Goal: Information Seeking & Learning: Learn about a topic

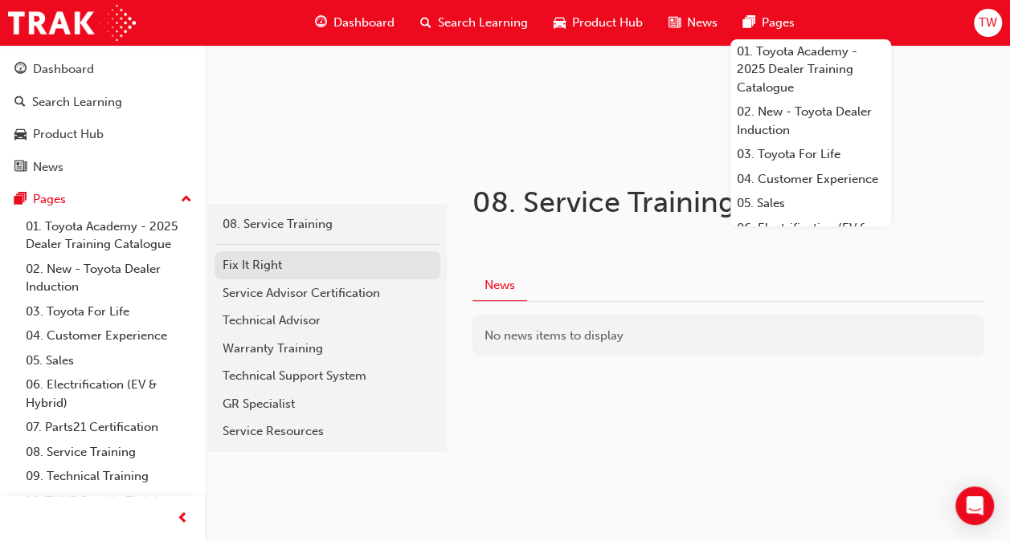
scroll to position [42, 0]
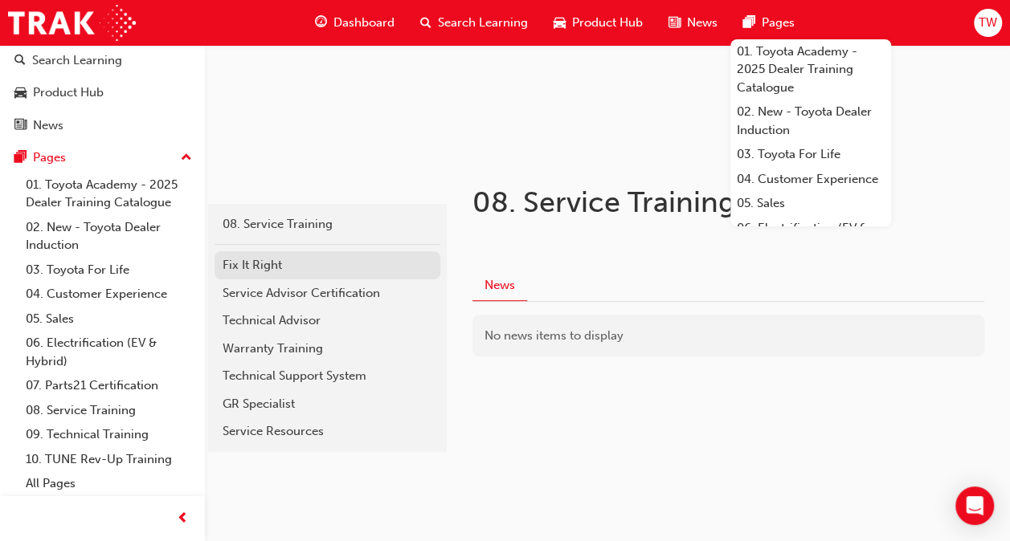
click at [271, 266] on div "Fix It Right" at bounding box center [327, 265] width 210 height 18
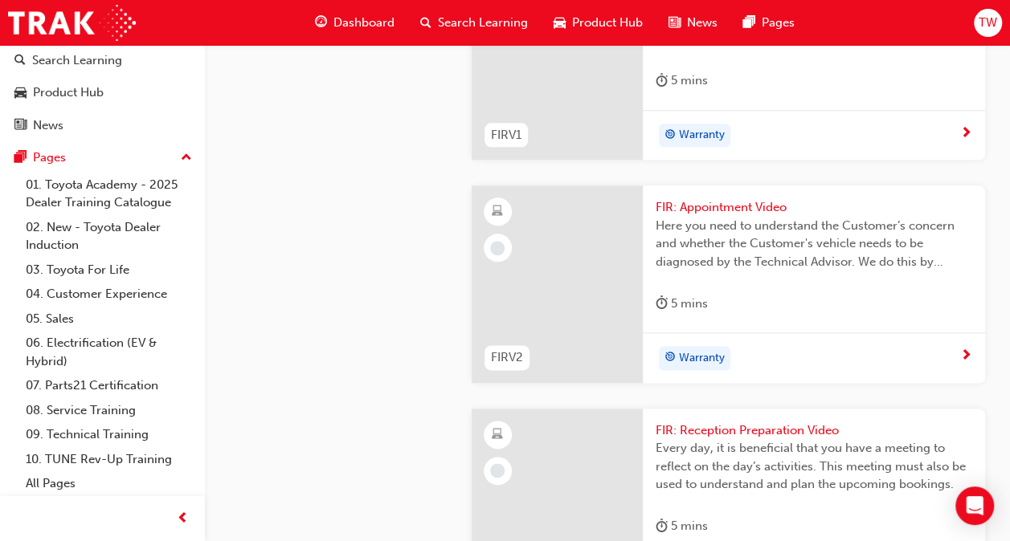
scroll to position [802, 0]
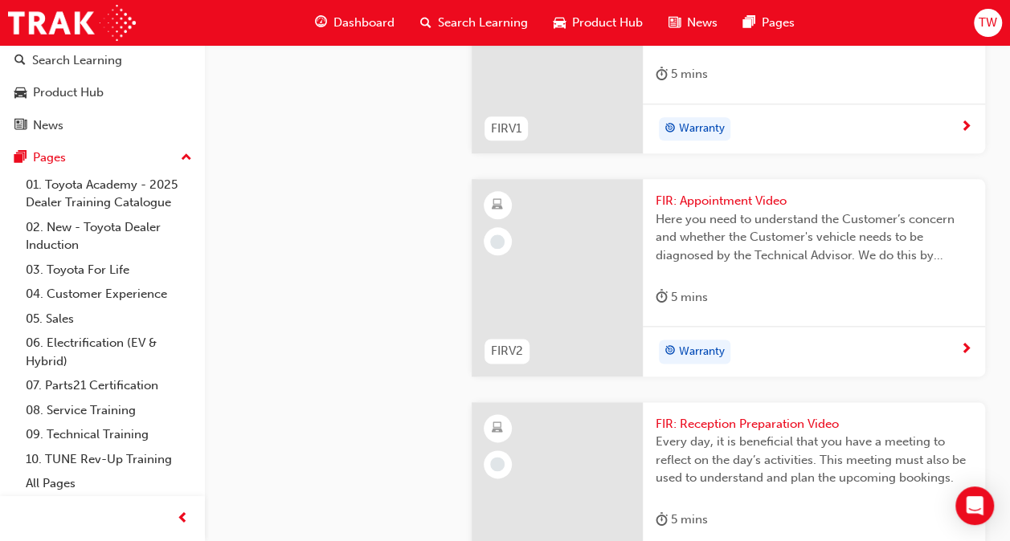
click at [788, 51] on div "This video is an introduction to the Fix It Right video series. The Fix It Righ…" at bounding box center [813, 19] width 316 height 64
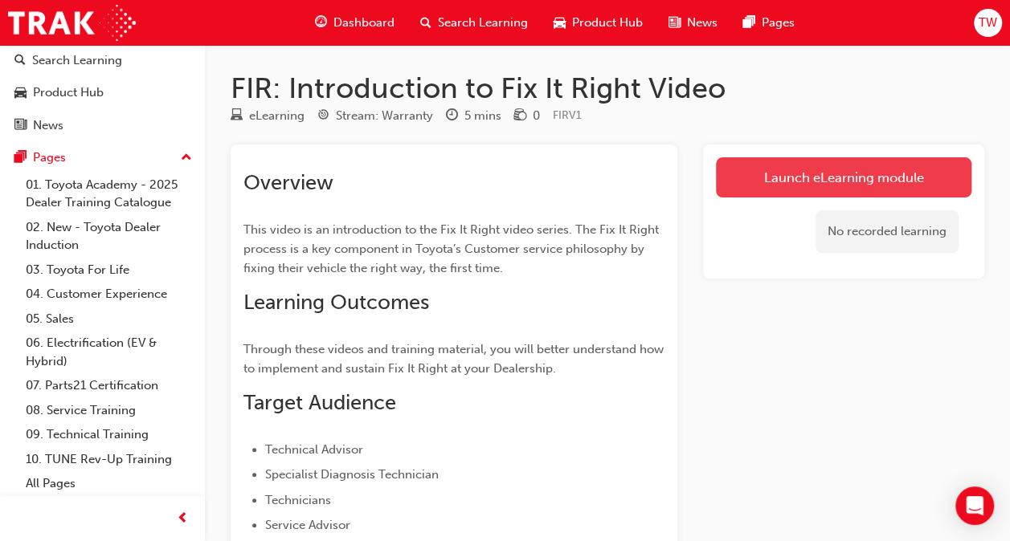
click at [817, 175] on link "Launch eLearning module" at bounding box center [843, 177] width 255 height 40
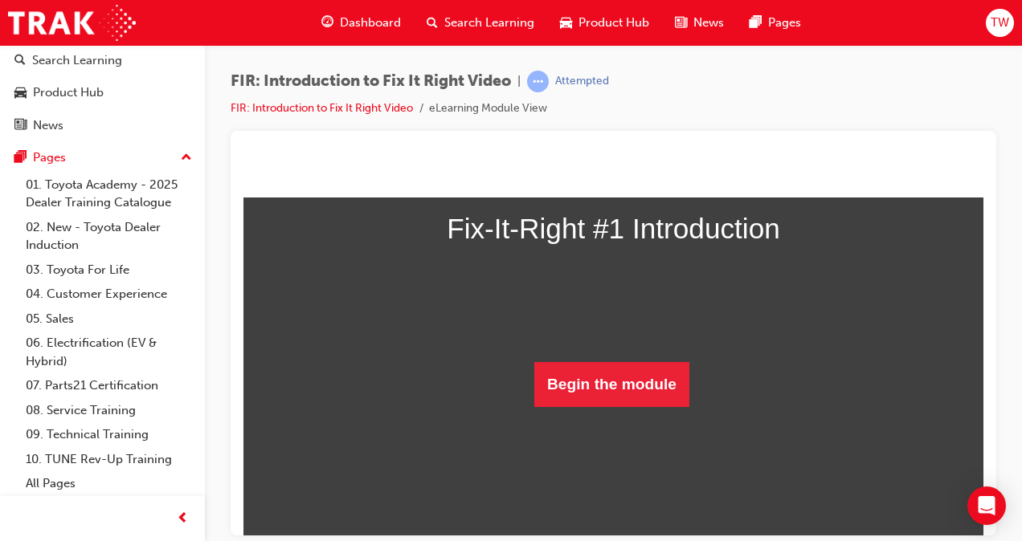
scroll to position [249, 0]
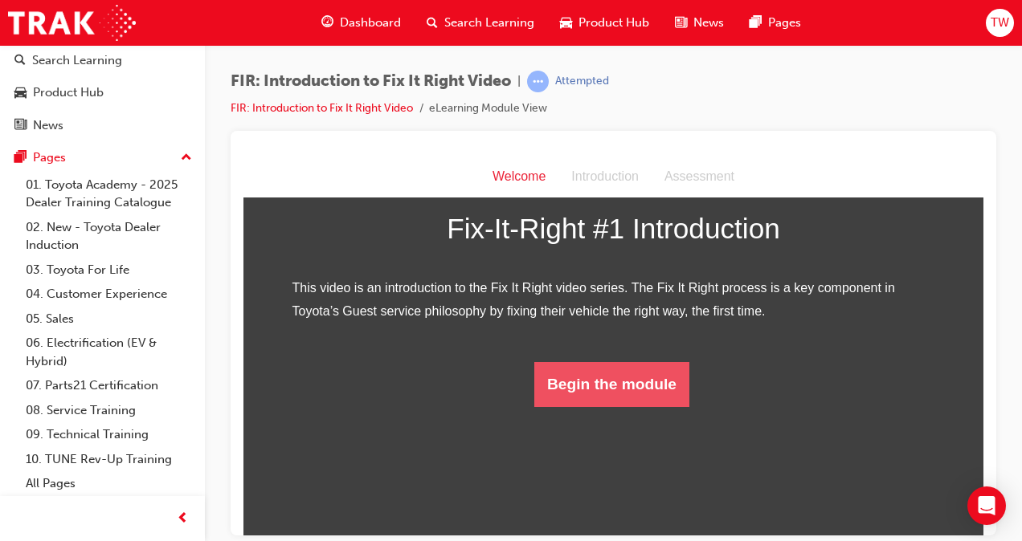
click at [611, 406] on button "Begin the module" at bounding box center [611, 383] width 155 height 45
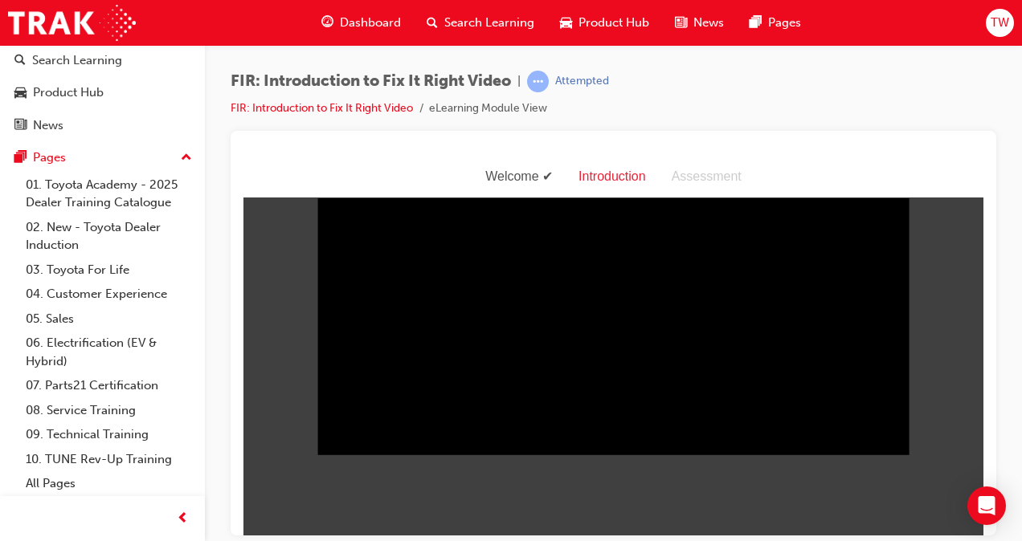
scroll to position [39, 0]
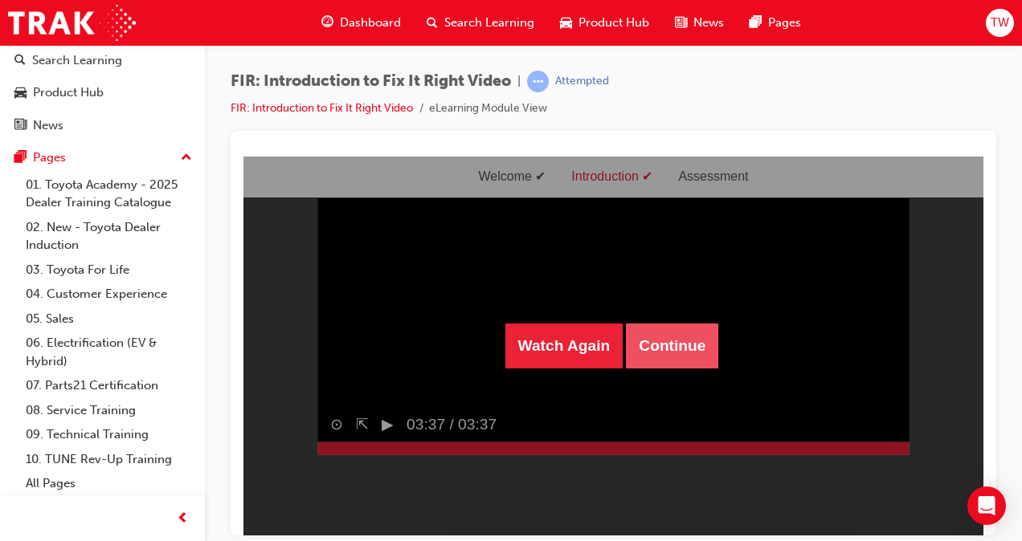
click at [674, 357] on button "Continue" at bounding box center [672, 345] width 92 height 45
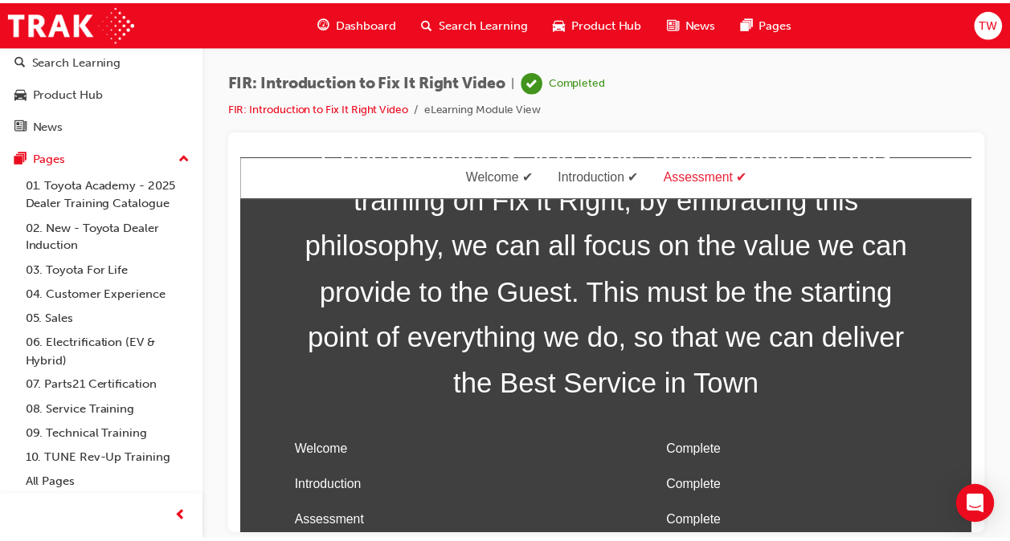
scroll to position [84, 0]
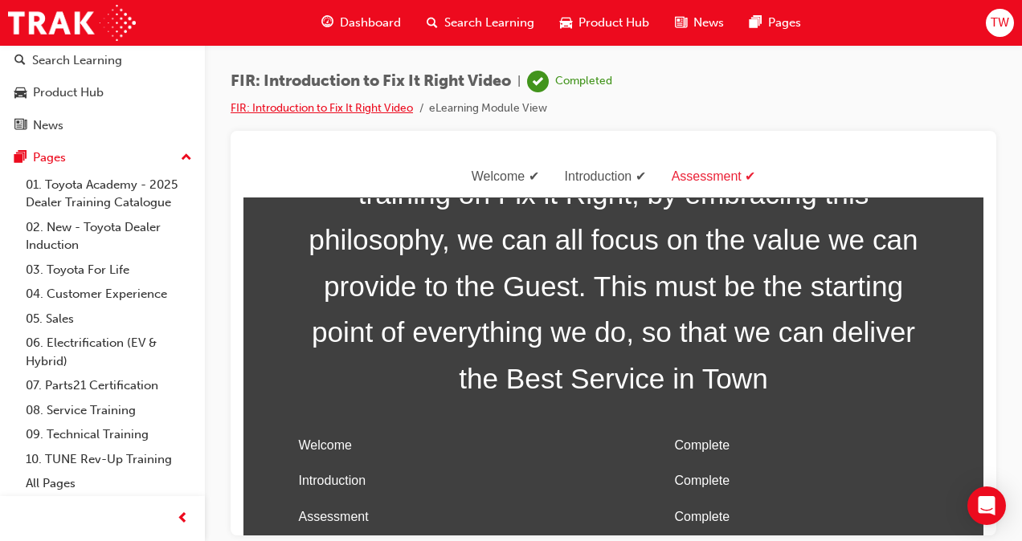
click at [328, 108] on link "FIR: Introduction to Fix It Right Video" at bounding box center [321, 108] width 182 height 14
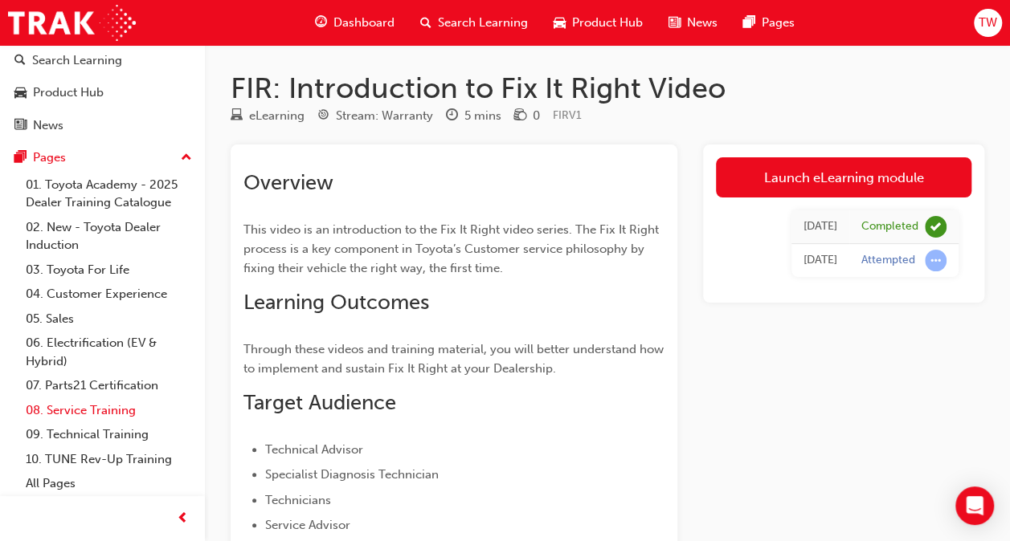
click at [84, 411] on link "08. Service Training" at bounding box center [108, 410] width 179 height 25
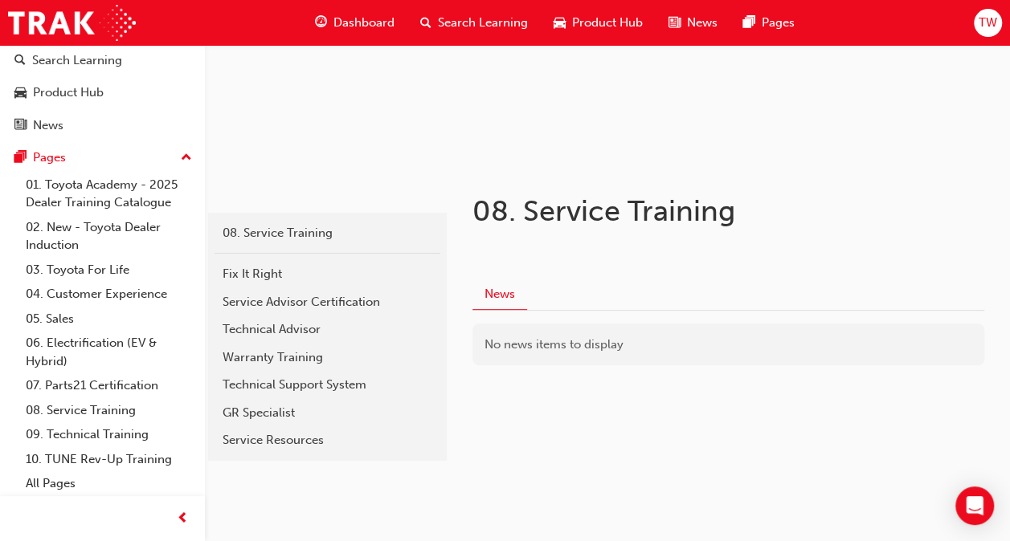
scroll to position [154, 0]
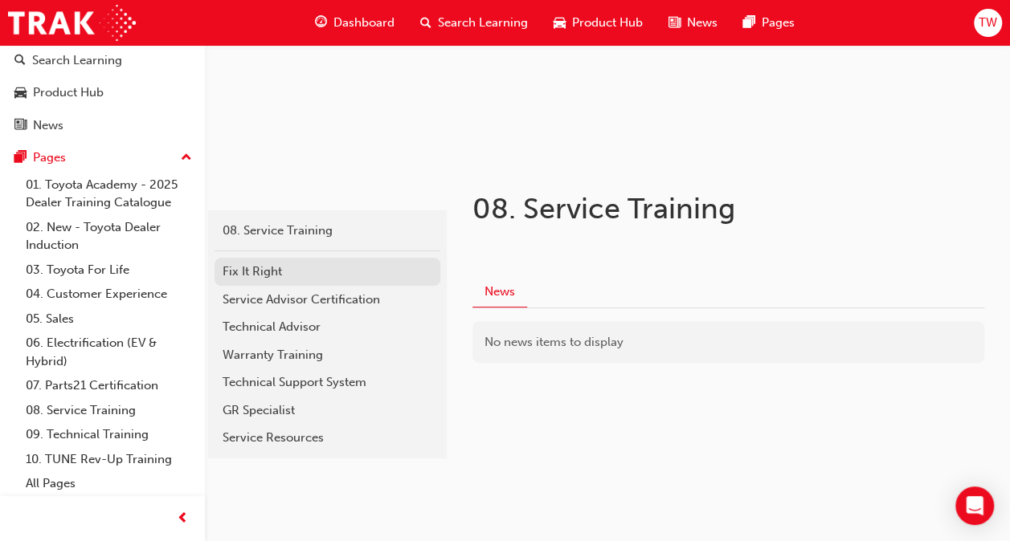
click at [250, 272] on div "Fix It Right" at bounding box center [327, 272] width 210 height 18
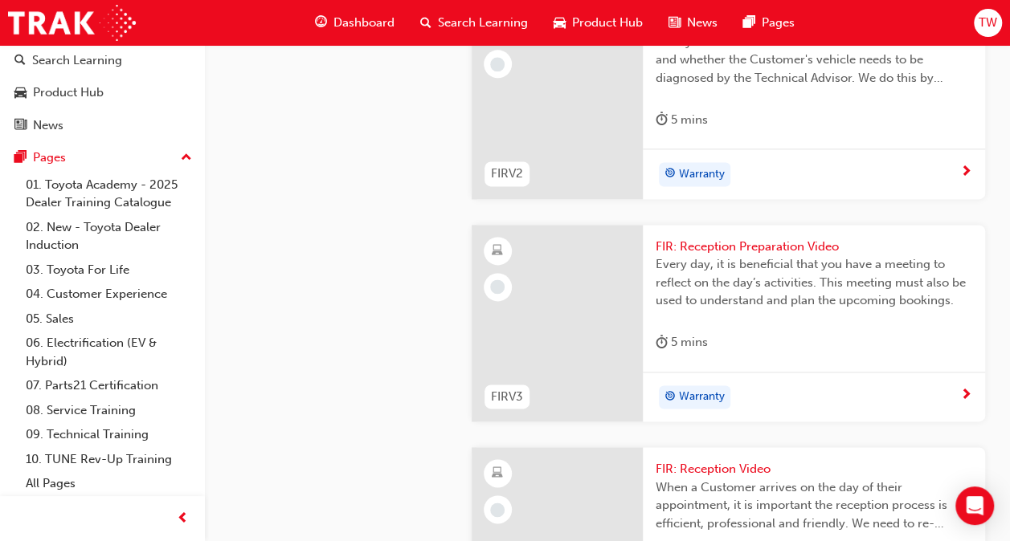
scroll to position [981, 0]
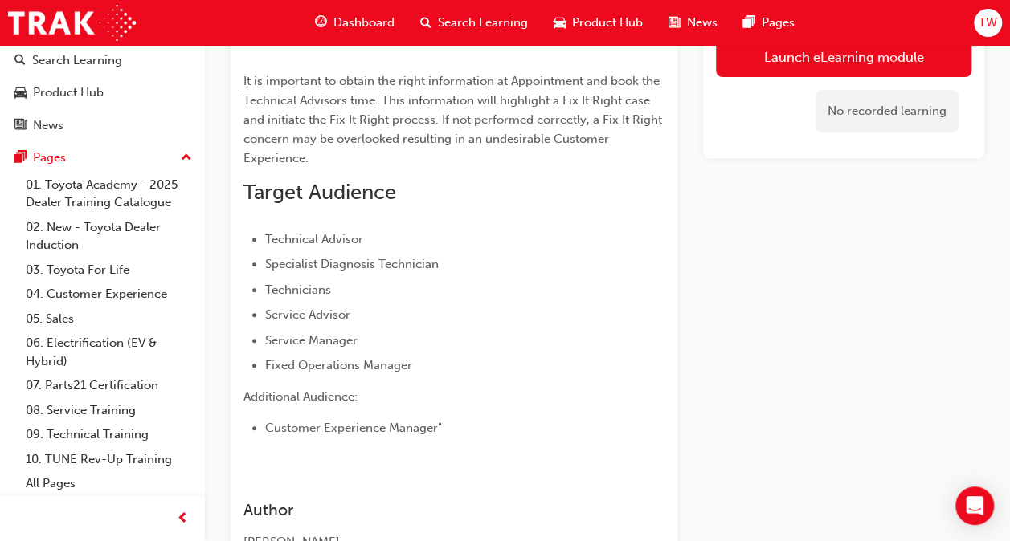
scroll to position [268, 0]
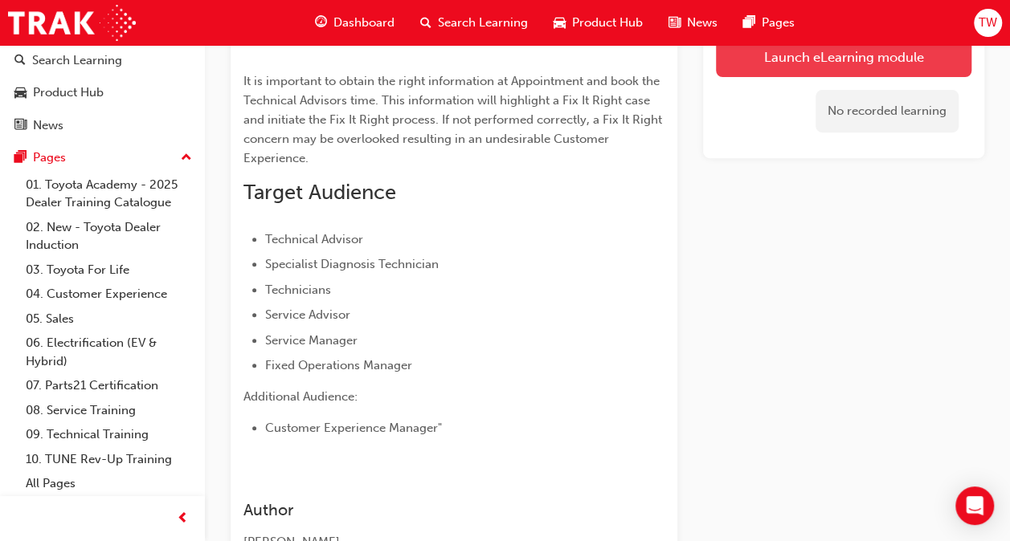
click at [773, 59] on link "Launch eLearning module" at bounding box center [843, 57] width 255 height 40
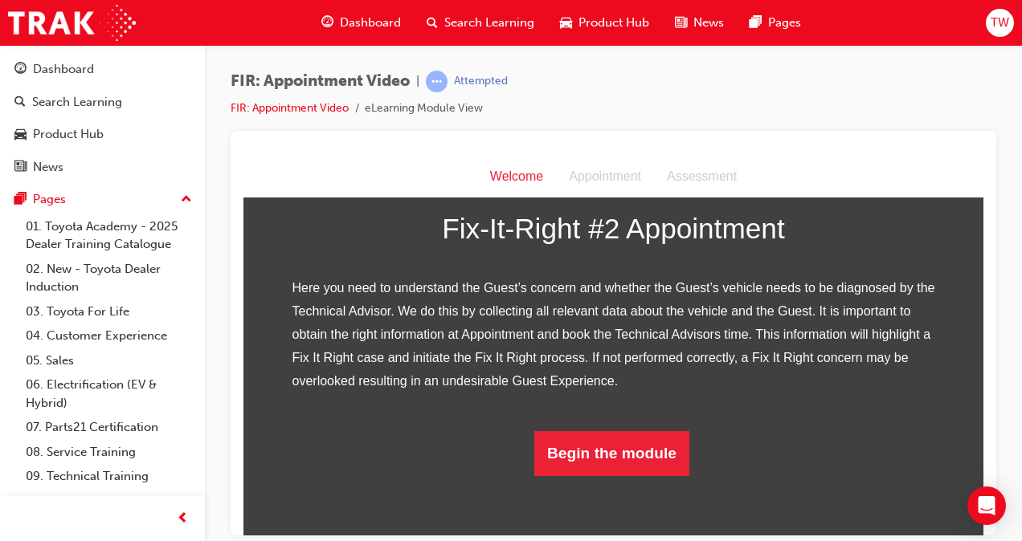
scroll to position [318, 0]
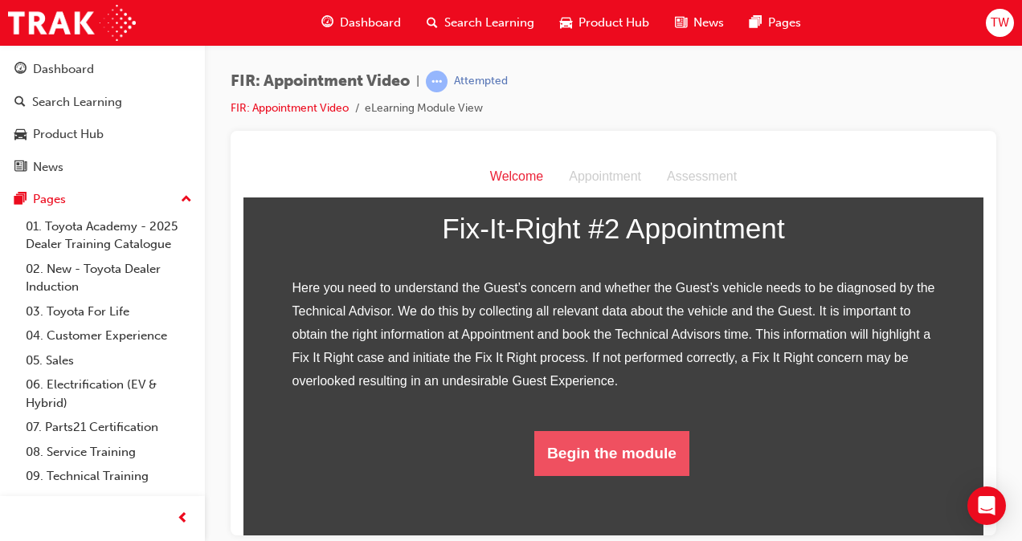
click at [596, 475] on button "Begin the module" at bounding box center [611, 452] width 155 height 45
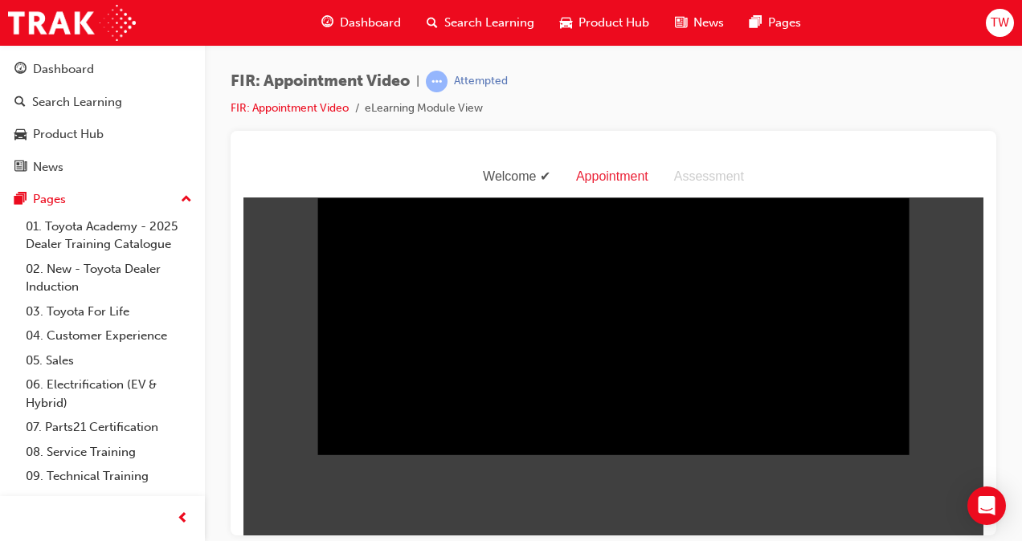
scroll to position [39, 0]
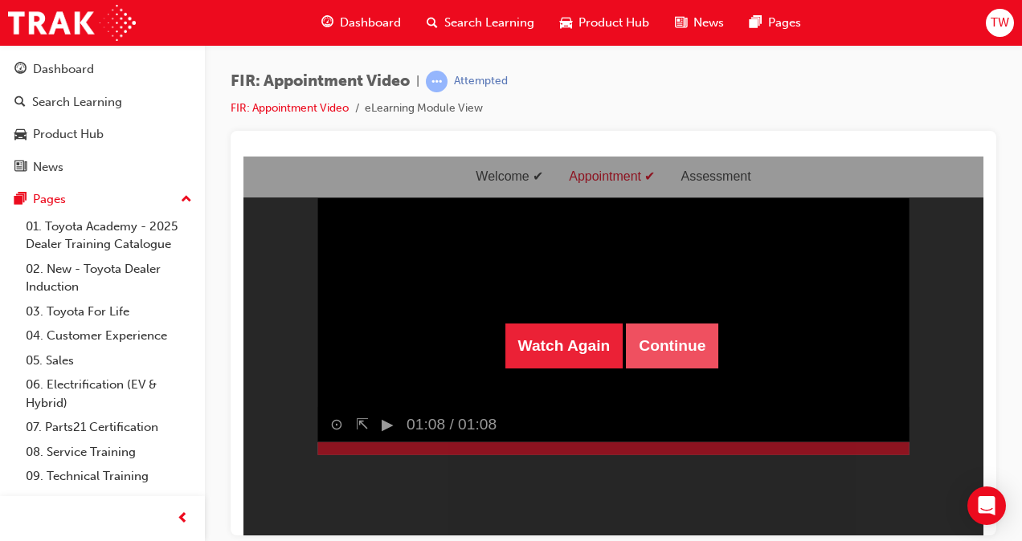
click at [691, 337] on button "Continue" at bounding box center [672, 345] width 92 height 45
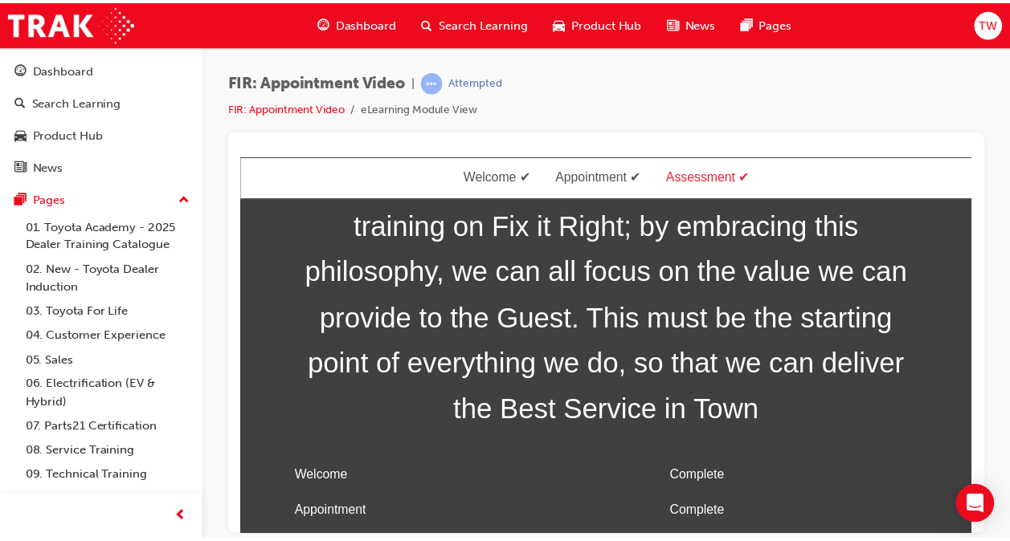
scroll to position [84, 0]
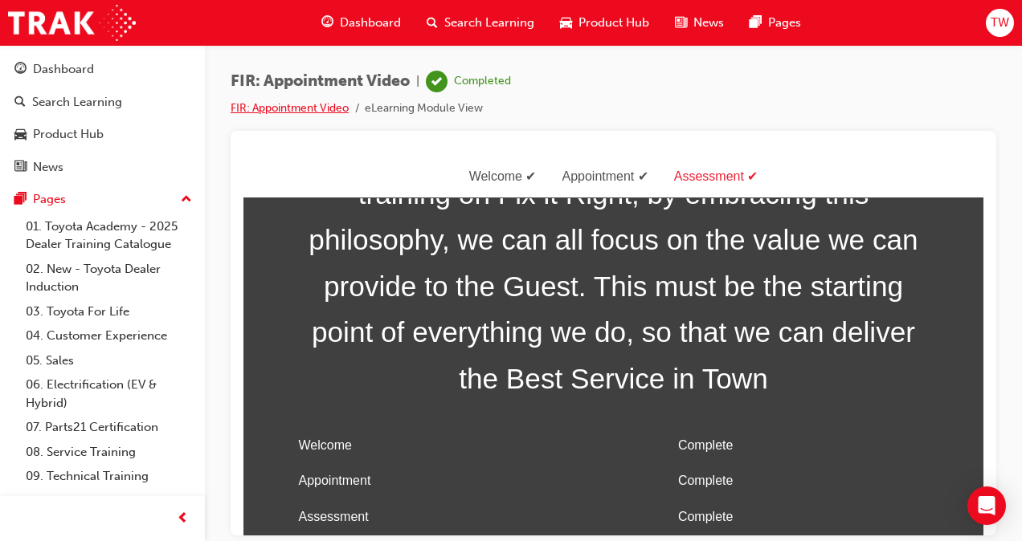
click at [320, 108] on link "FIR: Appointment Video" at bounding box center [289, 108] width 118 height 14
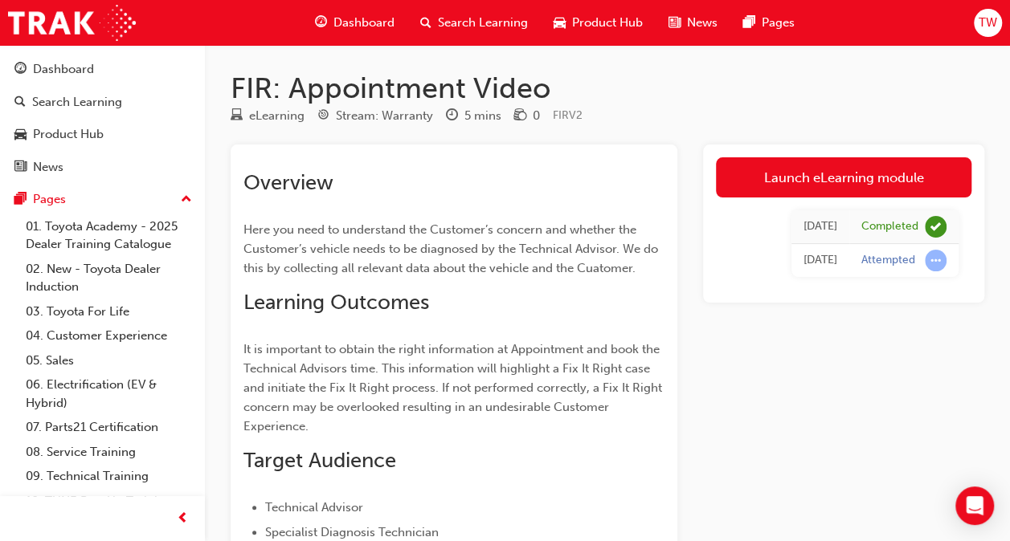
click at [263, 116] on div "eLearning" at bounding box center [276, 116] width 55 height 18
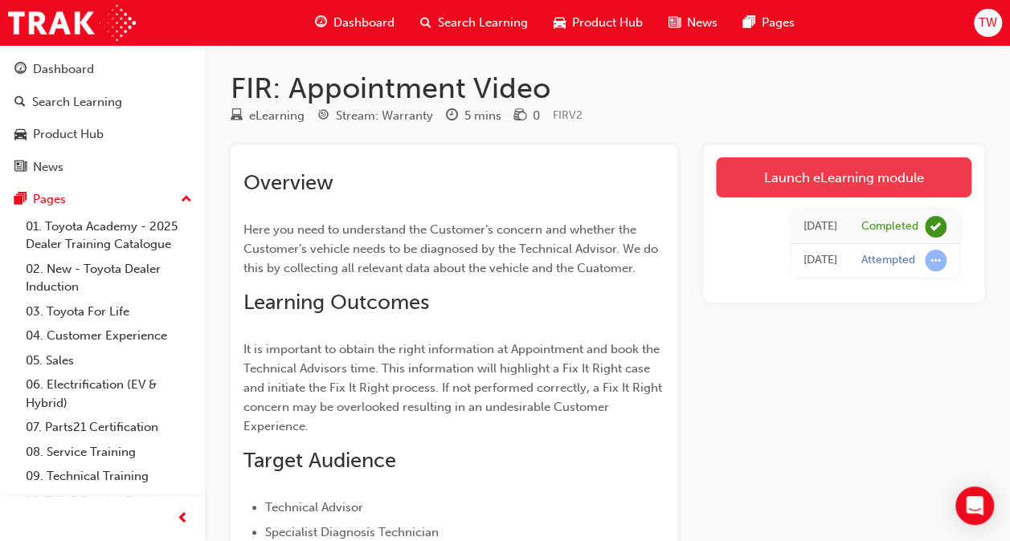
click at [749, 180] on link "Launch eLearning module" at bounding box center [843, 177] width 255 height 40
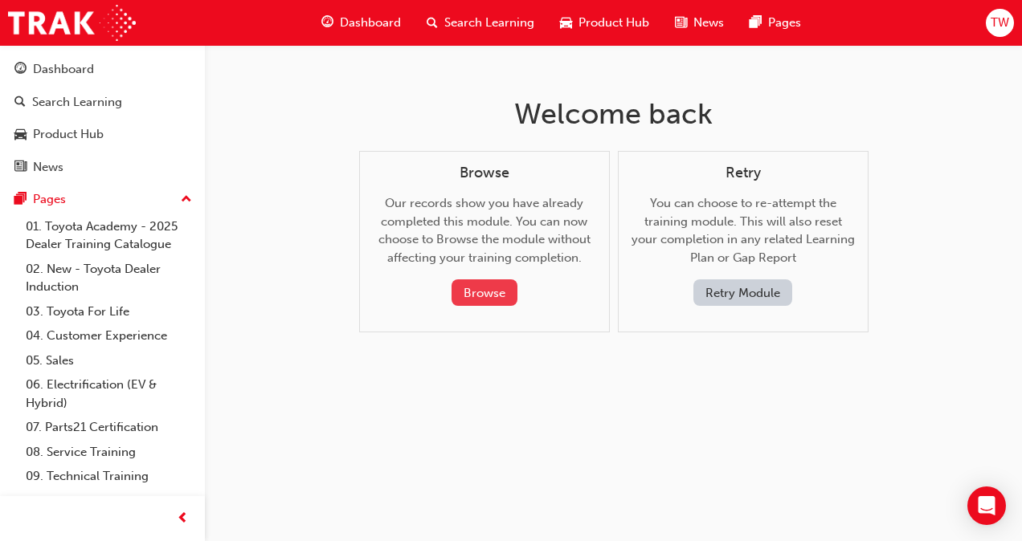
click at [490, 299] on button "Browse" at bounding box center [484, 292] width 66 height 27
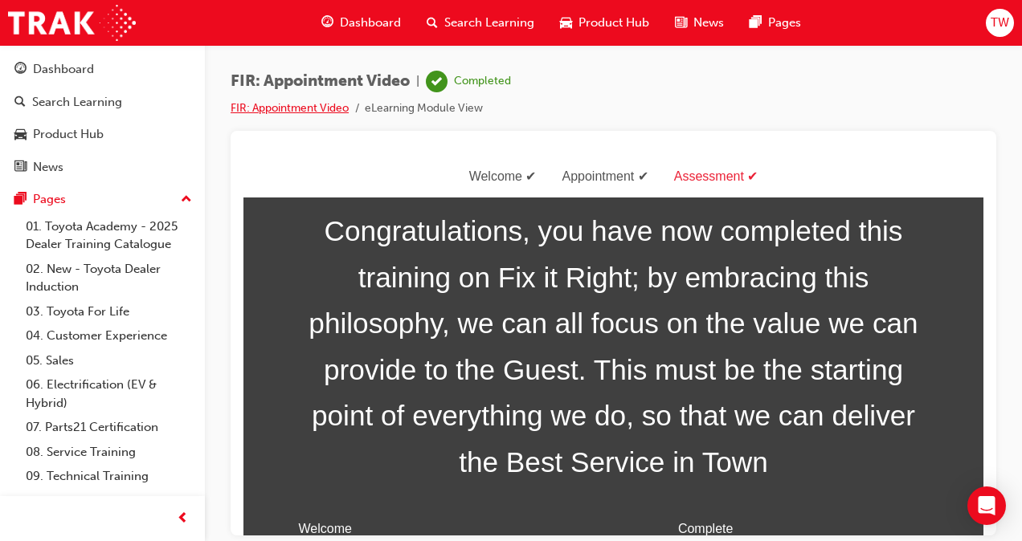
click at [291, 108] on link "FIR: Appointment Video" at bounding box center [289, 108] width 118 height 14
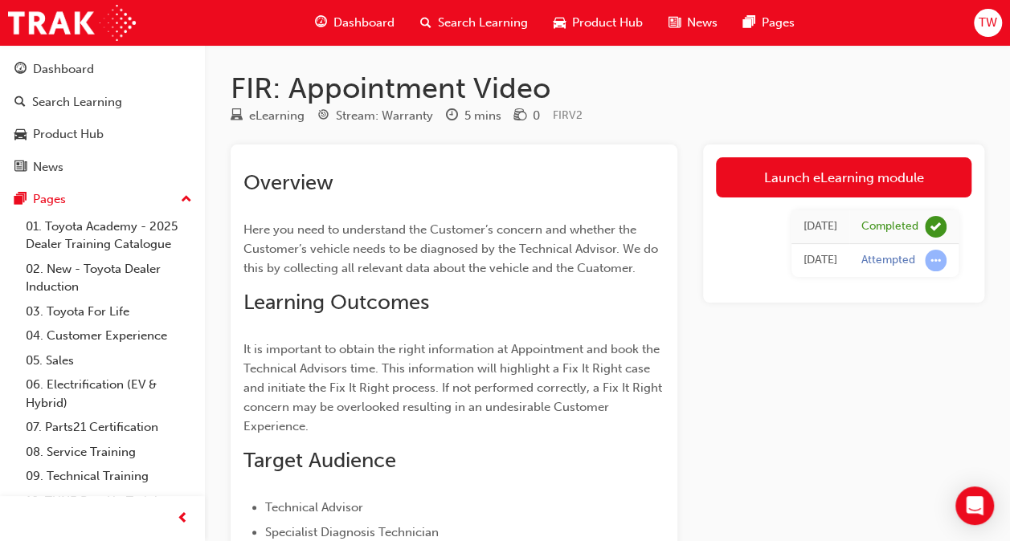
click at [377, 17] on span "Dashboard" at bounding box center [363, 23] width 61 height 18
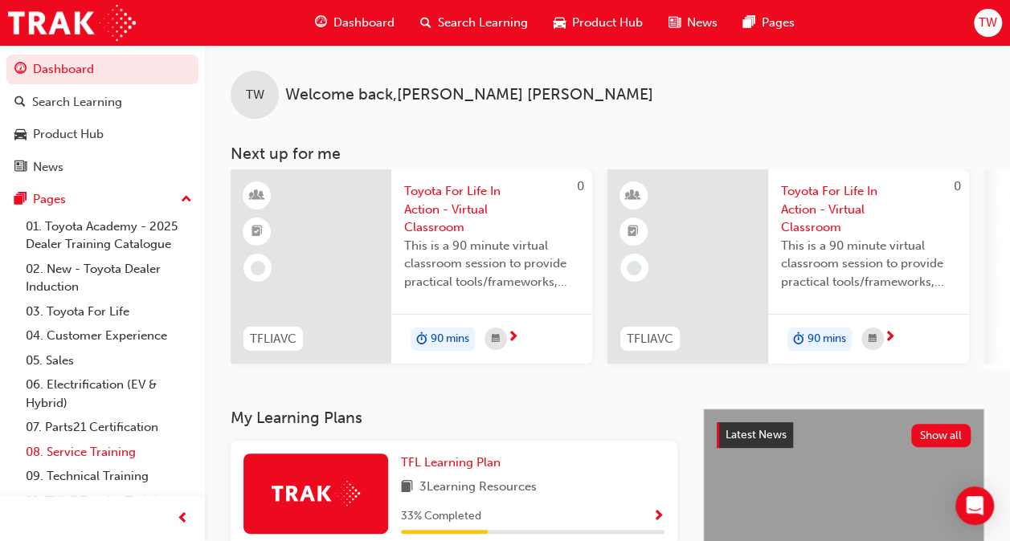
click at [66, 451] on link "08. Service Training" at bounding box center [108, 452] width 179 height 25
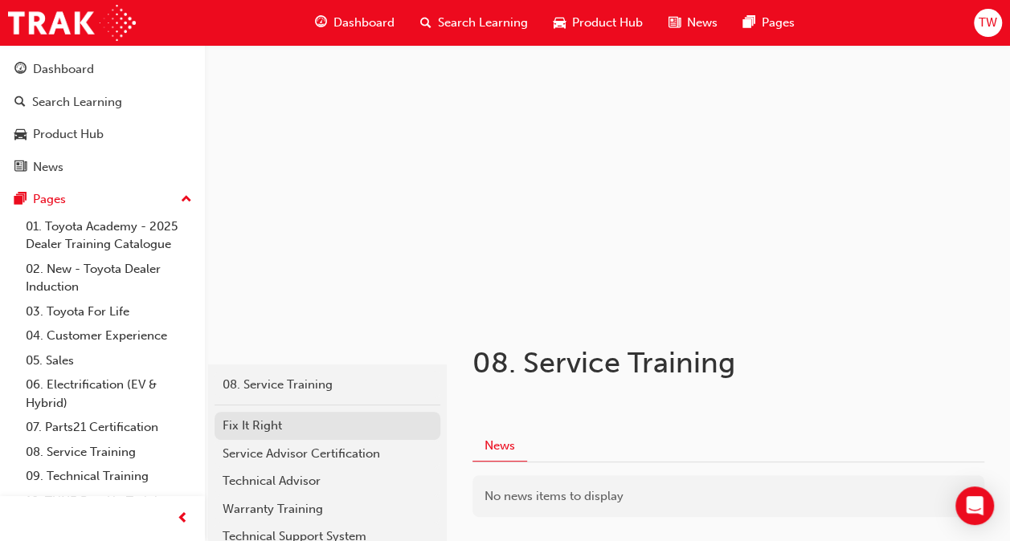
click at [265, 427] on div "Fix It Right" at bounding box center [327, 426] width 210 height 18
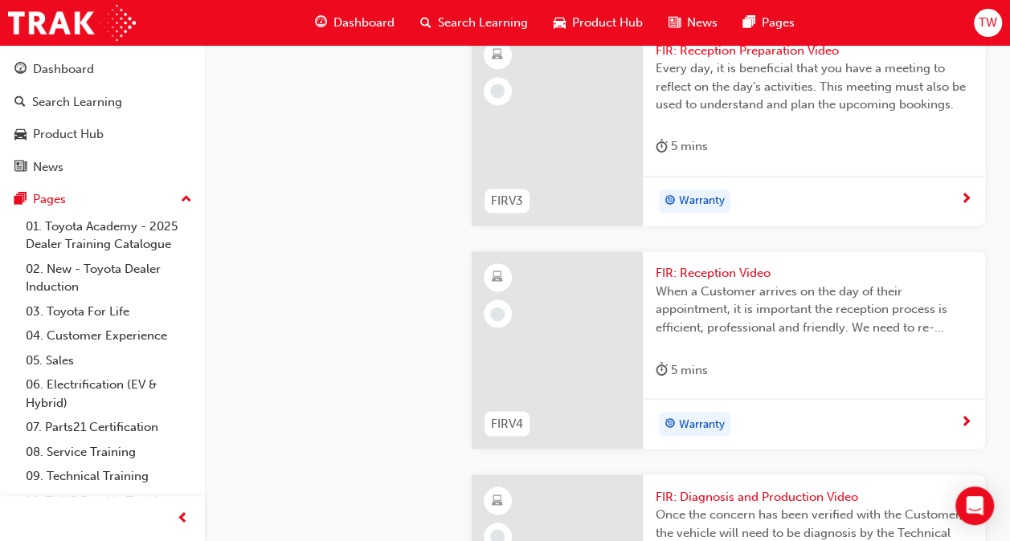
scroll to position [1177, 0]
click at [761, 112] on span "Every day, it is beneficial that you have a meeting to reflect on the day’s act…" at bounding box center [813, 85] width 316 height 55
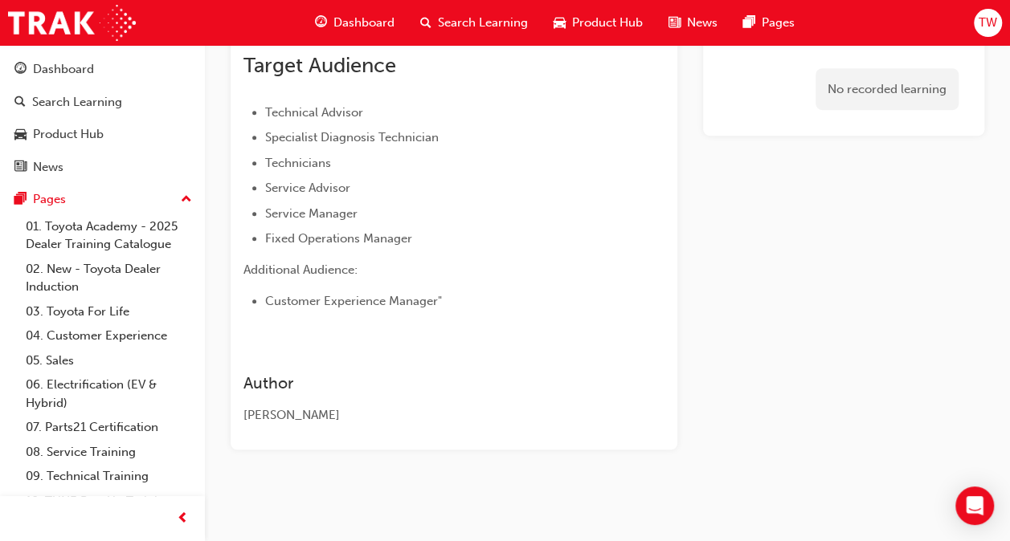
scroll to position [376, 0]
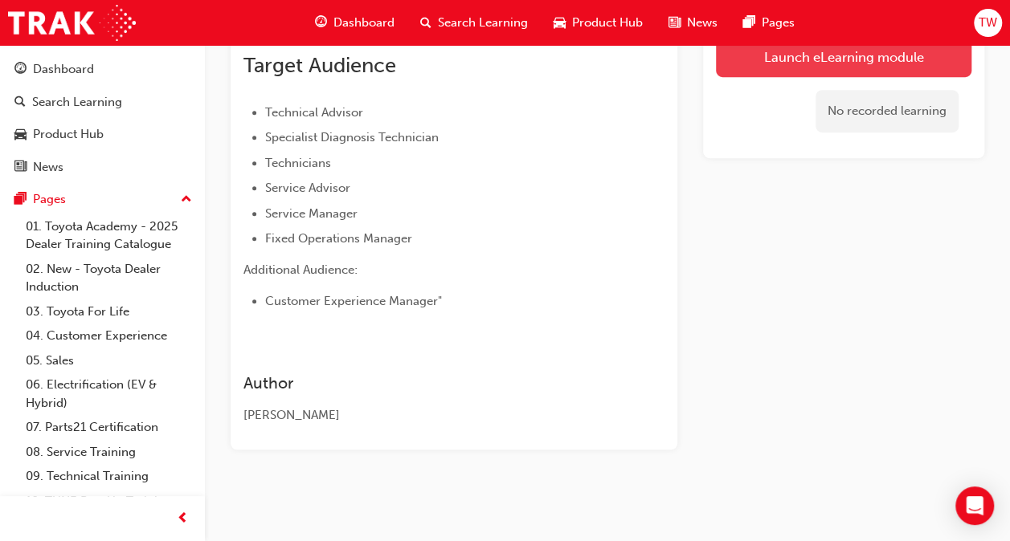
click at [779, 55] on link "Launch eLearning module" at bounding box center [843, 57] width 255 height 40
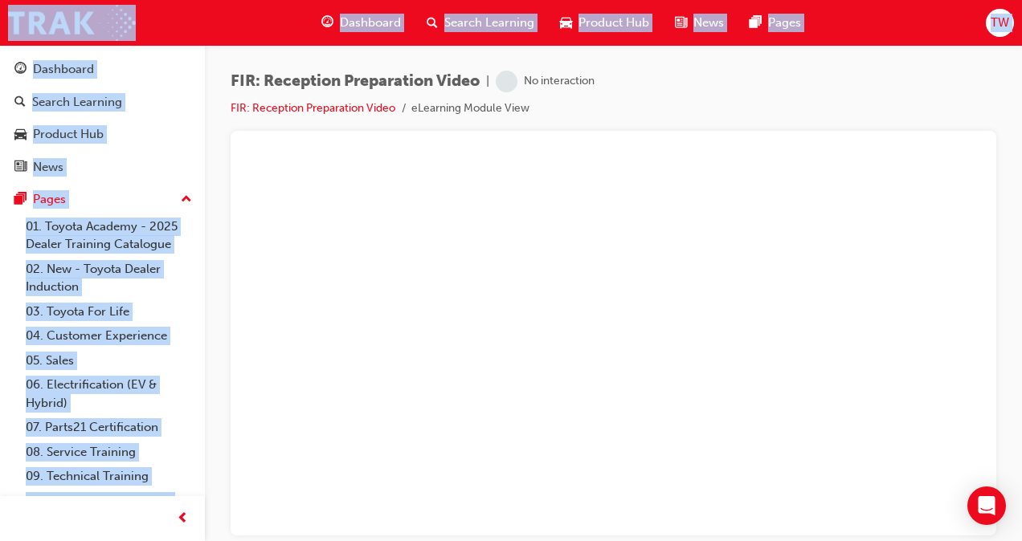
click at [761, 115] on div "FIR: Reception Preparation Video | No interaction FIR: Reception Preparation Vi…" at bounding box center [612, 101] width 765 height 60
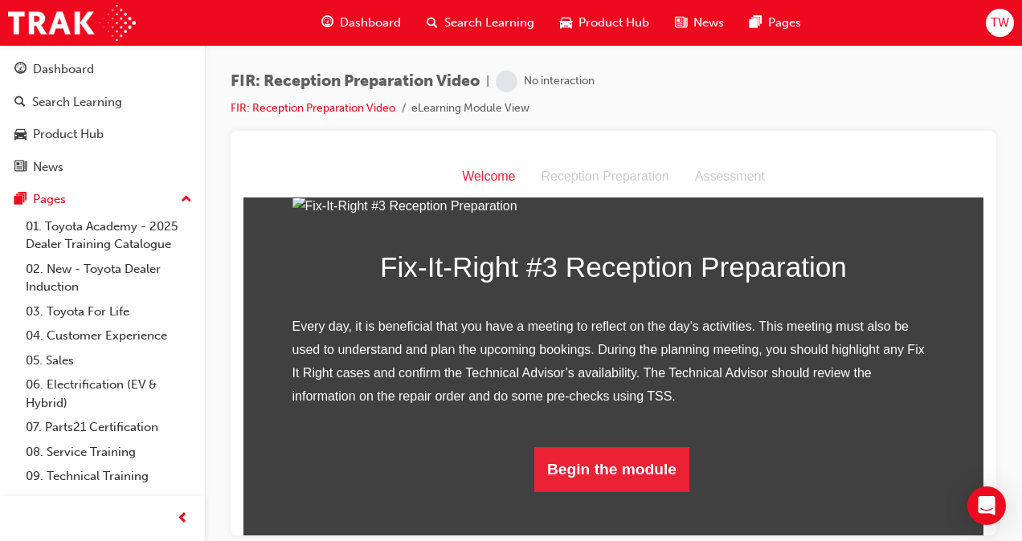
click at [761, 115] on div "FIR: Reception Preparation Video | No interaction FIR: Reception Preparation Vi…" at bounding box center [612, 101] width 765 height 60
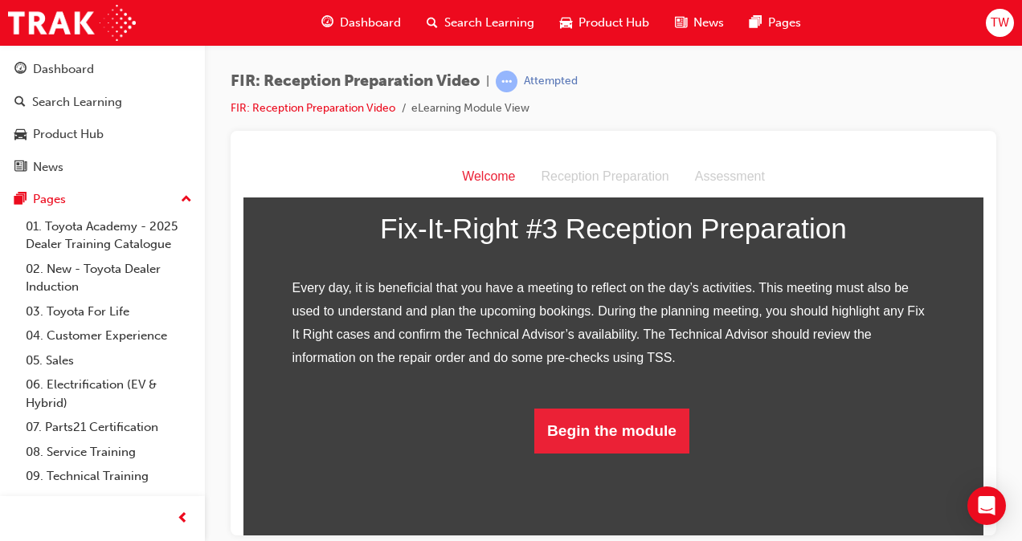
scroll to position [296, 0]
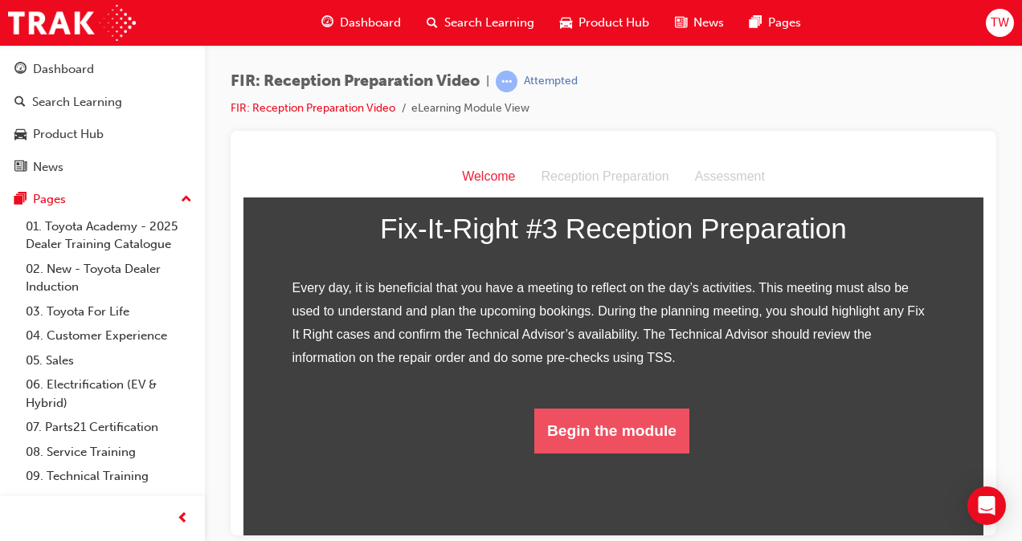
click at [625, 453] on button "Begin the module" at bounding box center [611, 430] width 155 height 45
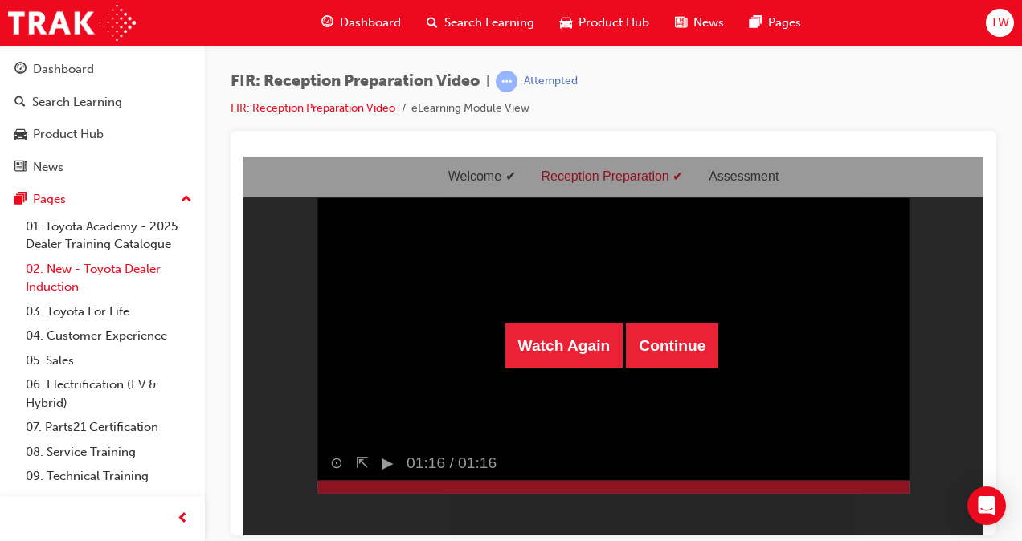
scroll to position [42, 0]
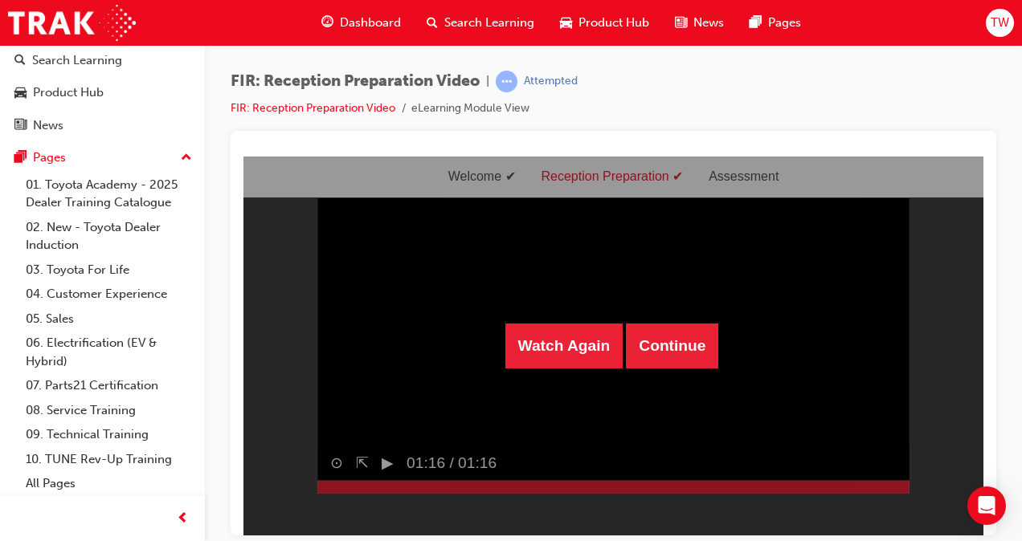
click at [365, 16] on span "Dashboard" at bounding box center [370, 23] width 61 height 18
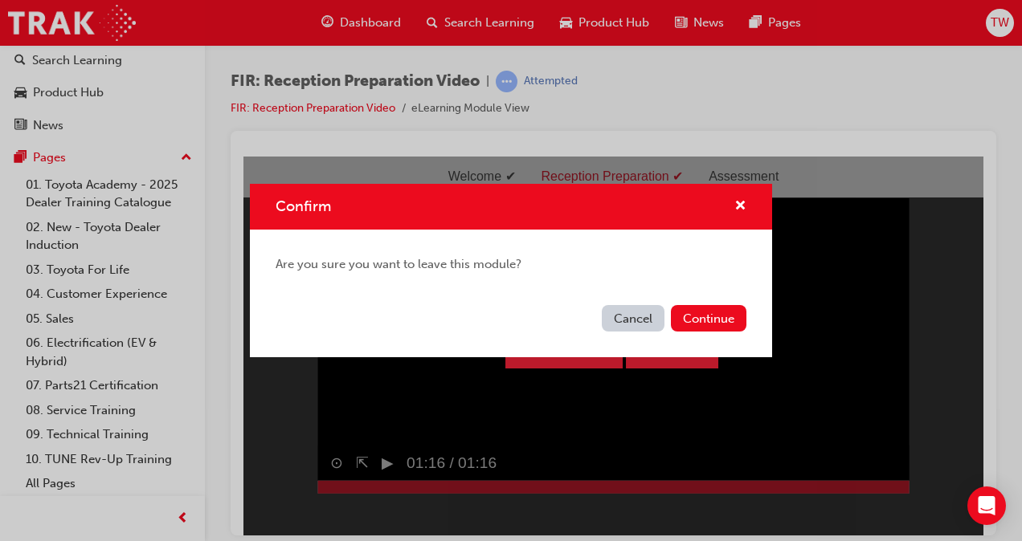
click at [642, 319] on button "Cancel" at bounding box center [633, 318] width 63 height 27
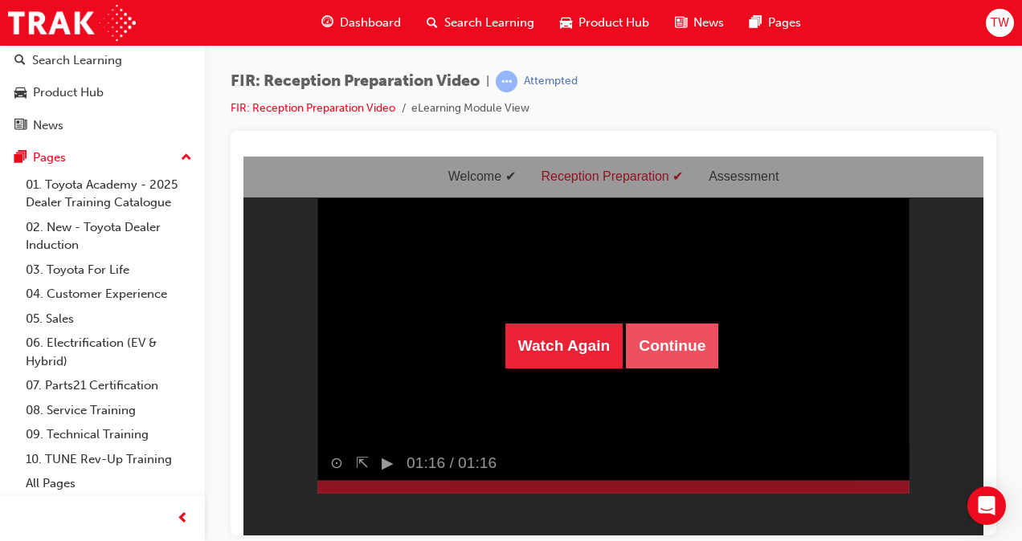
click at [675, 357] on button "Continue" at bounding box center [672, 345] width 92 height 45
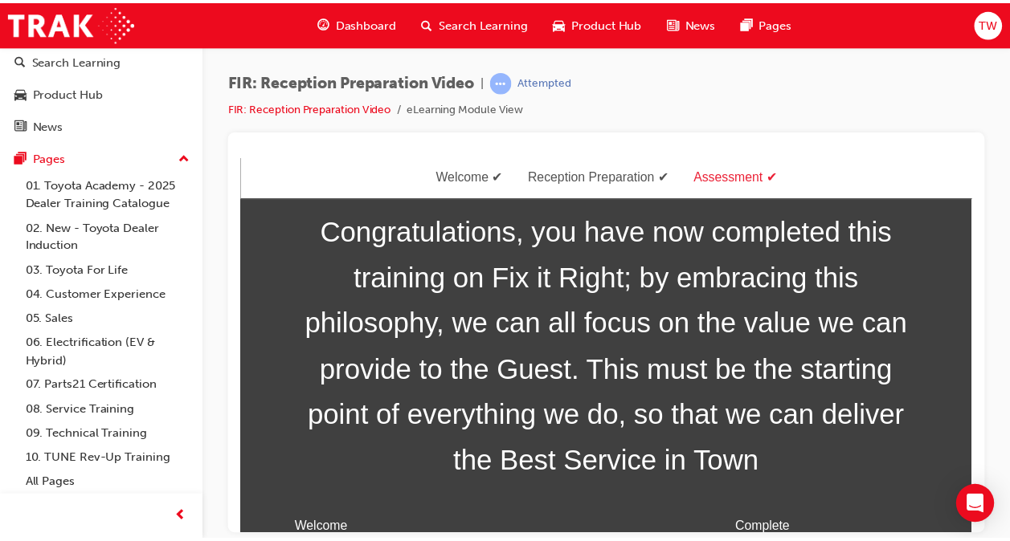
scroll to position [84, 0]
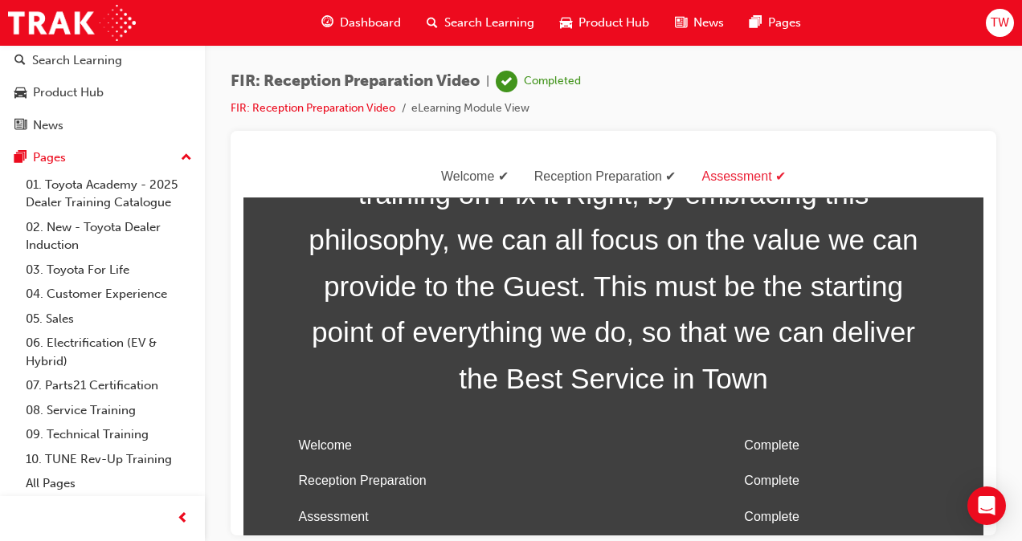
click at [377, 24] on span "Dashboard" at bounding box center [370, 23] width 61 height 18
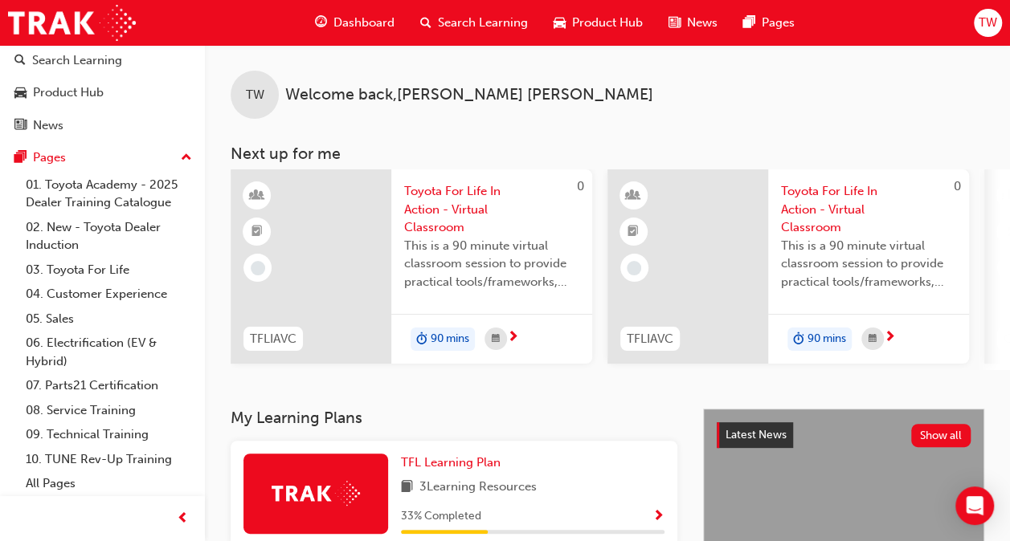
click at [458, 27] on span "Search Learning" at bounding box center [483, 23] width 90 height 18
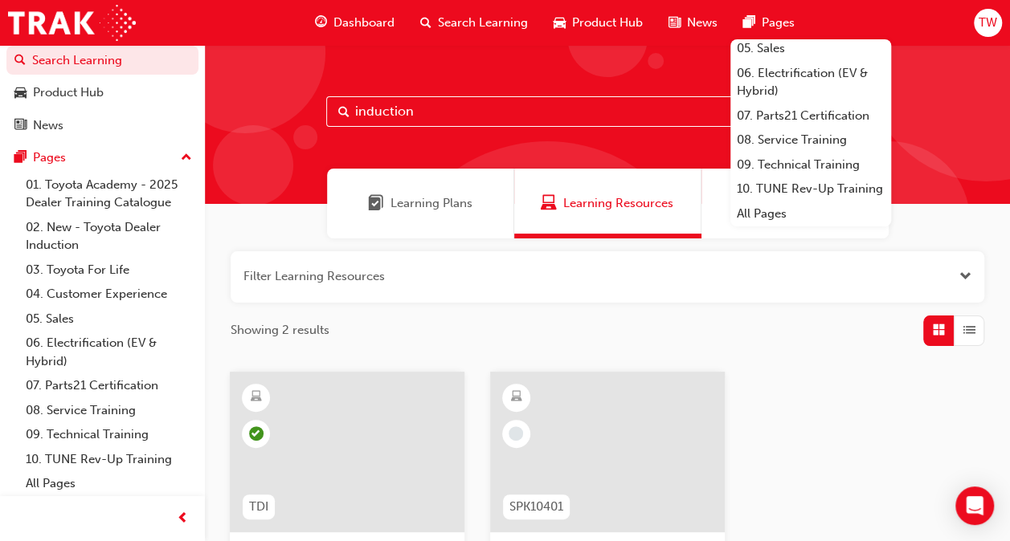
scroll to position [190, 0]
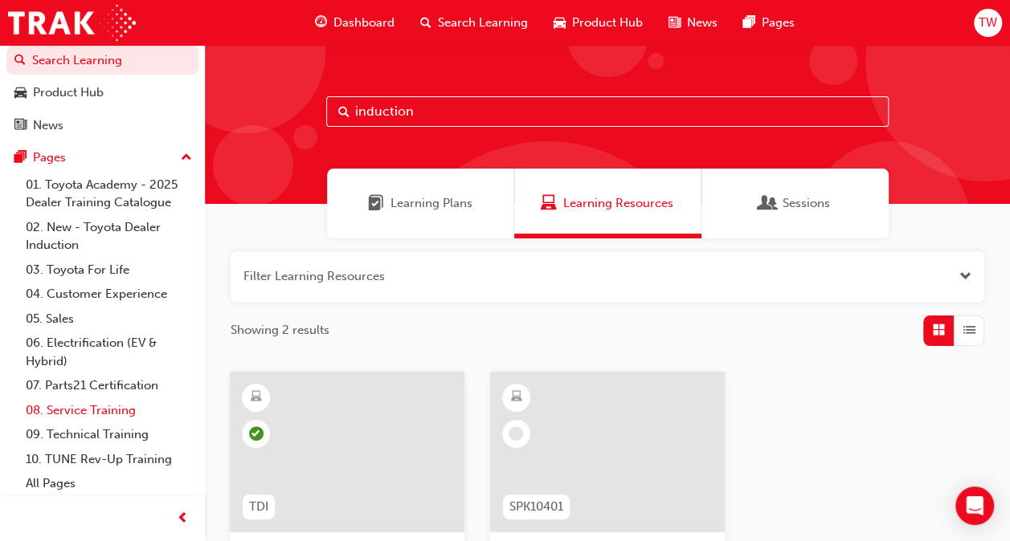
click at [77, 406] on link "08. Service Training" at bounding box center [108, 410] width 179 height 25
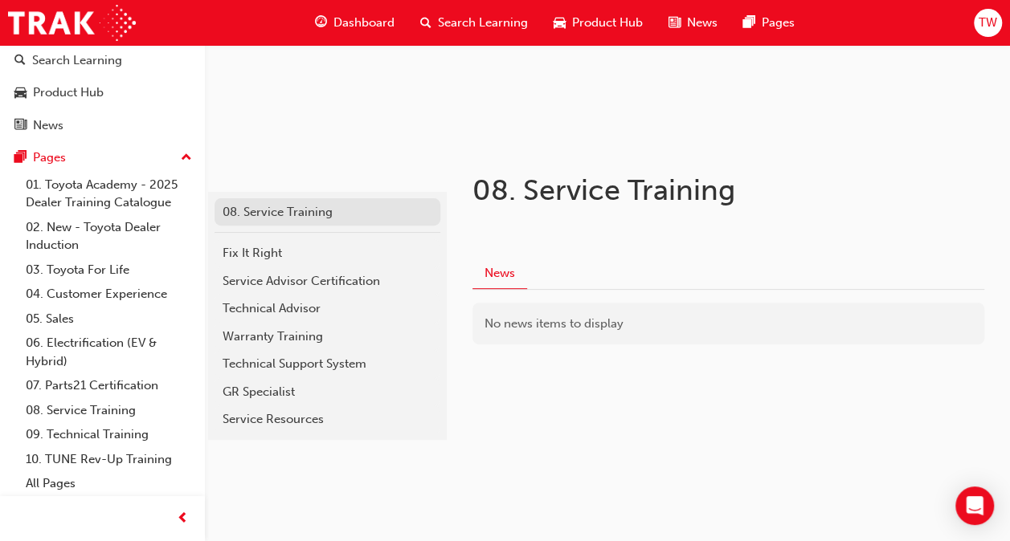
scroll to position [175, 0]
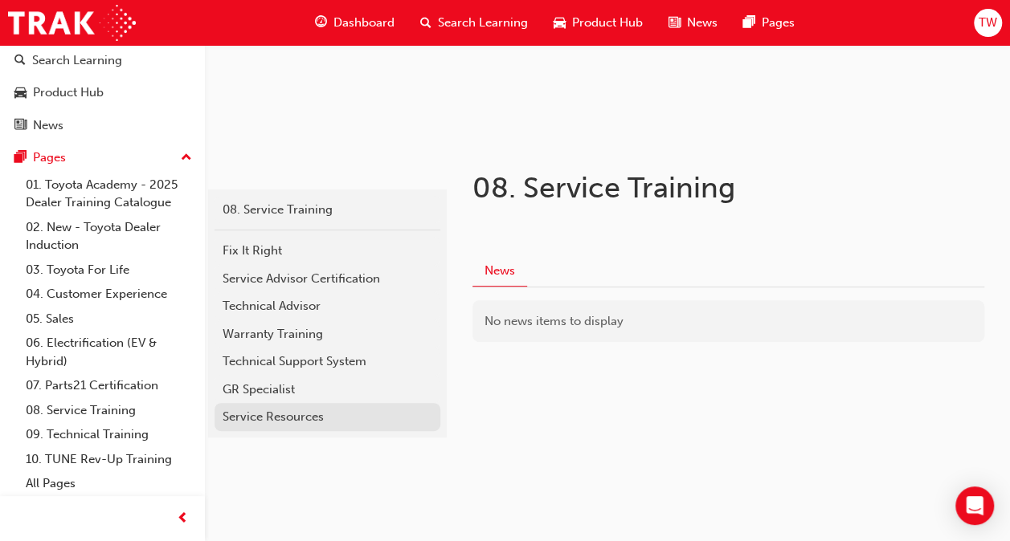
click at [286, 426] on link "Service Resources" at bounding box center [327, 417] width 226 height 28
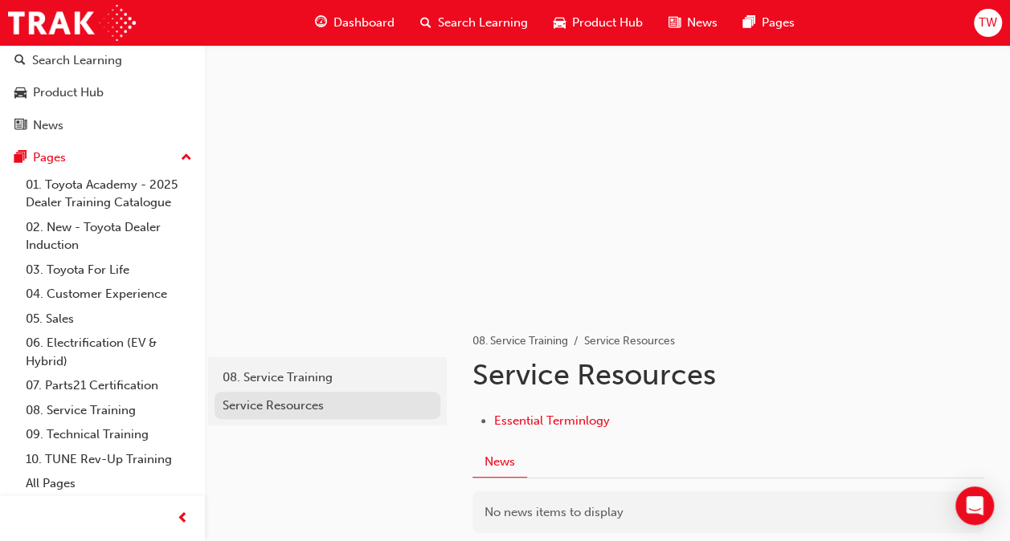
scroll to position [6, 0]
click at [346, 26] on span "Dashboard" at bounding box center [363, 23] width 61 height 18
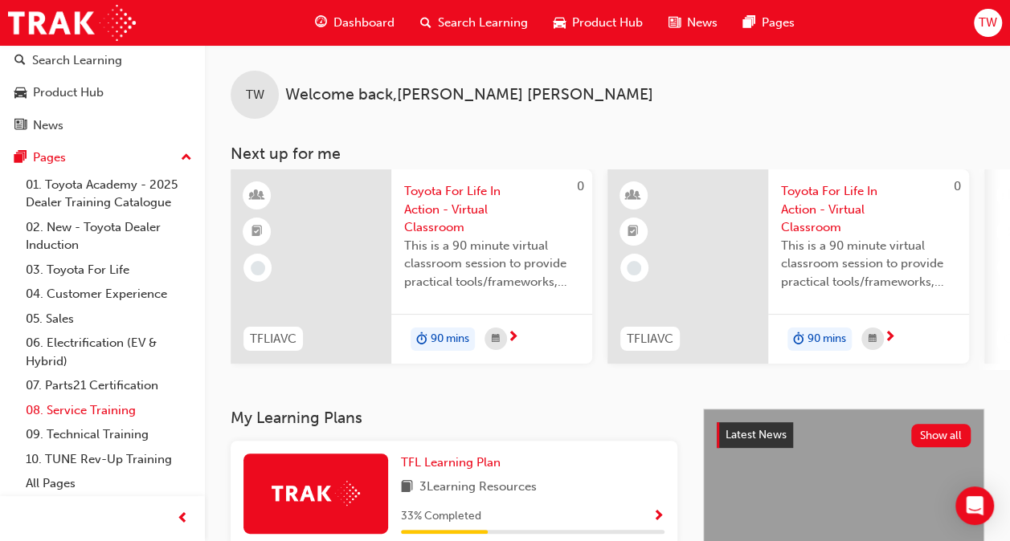
click at [72, 403] on link "08. Service Training" at bounding box center [108, 410] width 179 height 25
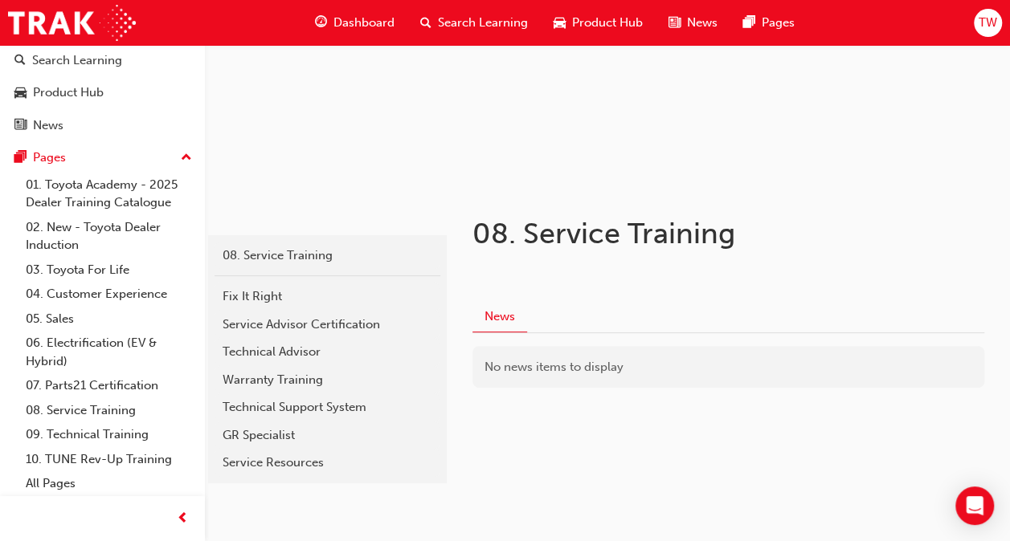
scroll to position [130, 0]
click at [227, 292] on div "Fix It Right" at bounding box center [327, 296] width 210 height 18
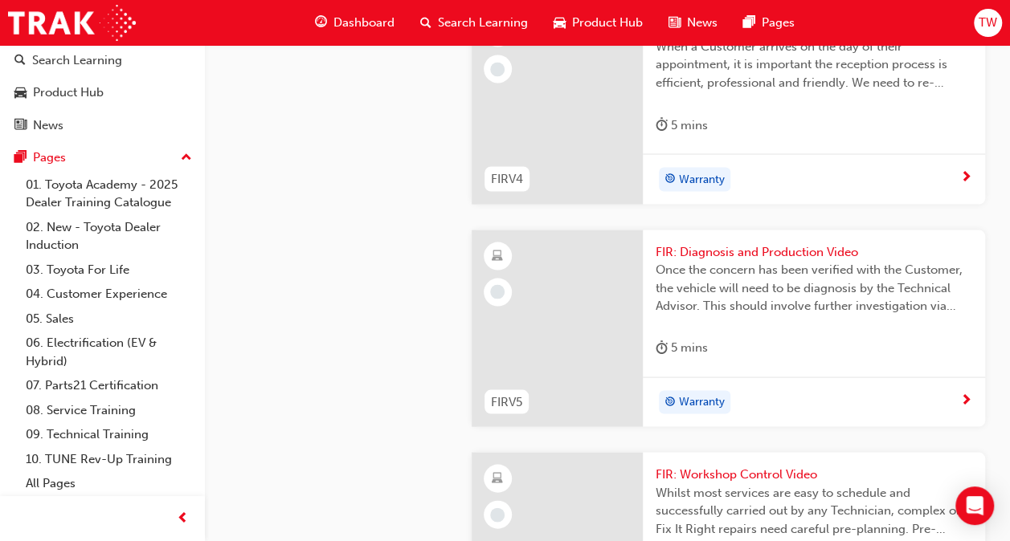
scroll to position [1422, 0]
click at [721, 92] on span "When a Customer arrives on the day of their appointment, it is important the re…" at bounding box center [813, 64] width 316 height 55
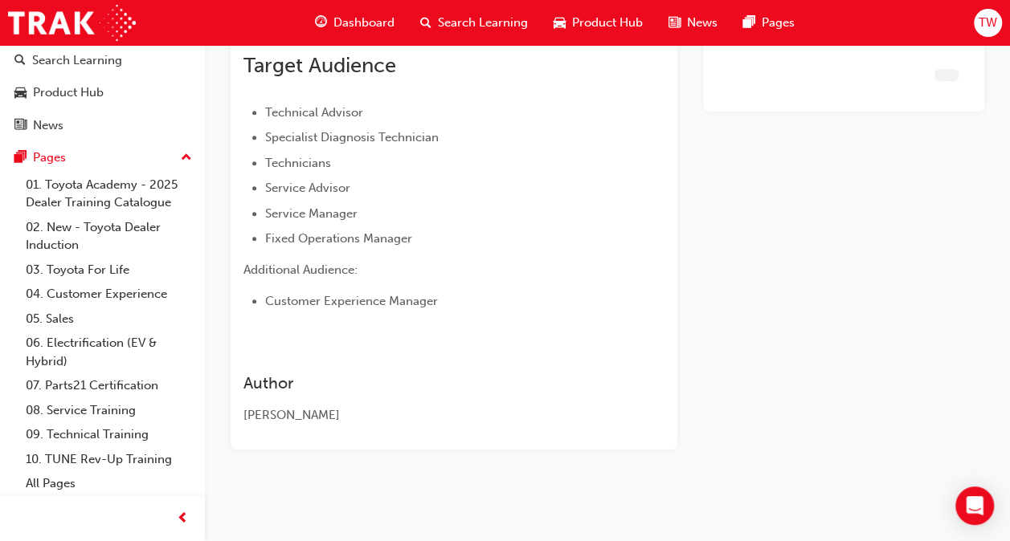
scroll to position [414, 0]
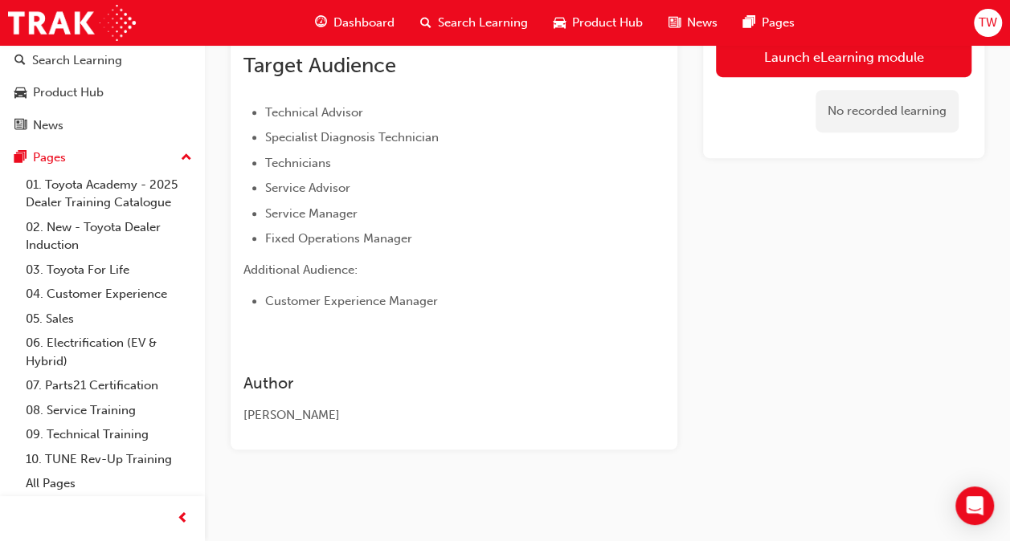
click at [721, 327] on div "Launch eLearning module No recorded learning" at bounding box center [843, 90] width 281 height 720
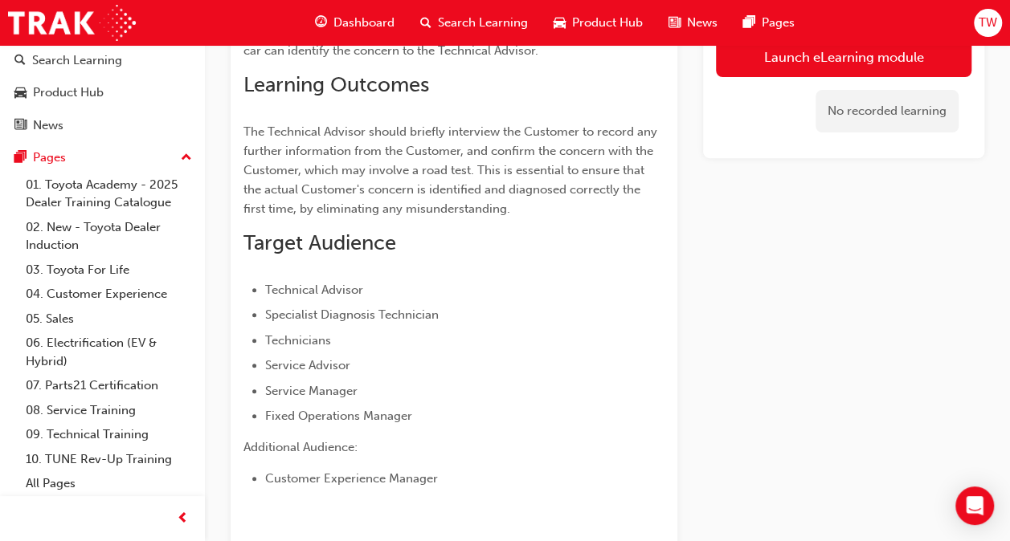
scroll to position [216, 0]
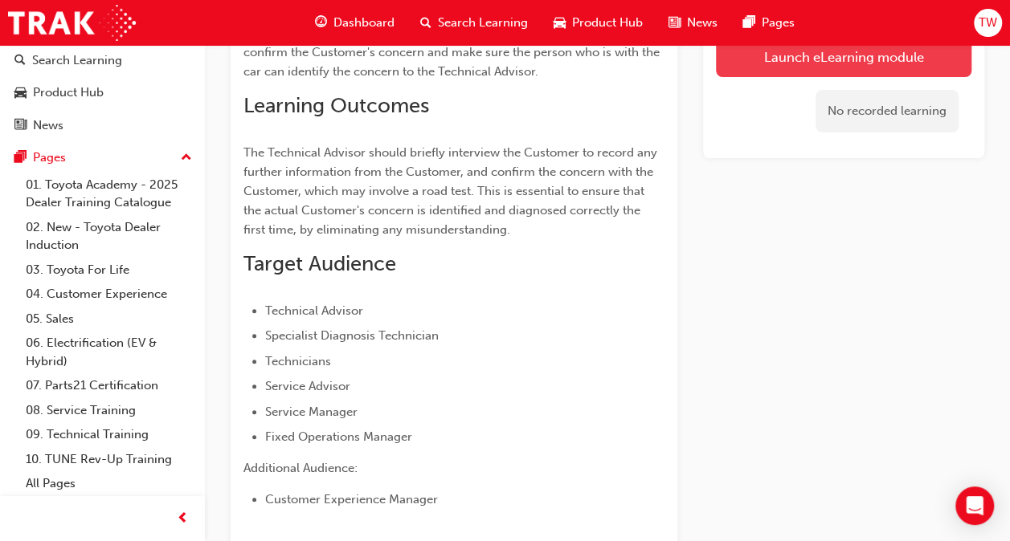
click at [815, 60] on link "Launch eLearning module" at bounding box center [843, 57] width 255 height 40
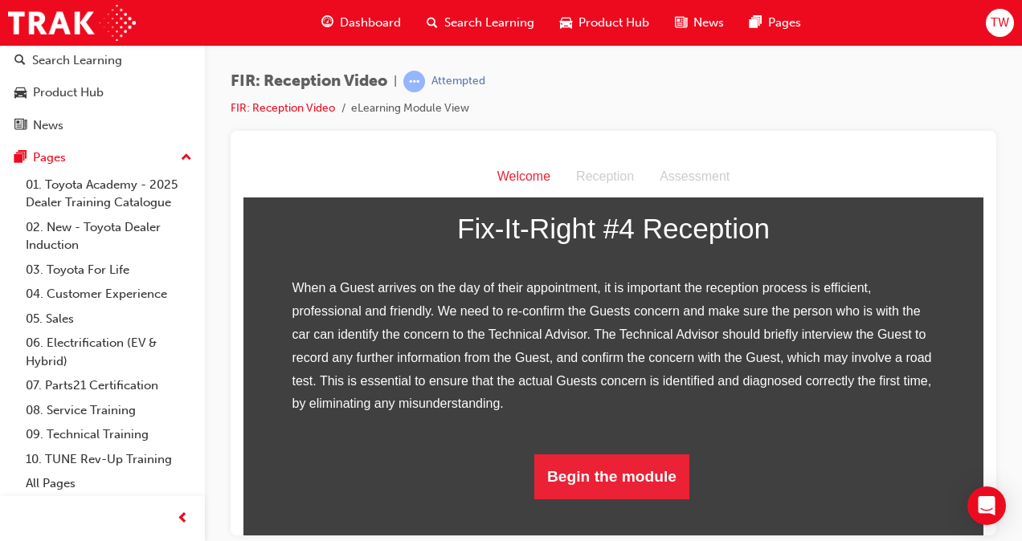
scroll to position [341, 0]
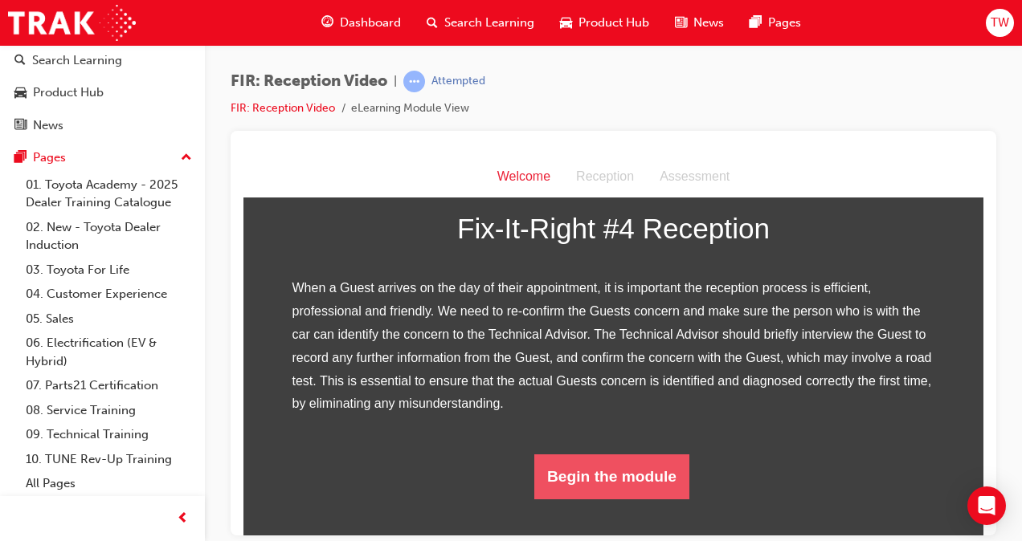
click at [576, 499] on button "Begin the module" at bounding box center [611, 476] width 155 height 45
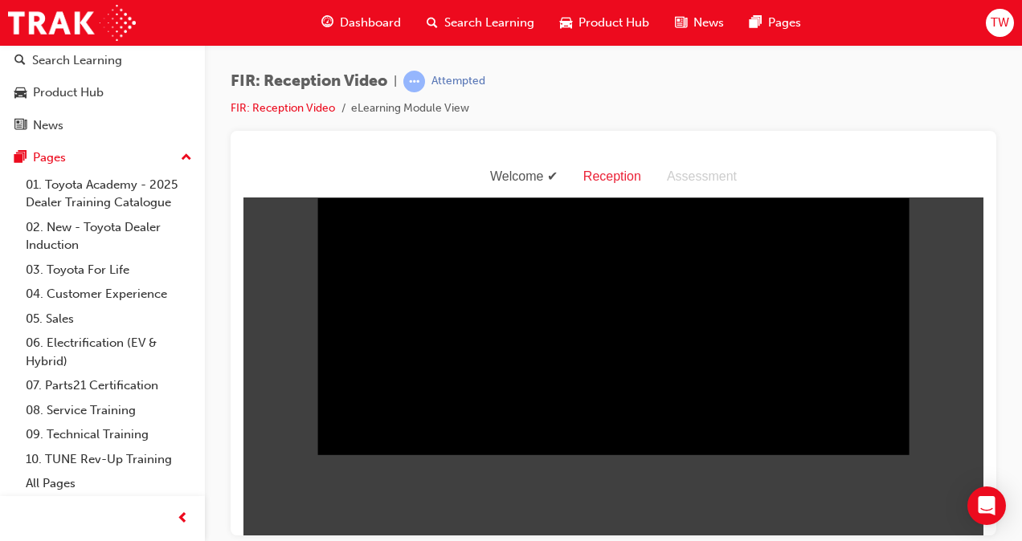
scroll to position [39, 0]
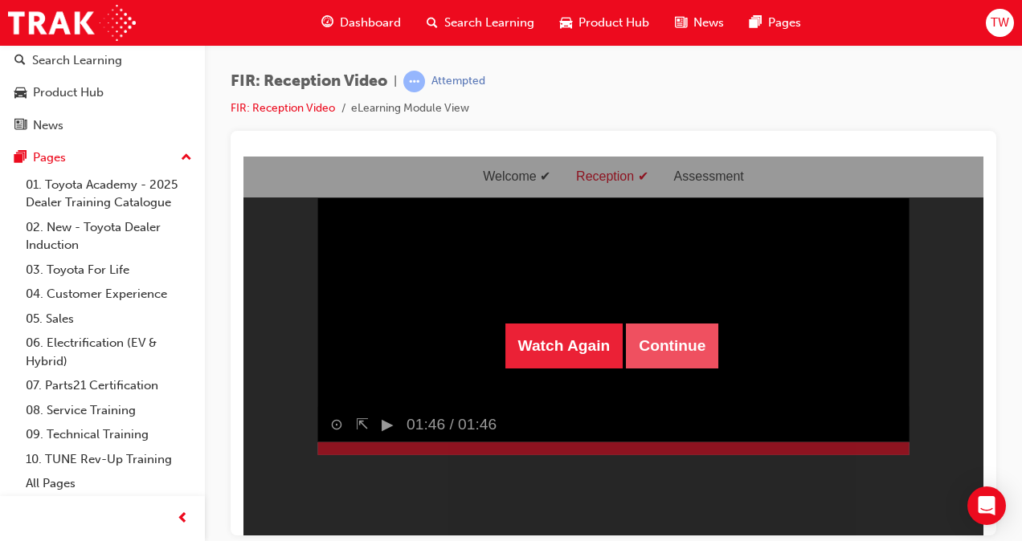
click at [663, 351] on button "Continue" at bounding box center [672, 345] width 92 height 45
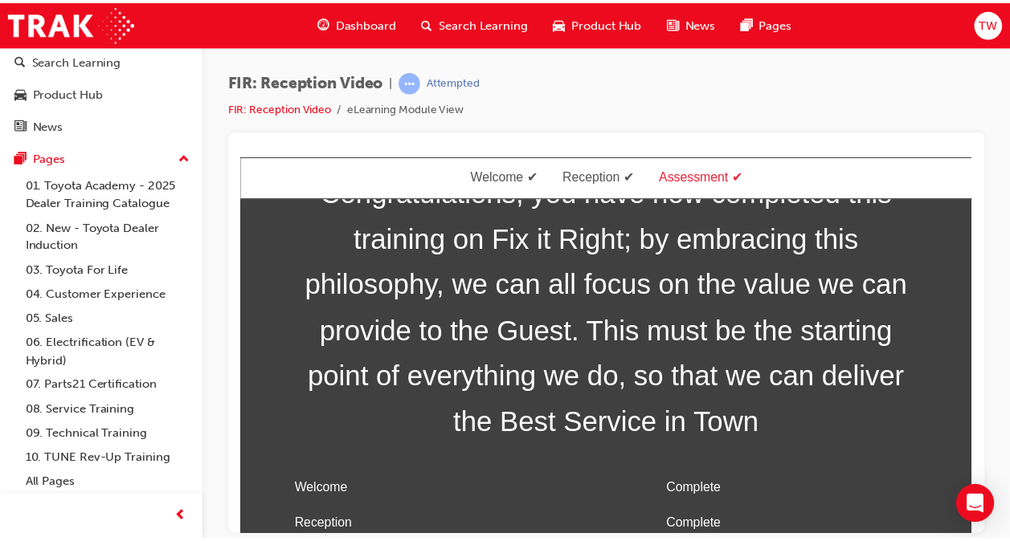
scroll to position [51, 0]
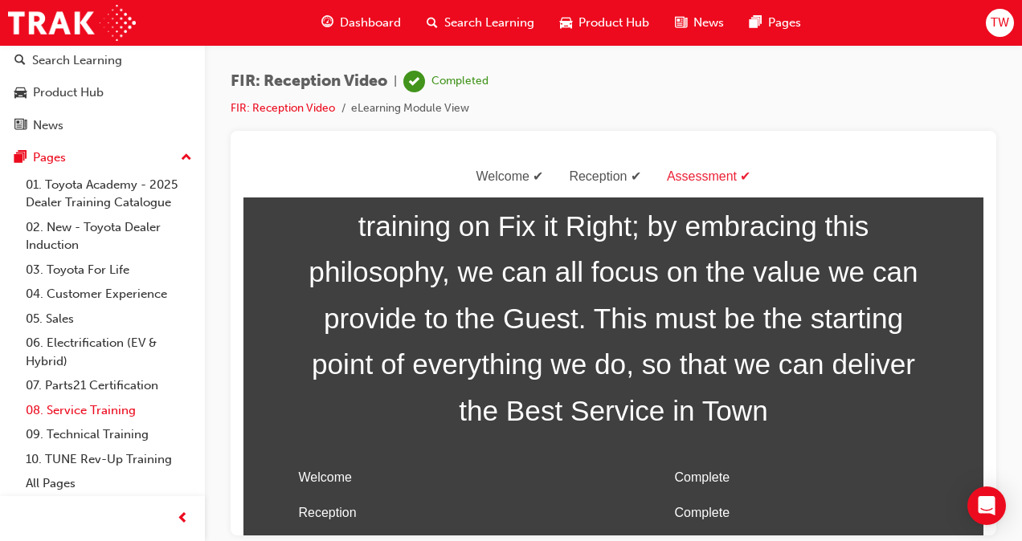
click at [56, 398] on link "08. Service Training" at bounding box center [108, 410] width 179 height 25
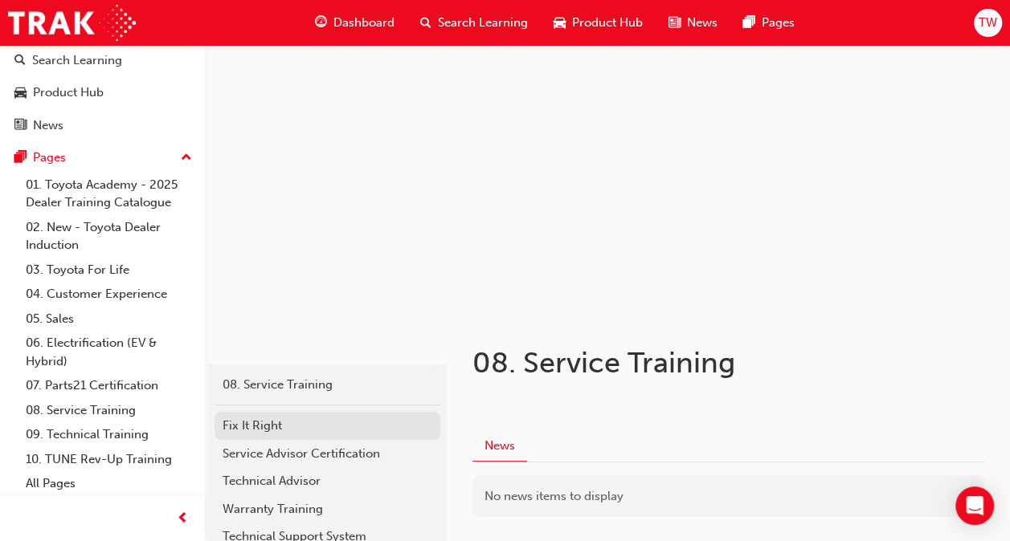
click at [251, 434] on div "Fix It Right" at bounding box center [327, 426] width 210 height 18
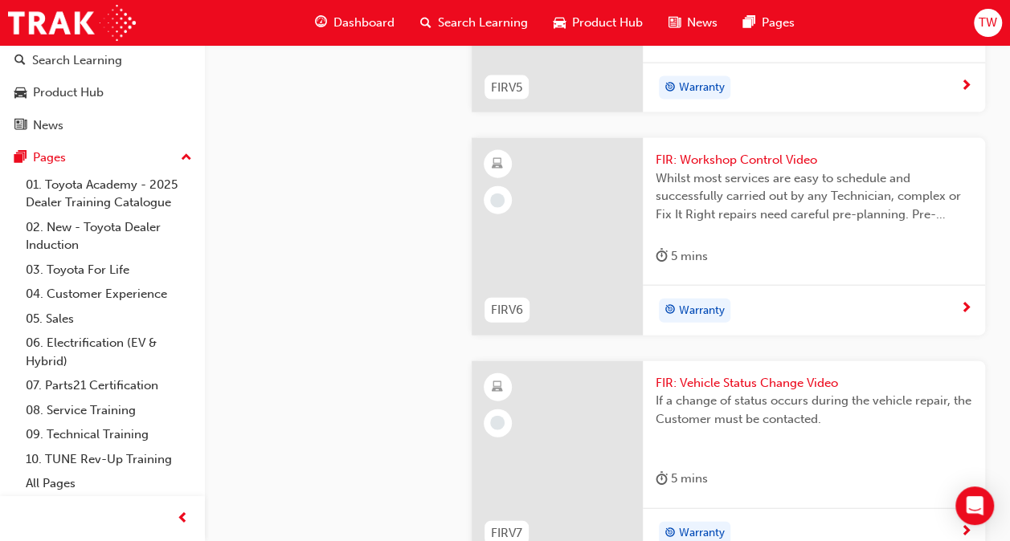
scroll to position [1736, 0]
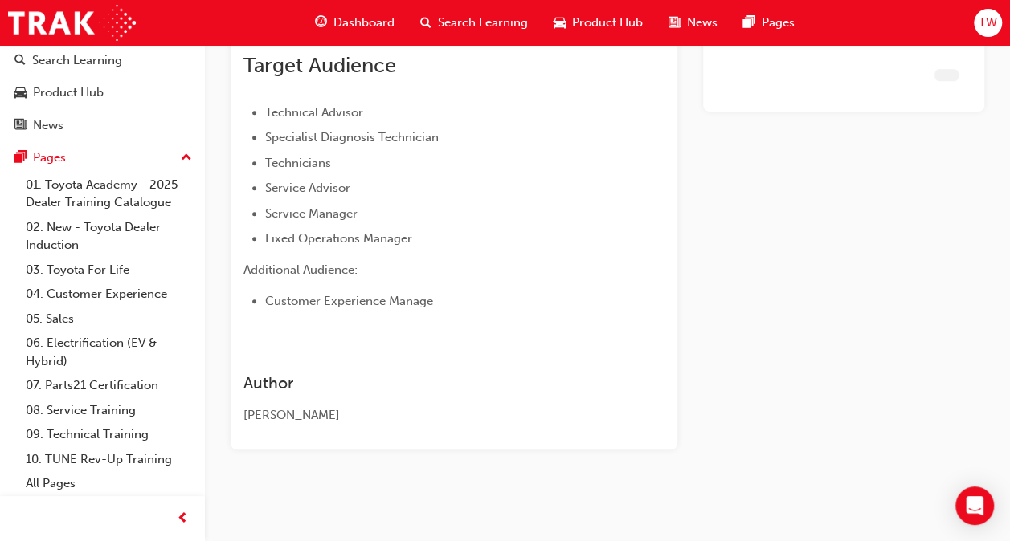
scroll to position [414, 0]
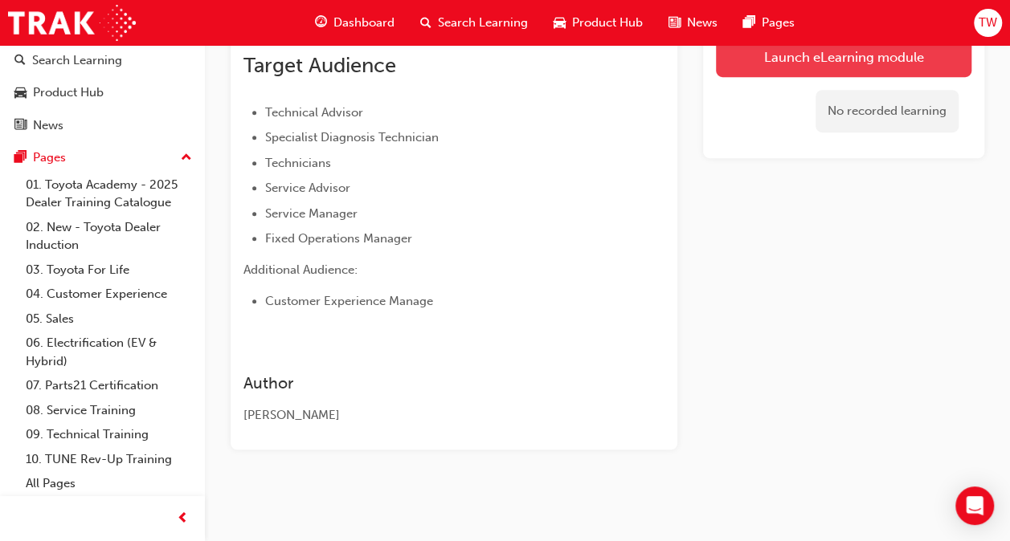
click at [761, 51] on link "Launch eLearning module" at bounding box center [843, 57] width 255 height 40
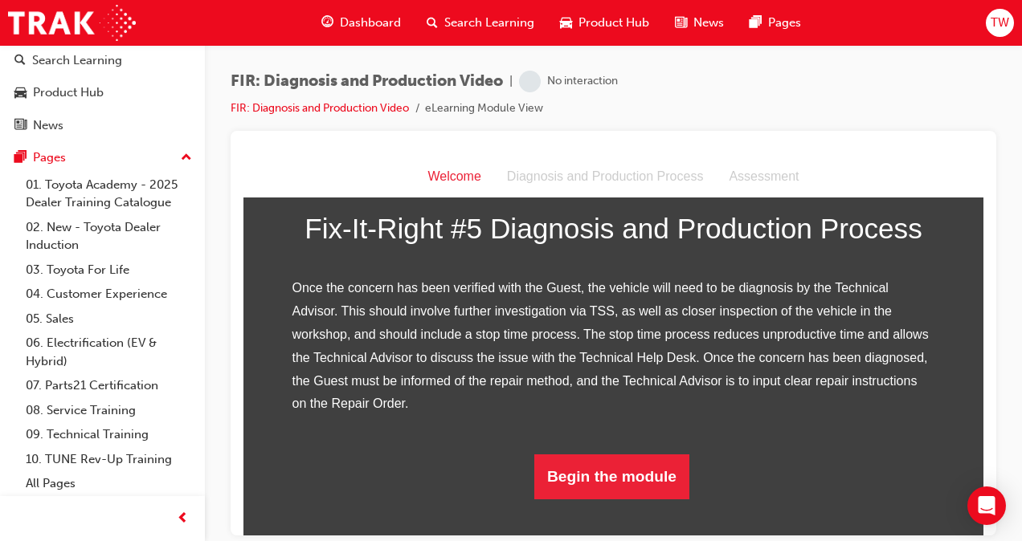
scroll to position [388, 0]
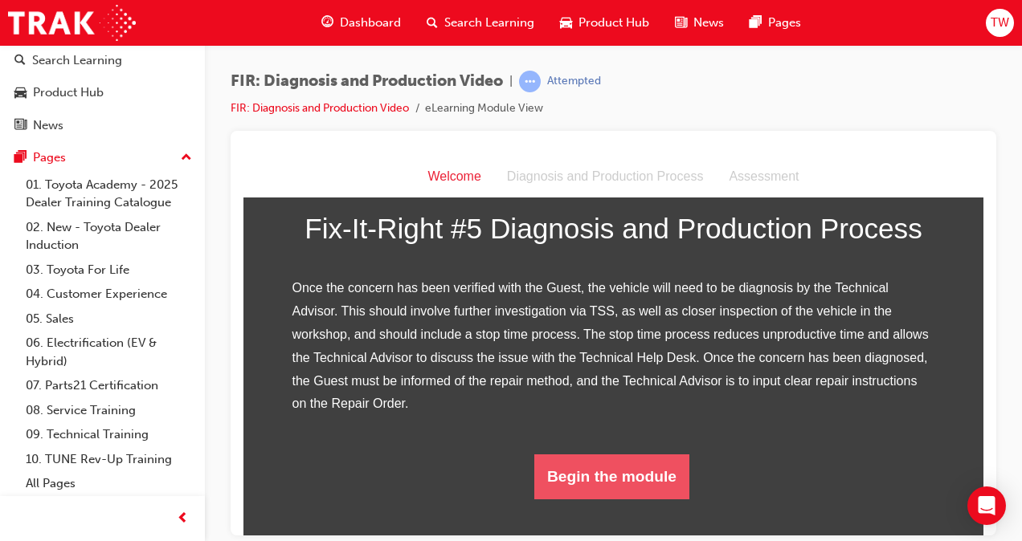
click at [563, 499] on button "Begin the module" at bounding box center [611, 476] width 155 height 45
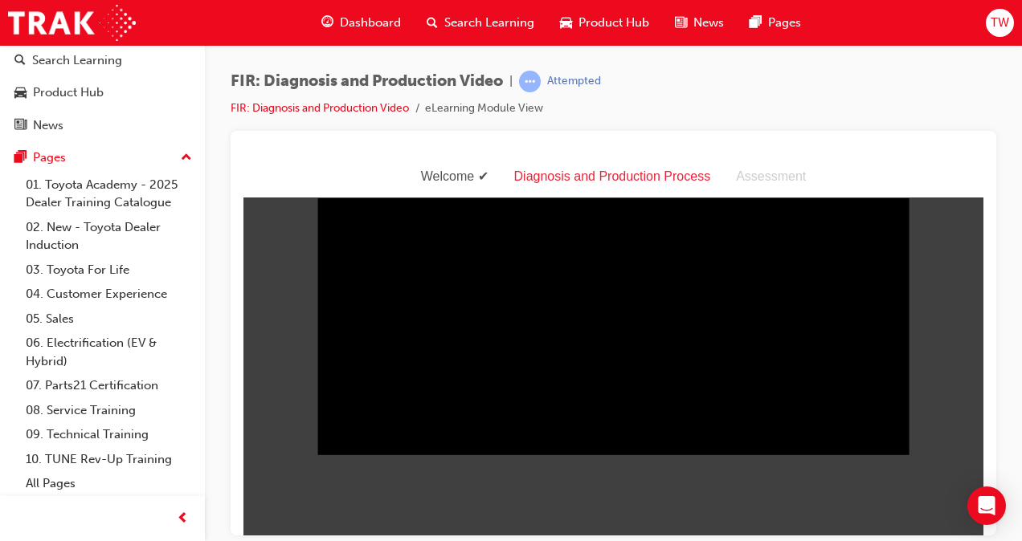
scroll to position [9, 0]
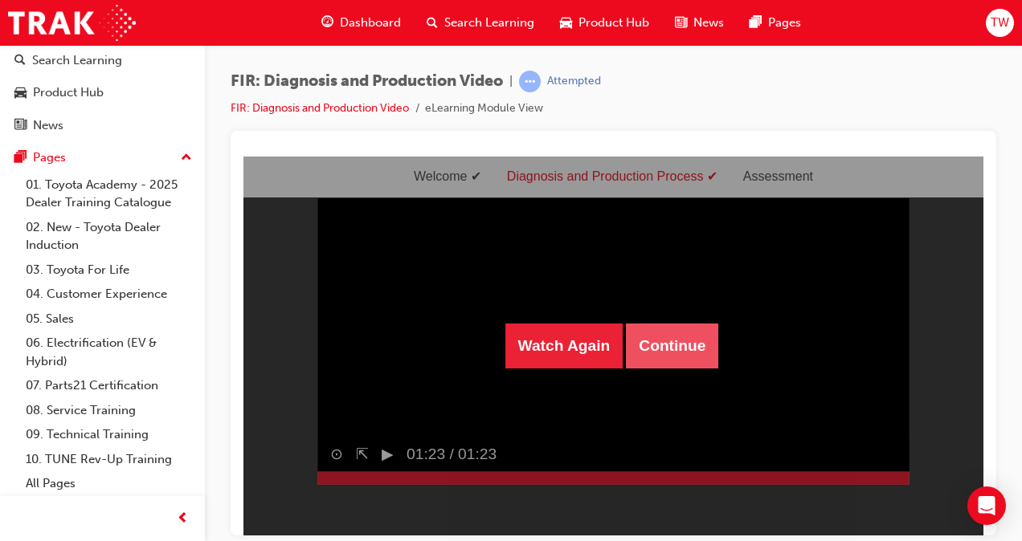
click at [656, 347] on button "Continue" at bounding box center [672, 345] width 92 height 45
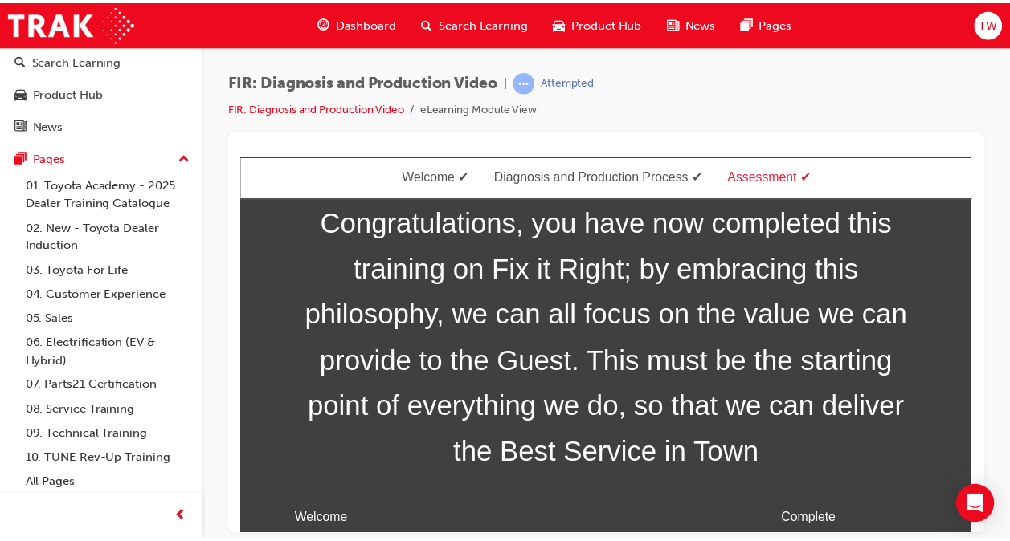
scroll to position [22, 0]
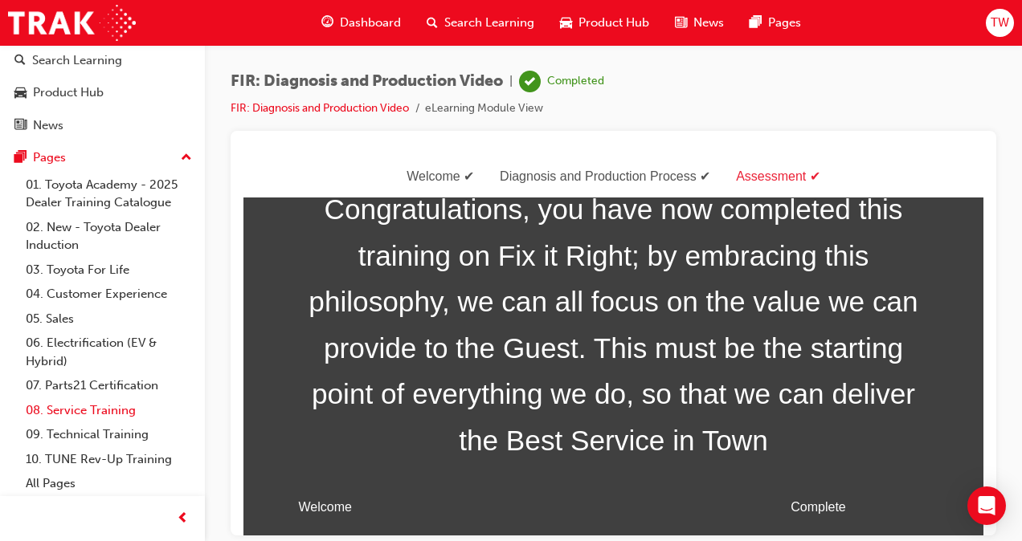
click at [55, 402] on link "08. Service Training" at bounding box center [108, 410] width 179 height 25
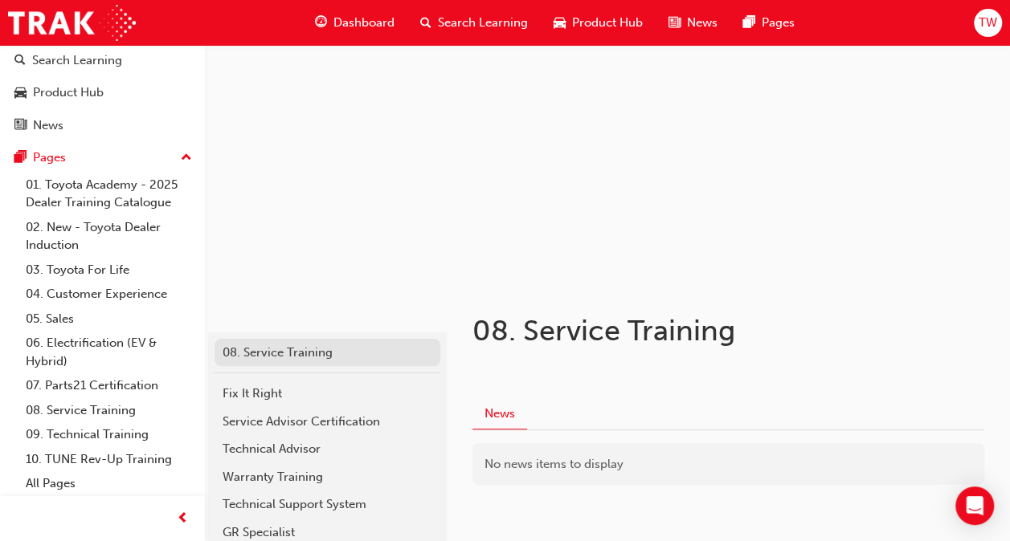
scroll to position [33, 0]
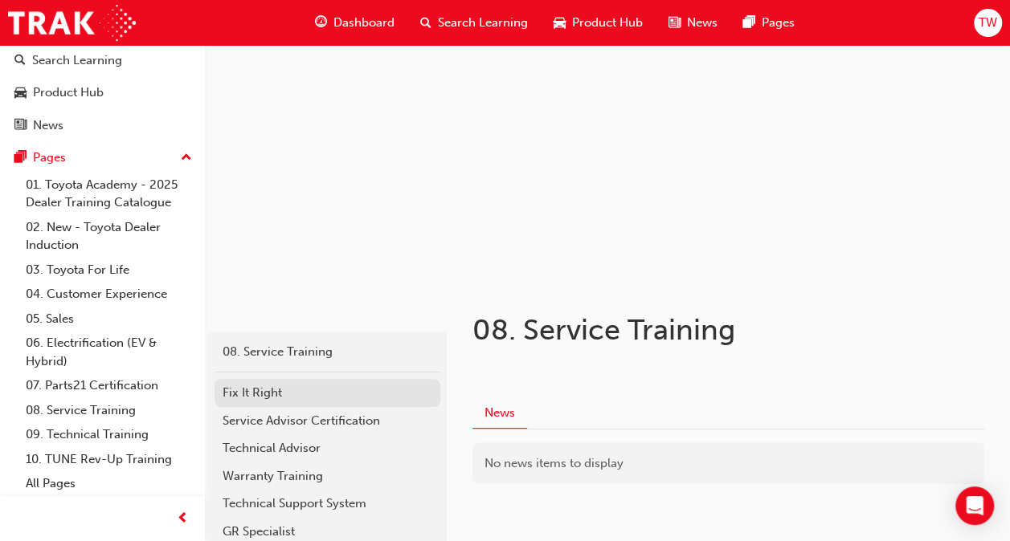
click at [259, 400] on div "Fix It Right" at bounding box center [327, 393] width 210 height 18
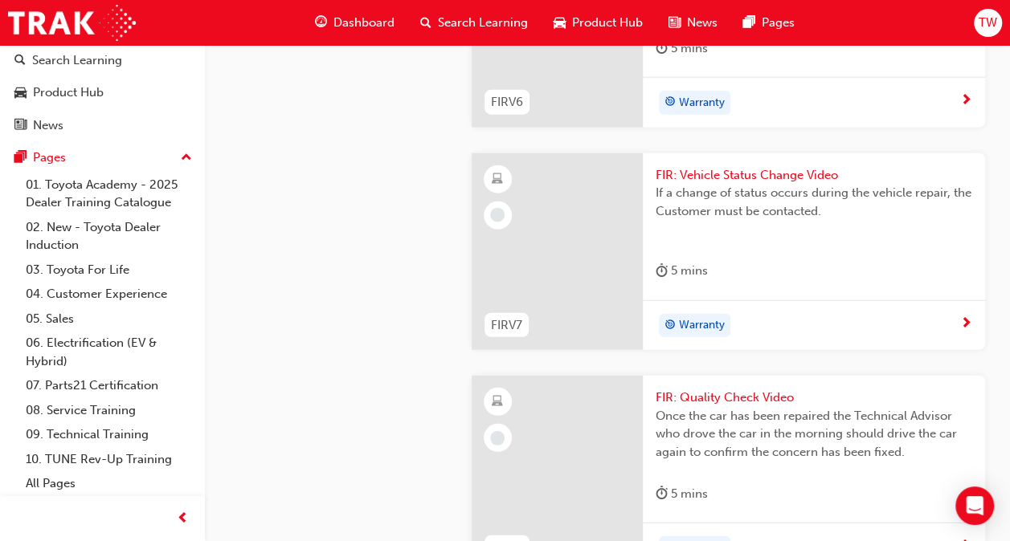
scroll to position [1921, 0]
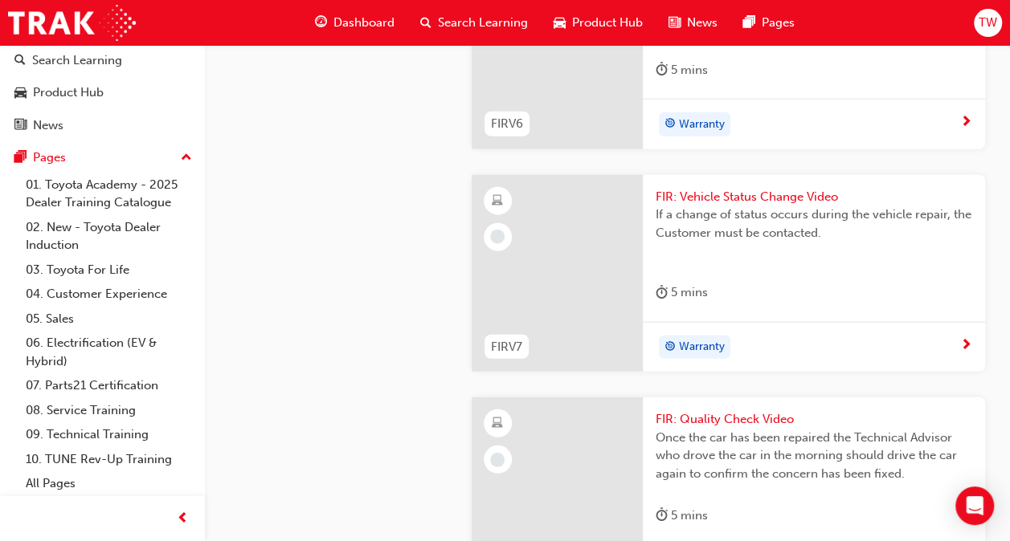
click at [569, 149] on div at bounding box center [556, 51] width 171 height 198
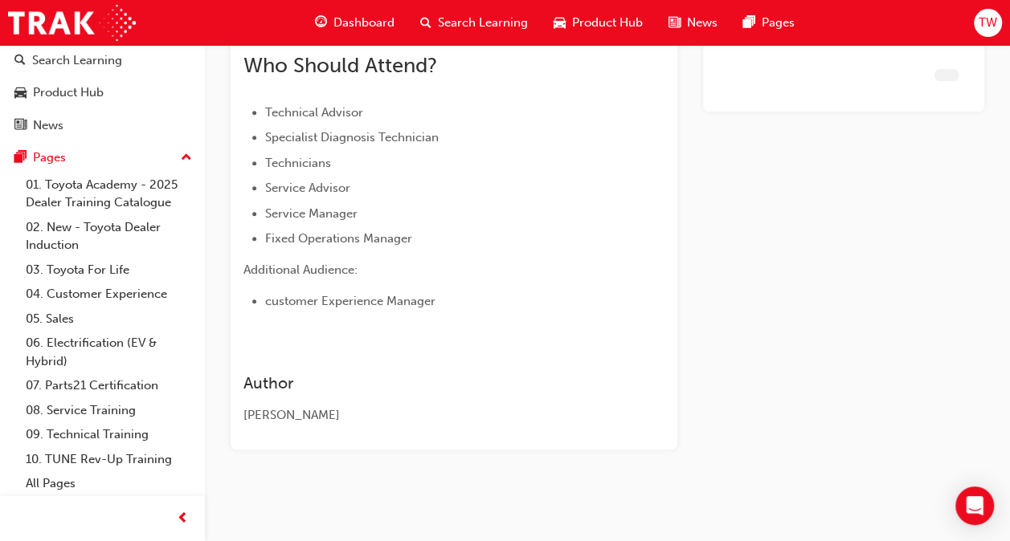
scroll to position [414, 0]
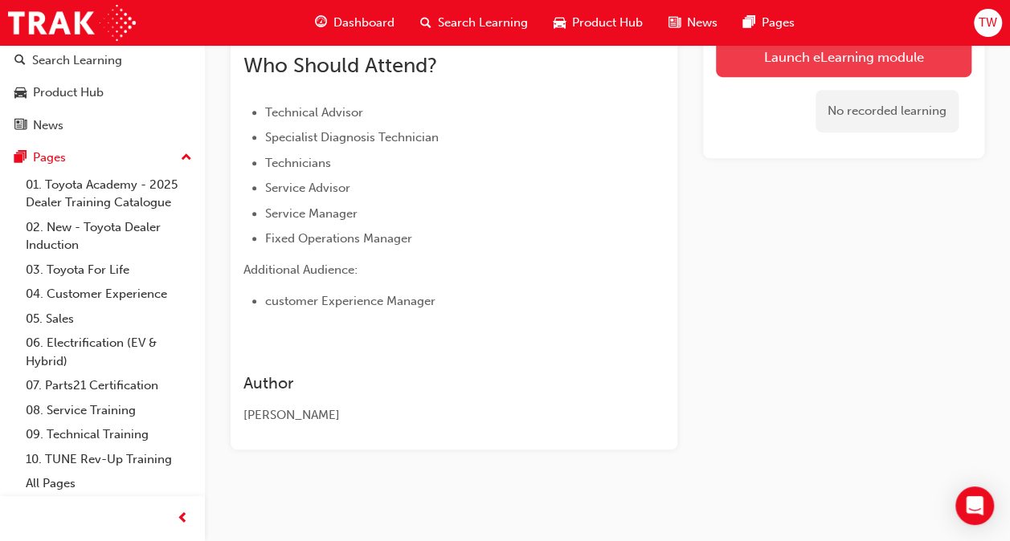
click at [785, 63] on link "Launch eLearning module" at bounding box center [843, 57] width 255 height 40
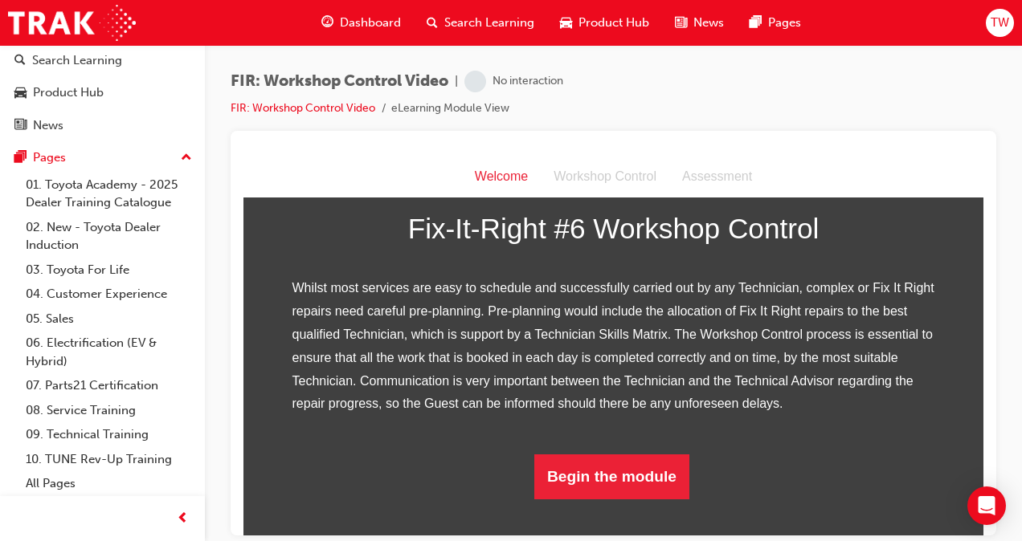
scroll to position [341, 0]
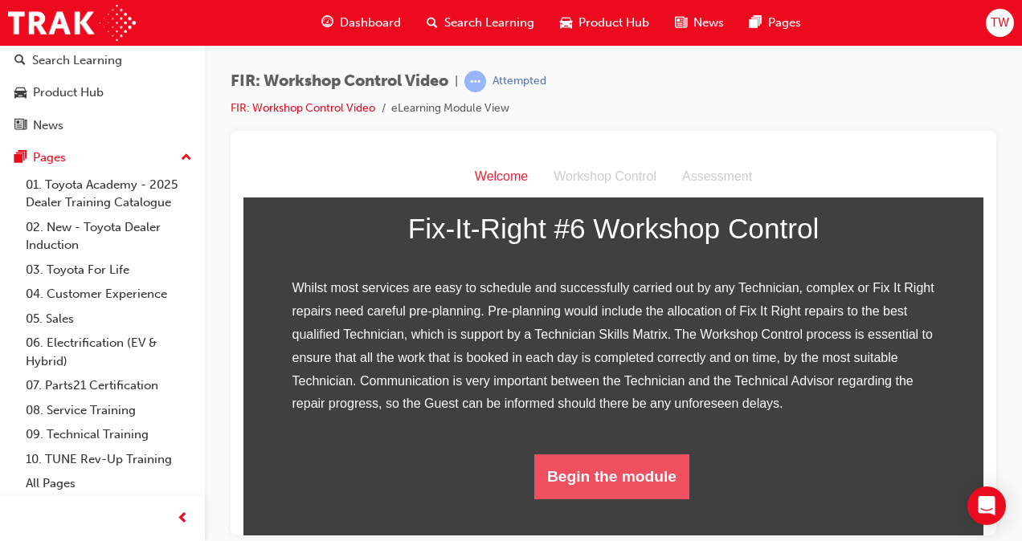
click at [628, 499] on button "Begin the module" at bounding box center [611, 476] width 155 height 45
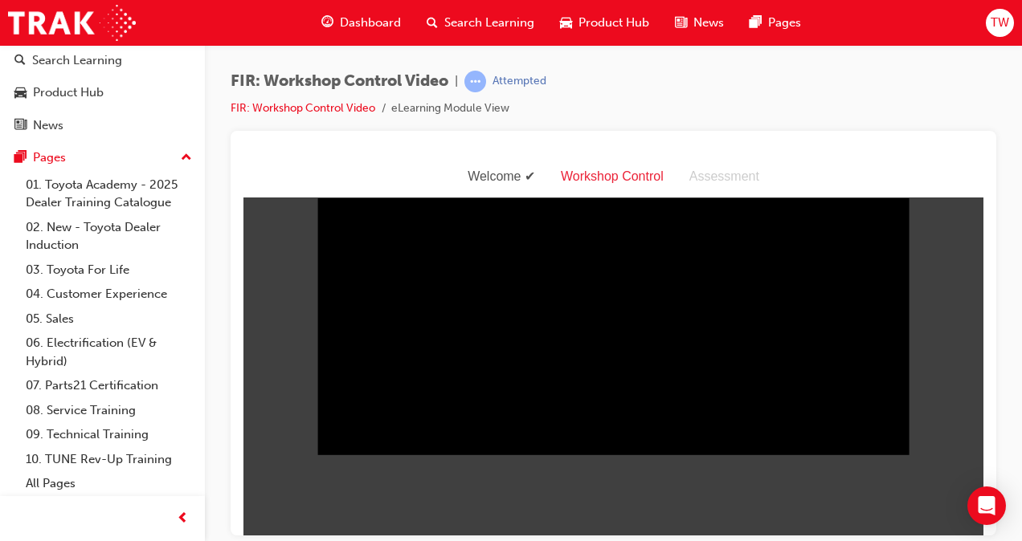
scroll to position [39, 0]
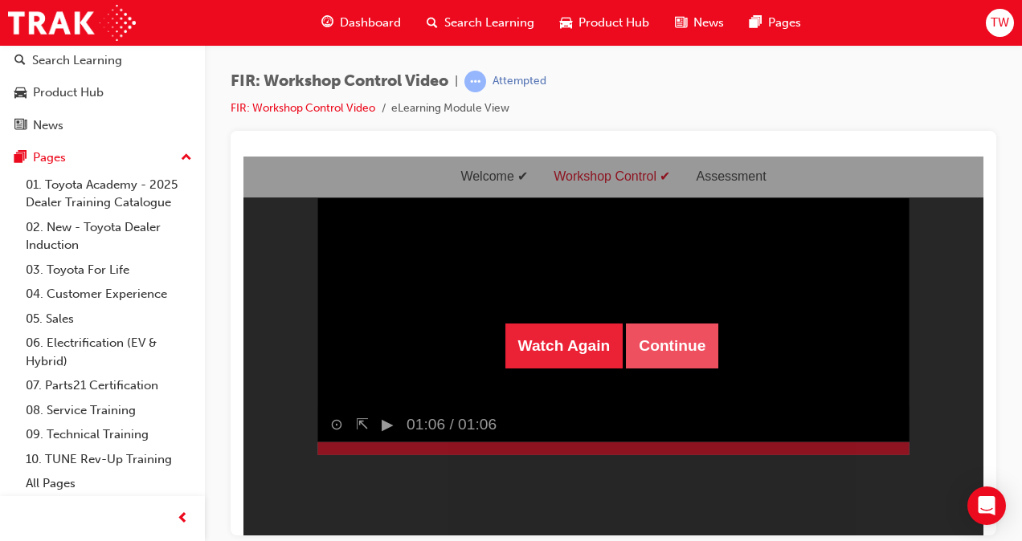
click at [666, 338] on button "Continue" at bounding box center [672, 345] width 92 height 45
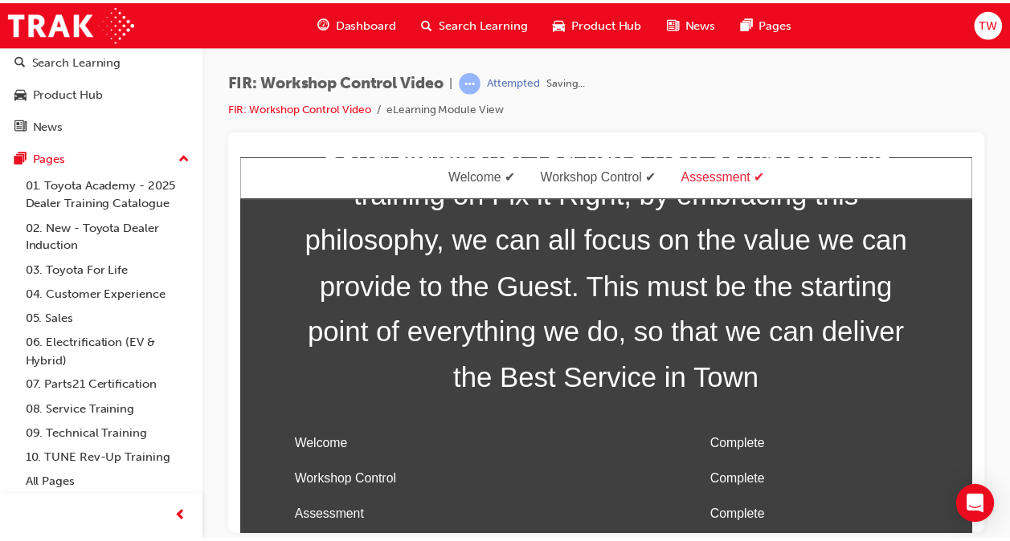
scroll to position [0, 0]
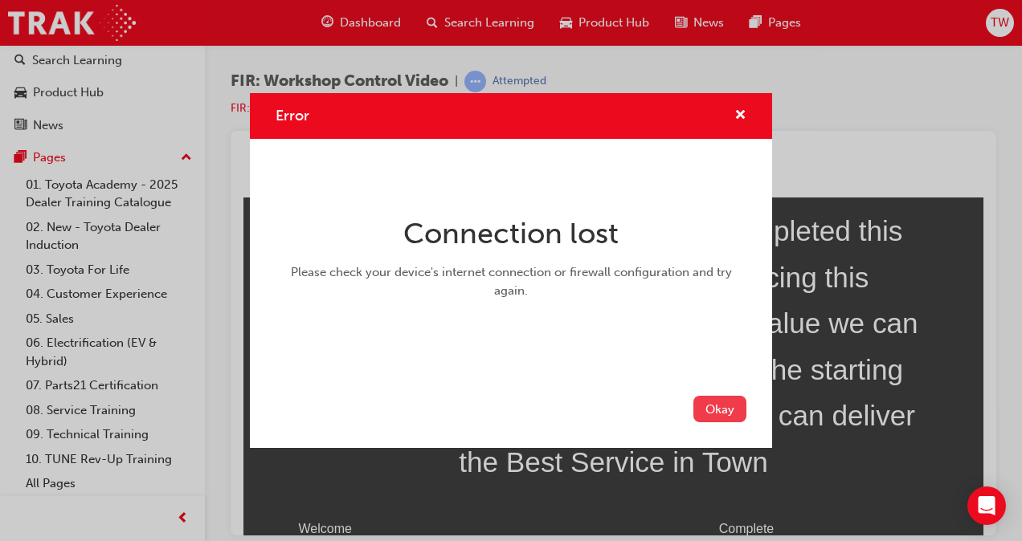
click at [726, 410] on button "Okay" at bounding box center [719, 409] width 53 height 27
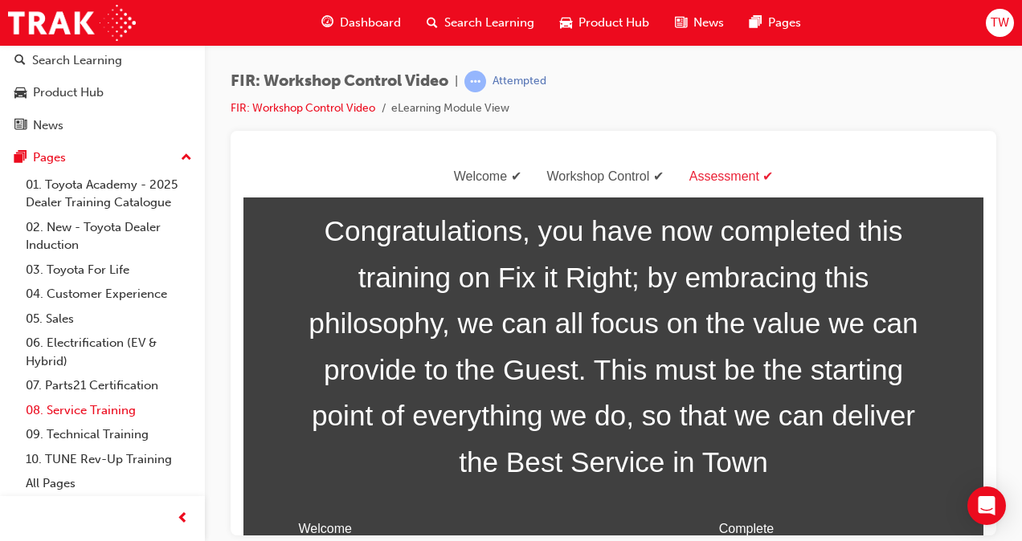
click at [92, 406] on link "08. Service Training" at bounding box center [108, 410] width 179 height 25
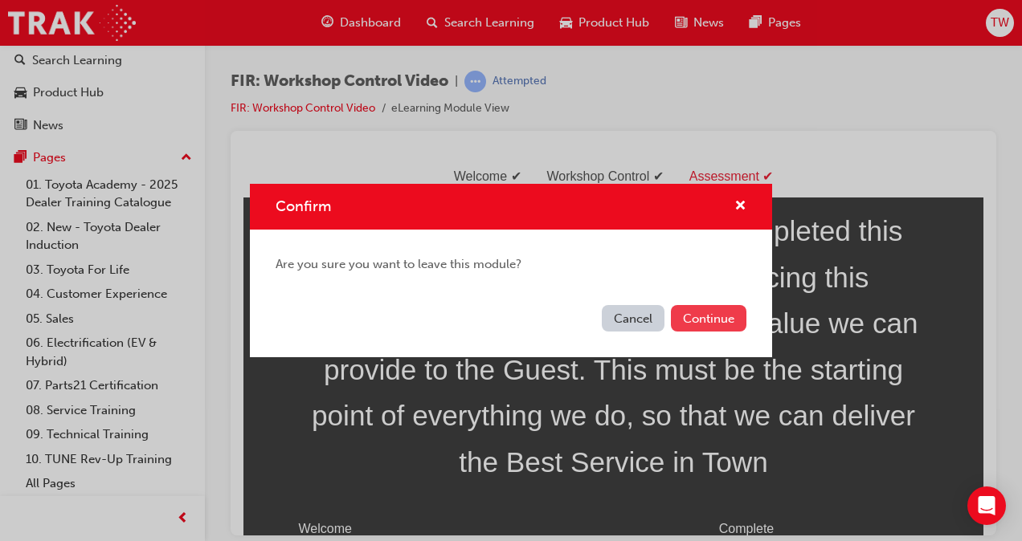
click at [692, 324] on button "Continue" at bounding box center [708, 318] width 75 height 27
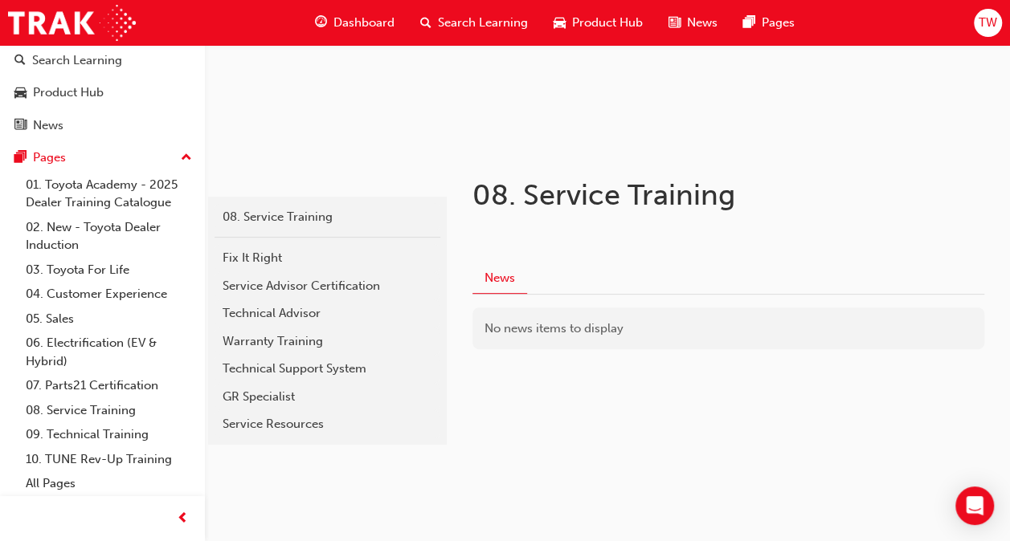
scroll to position [169, 0]
click at [284, 250] on div "Fix It Right" at bounding box center [327, 257] width 210 height 18
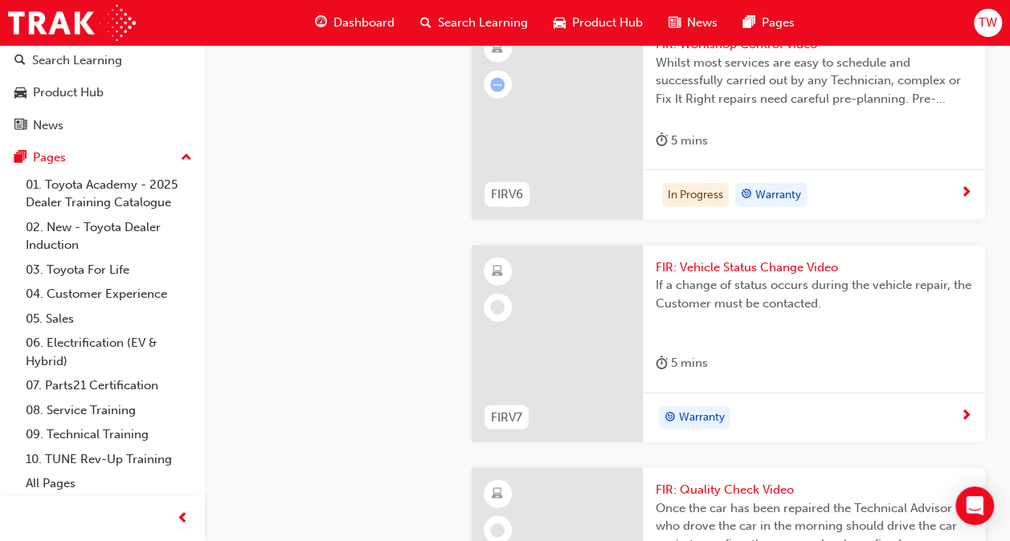
scroll to position [1851, 0]
click at [709, 117] on div "Whilst most services are easy to schedule and successfully carried out by any T…" at bounding box center [813, 85] width 316 height 64
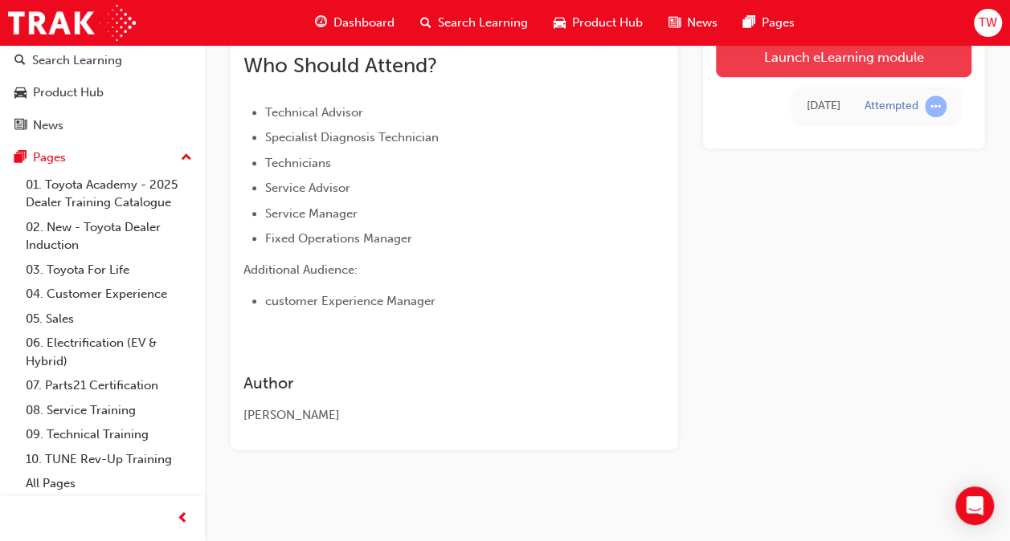
click at [798, 63] on link "Launch eLearning module" at bounding box center [843, 57] width 255 height 40
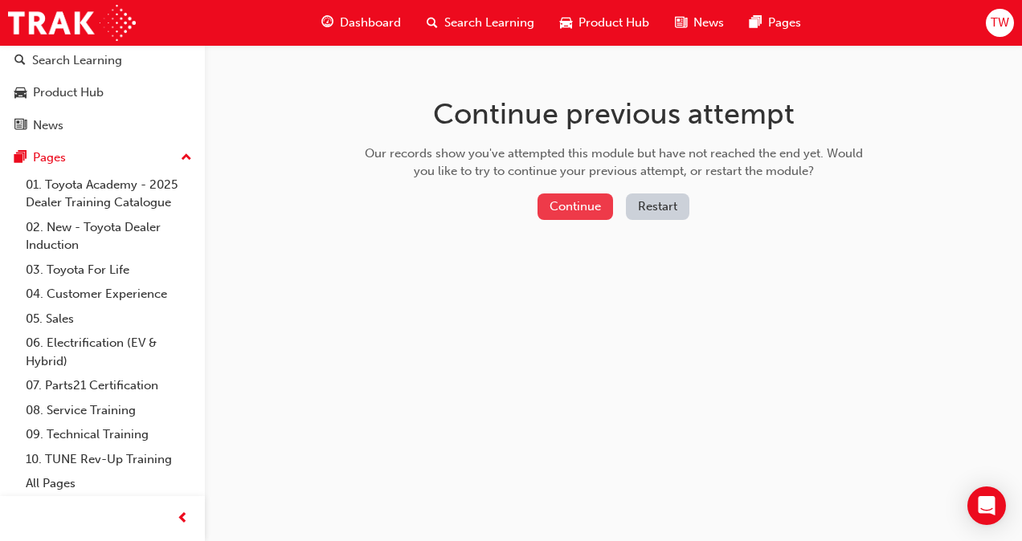
click at [580, 203] on button "Continue" at bounding box center [574, 207] width 75 height 27
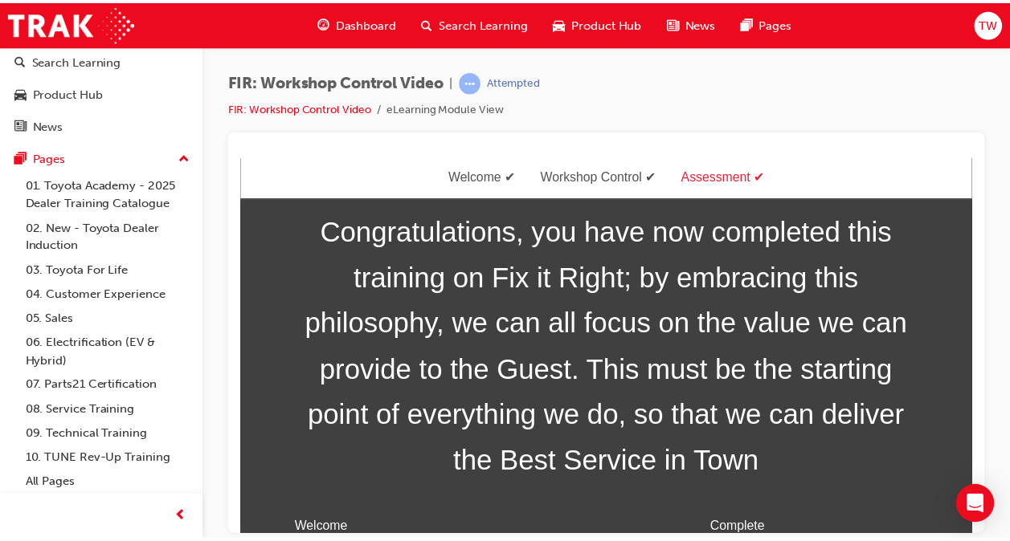
scroll to position [84, 0]
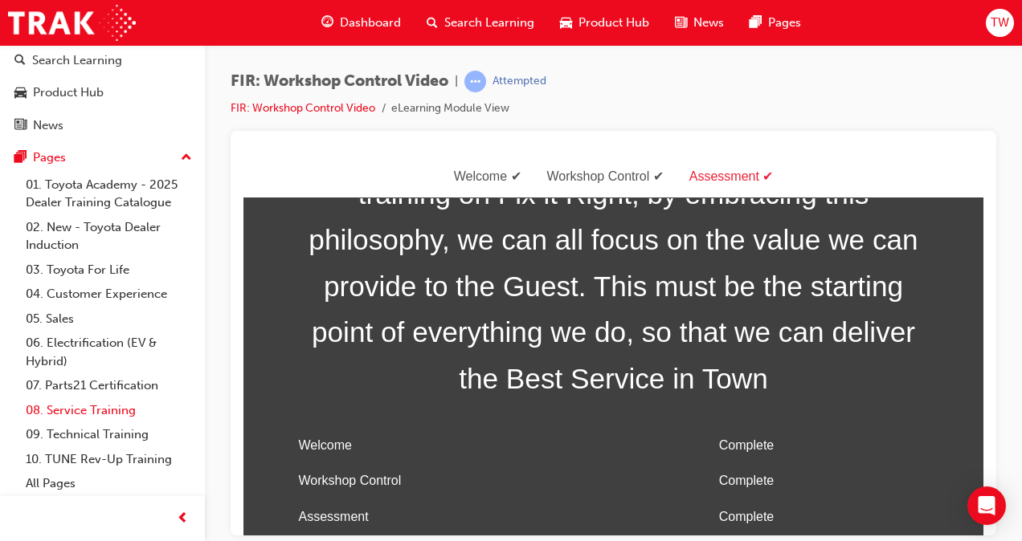
click at [82, 410] on link "08. Service Training" at bounding box center [108, 410] width 179 height 25
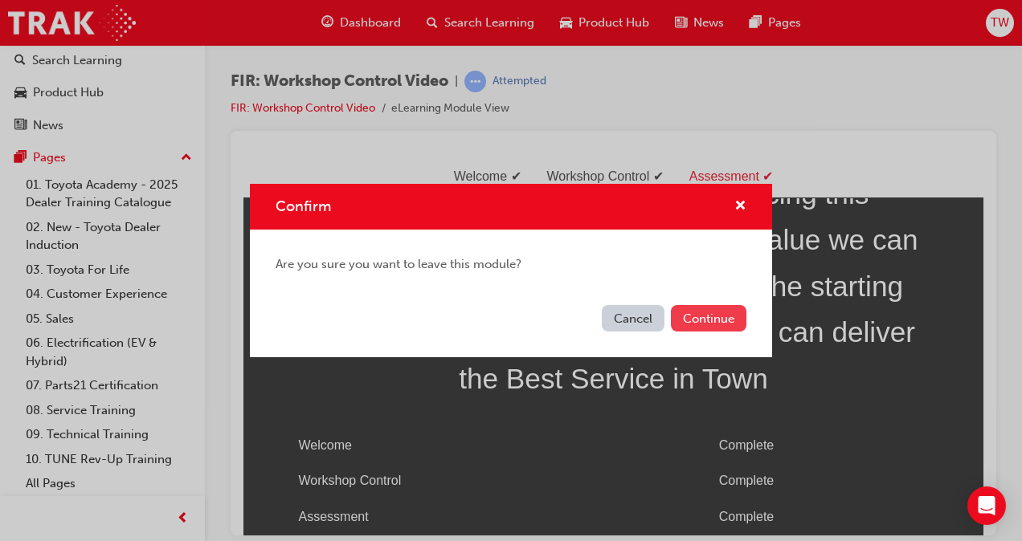
click at [695, 321] on button "Continue" at bounding box center [708, 318] width 75 height 27
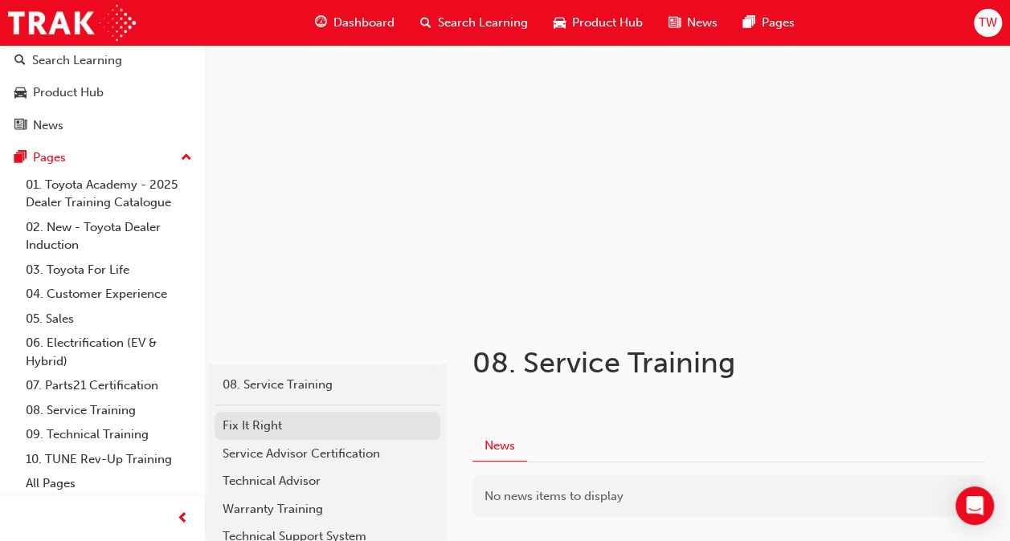
click at [267, 430] on div "Fix It Right" at bounding box center [327, 426] width 210 height 18
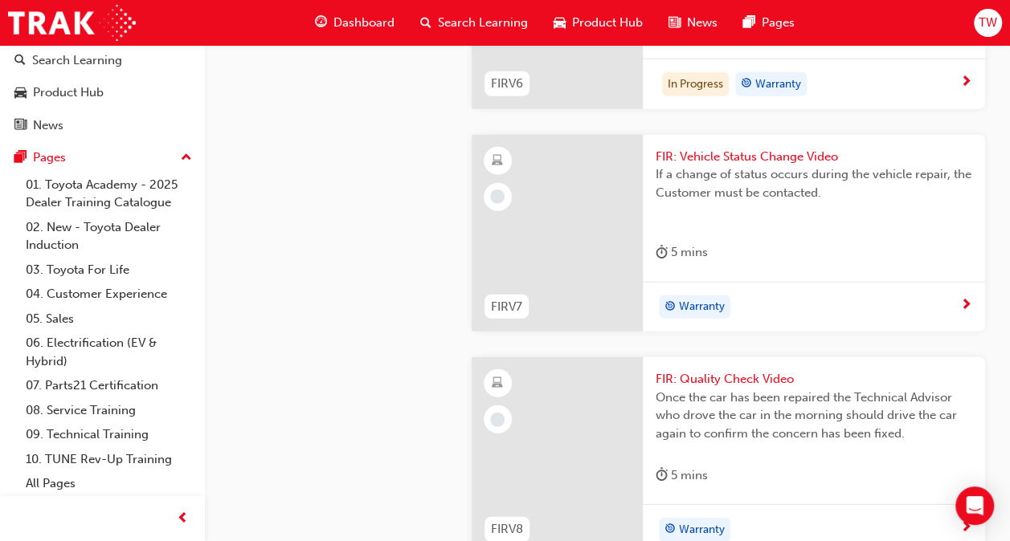
scroll to position [1958, 0]
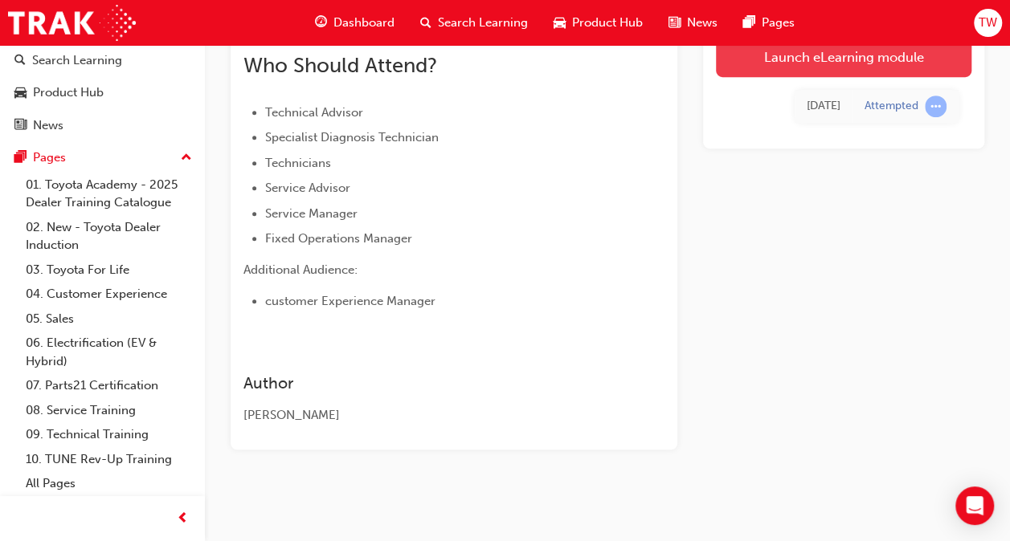
click at [790, 64] on link "Launch eLearning module" at bounding box center [843, 57] width 255 height 40
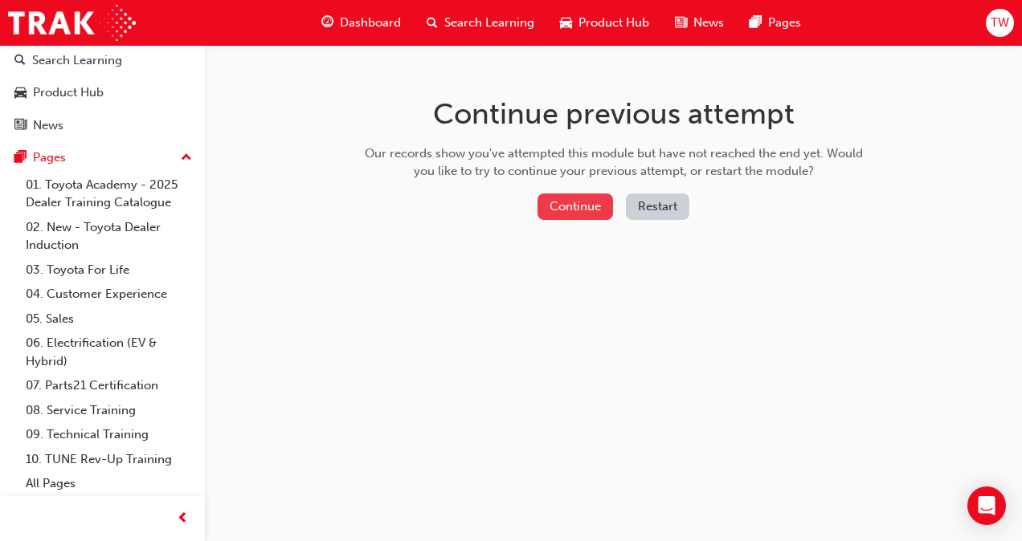
click at [591, 210] on button "Continue" at bounding box center [574, 207] width 75 height 27
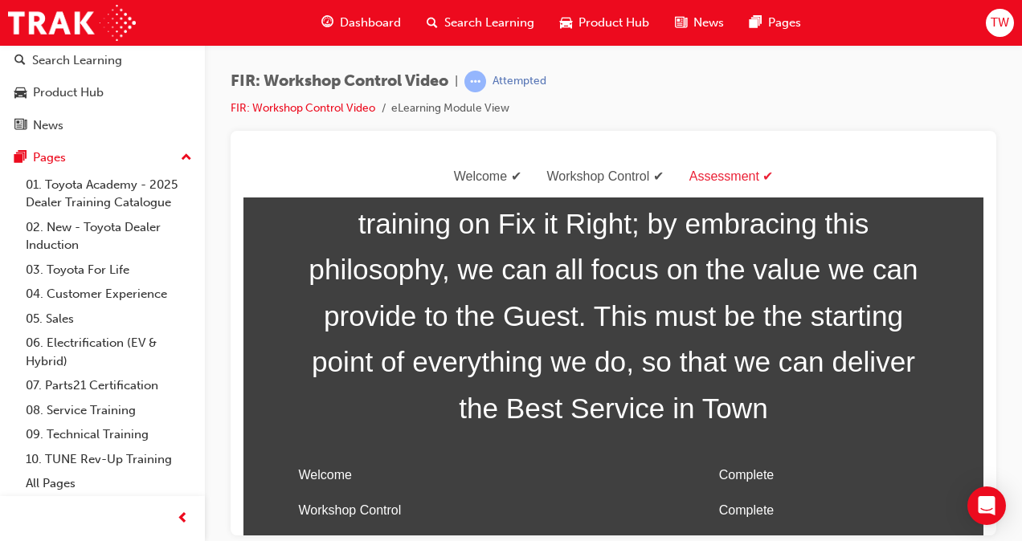
scroll to position [84, 0]
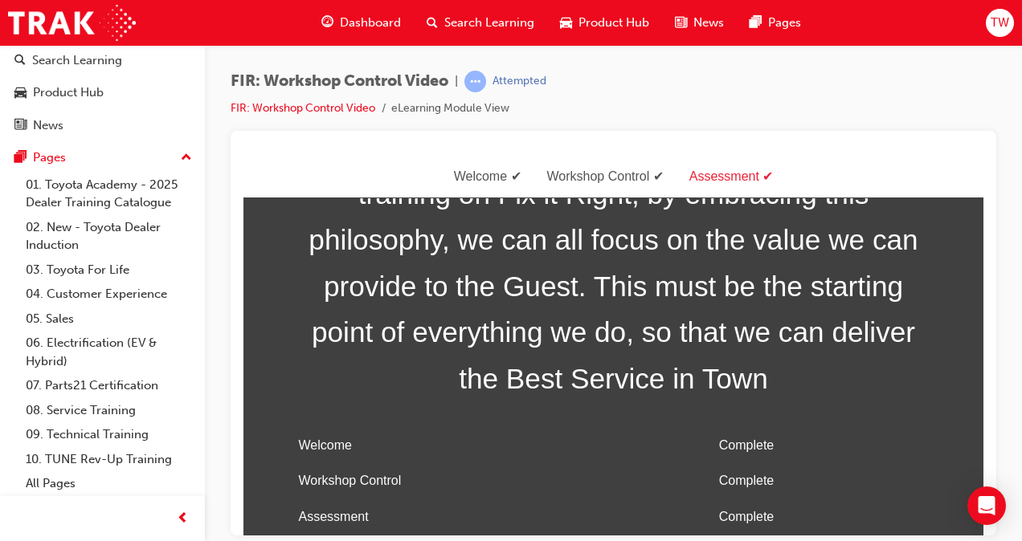
click at [581, 75] on div "FIR: Workshop Control Video | Attempted FIR: Workshop Control Video eLearning M…" at bounding box center [612, 101] width 765 height 60
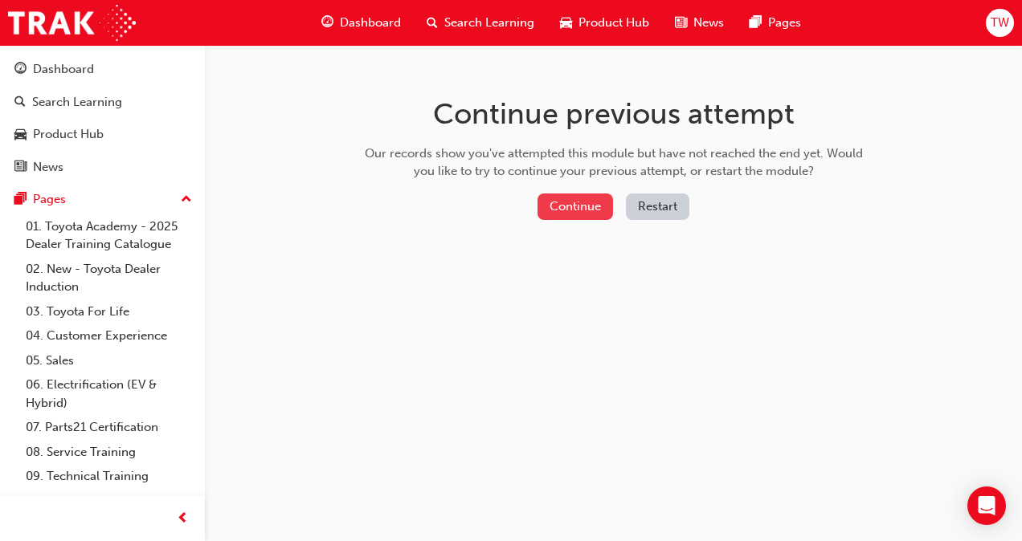
click at [594, 204] on button "Continue" at bounding box center [574, 207] width 75 height 27
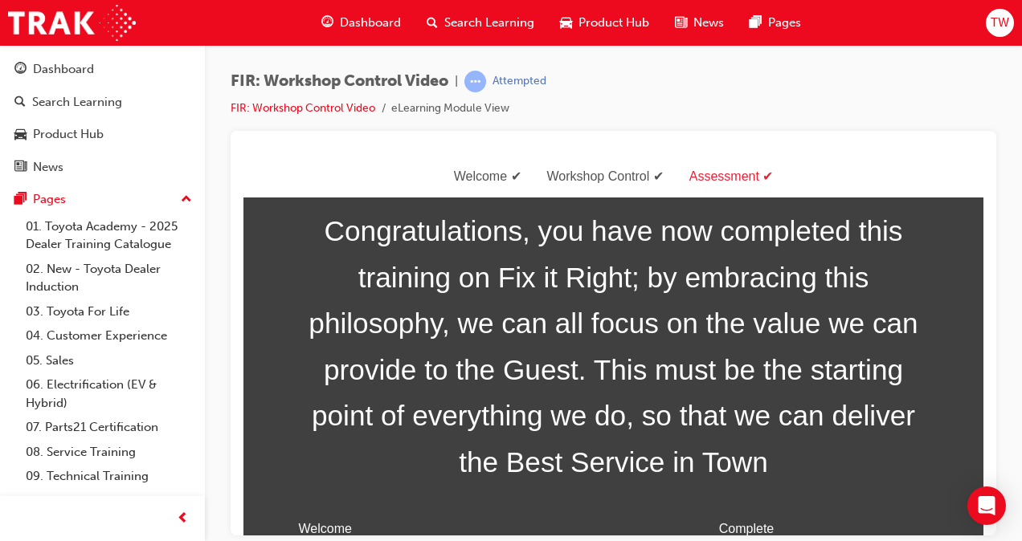
click at [563, 307] on span "Congratulations, you have now completed this training on Fix it Right; by embra…" at bounding box center [613, 346] width 642 height 278
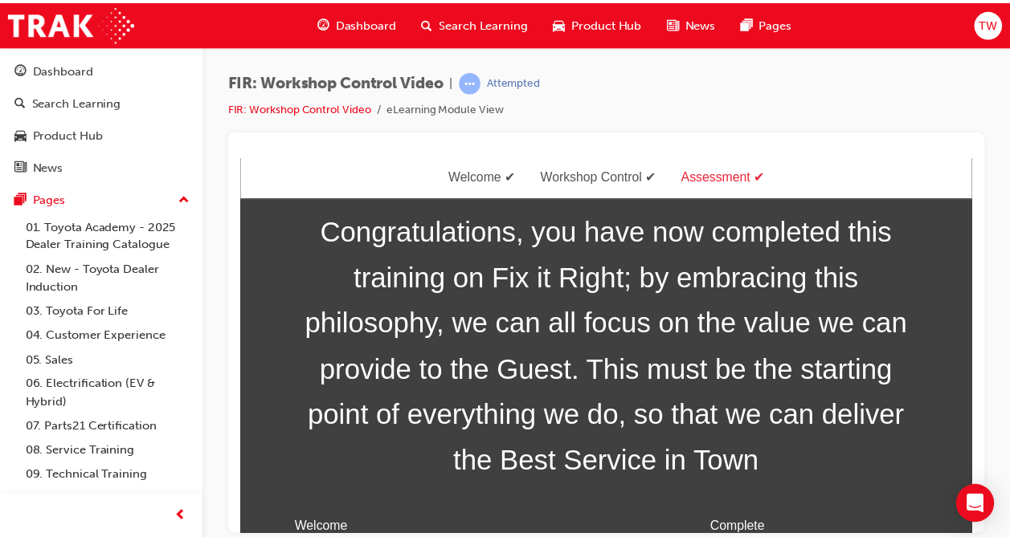
scroll to position [84, 0]
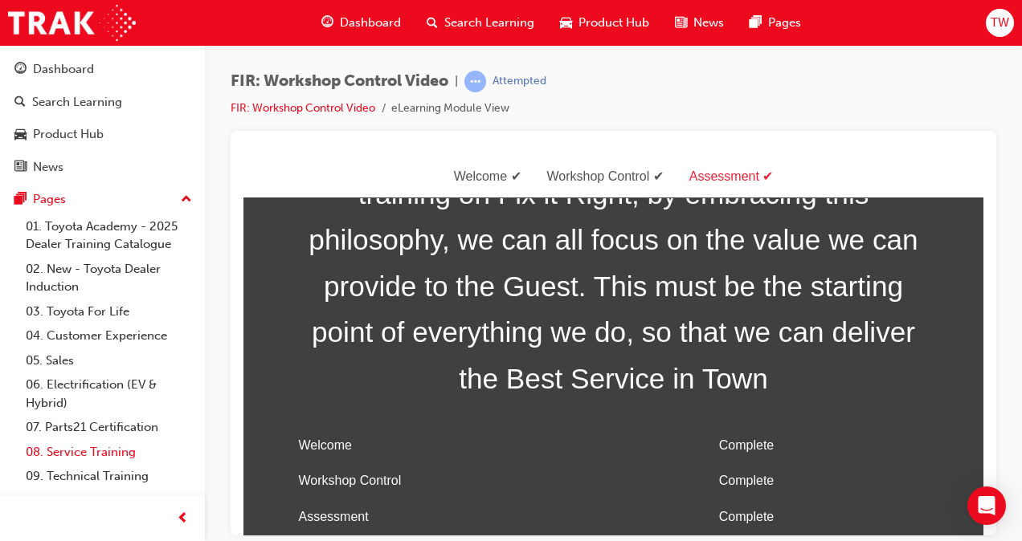
click at [72, 452] on link "08. Service Training" at bounding box center [108, 452] width 179 height 25
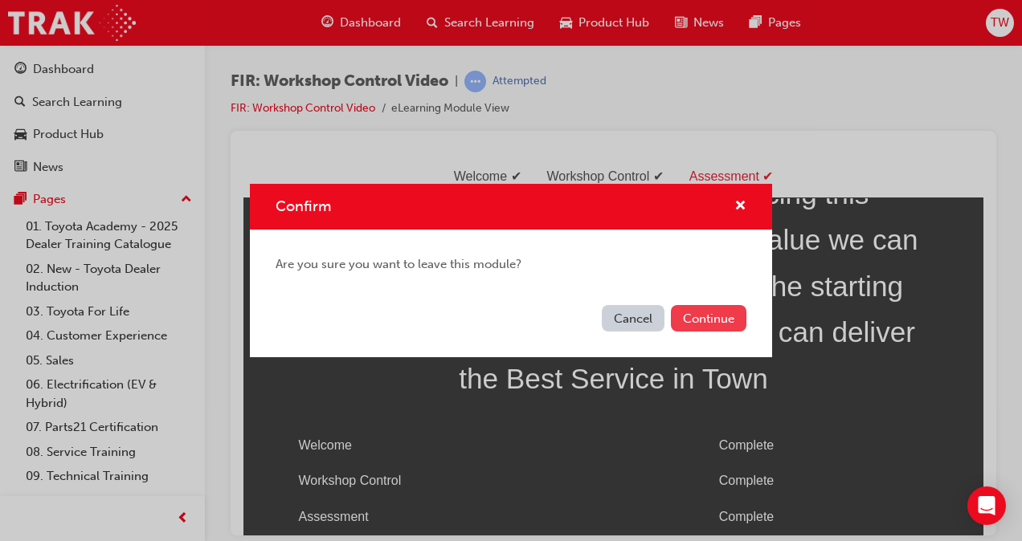
click at [704, 322] on button "Continue" at bounding box center [708, 318] width 75 height 27
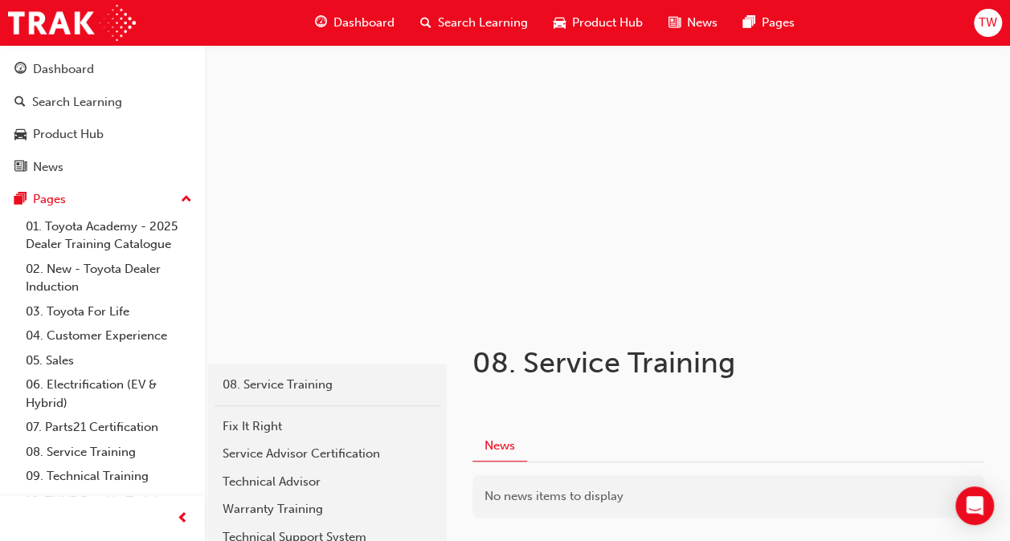
scroll to position [175, 0]
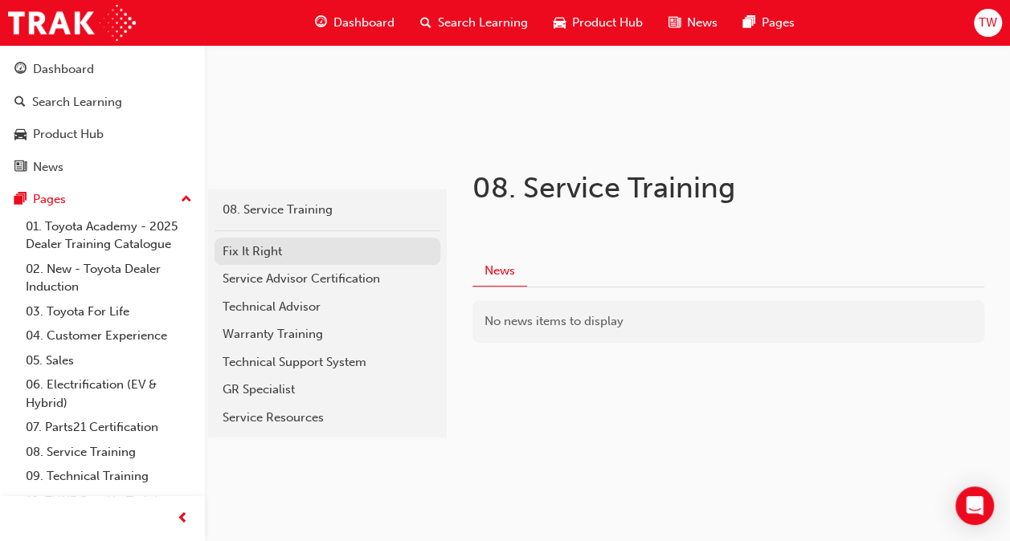
click at [284, 243] on div "Fix It Right" at bounding box center [327, 252] width 210 height 18
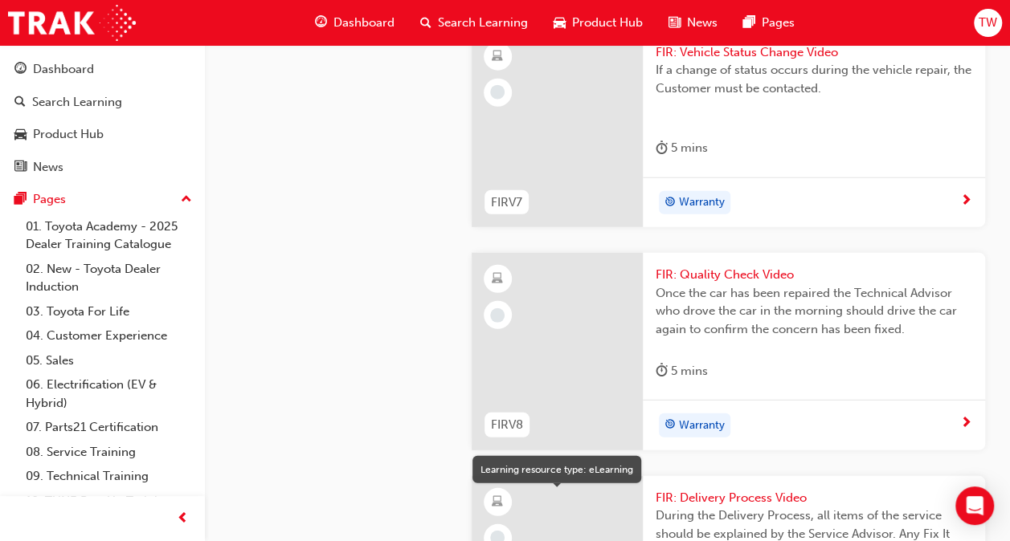
scroll to position [2066, 0]
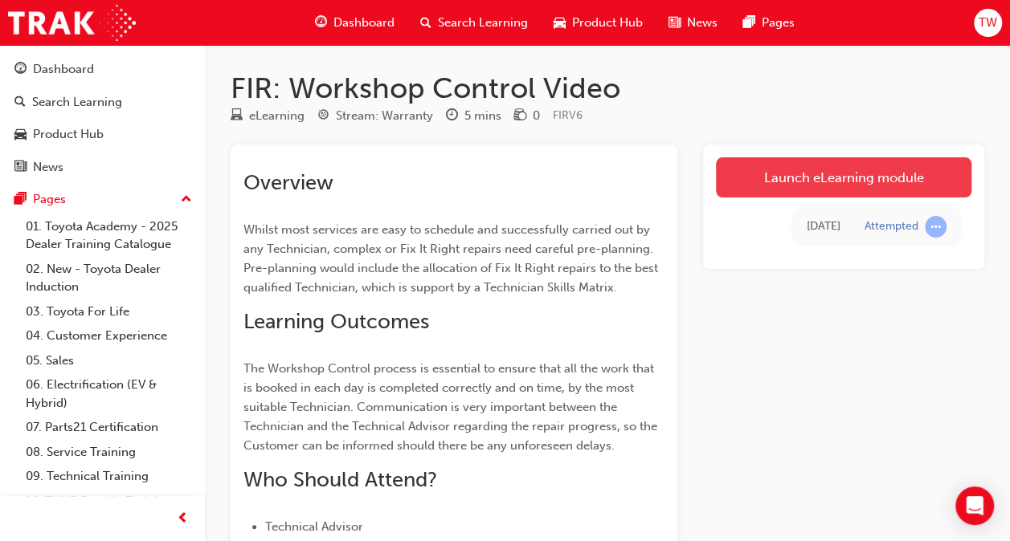
click at [805, 182] on link "Launch eLearning module" at bounding box center [843, 177] width 255 height 40
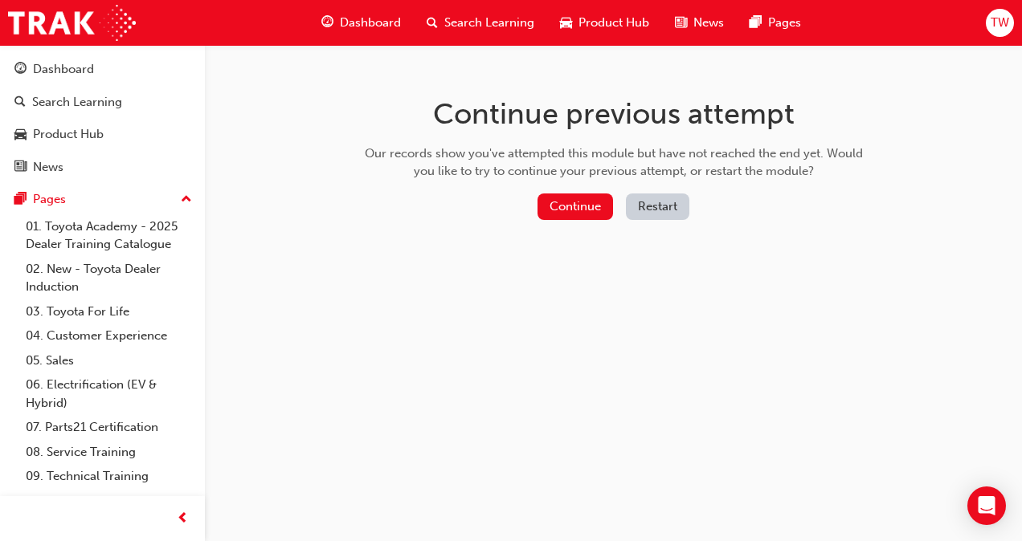
click at [659, 215] on button "Restart" at bounding box center [657, 207] width 63 height 27
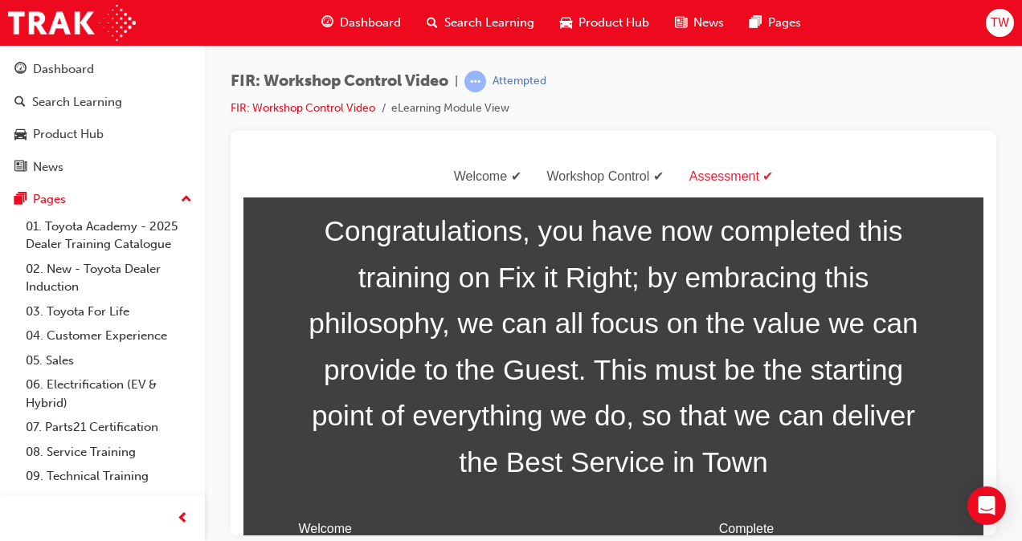
scroll to position [84, 0]
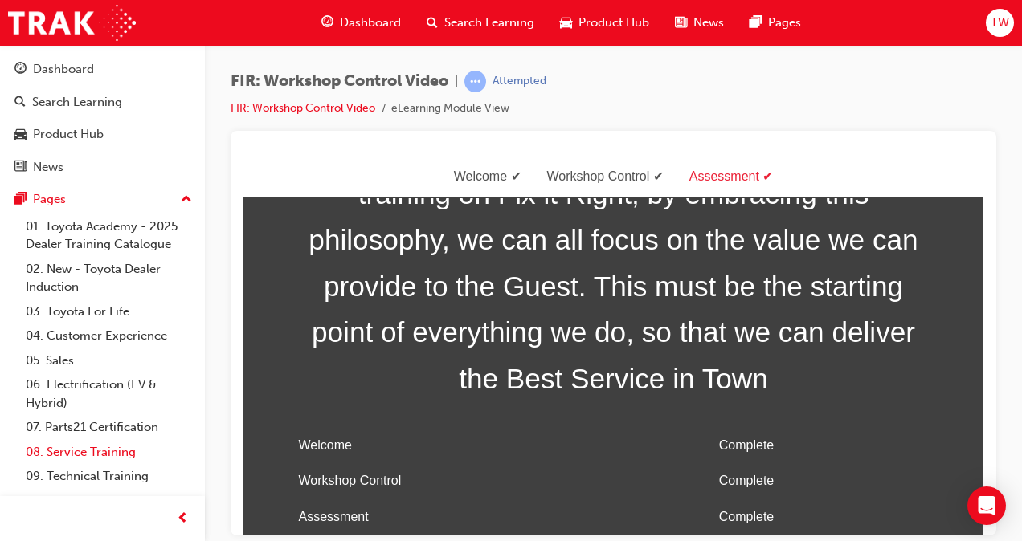
click at [91, 448] on link "08. Service Training" at bounding box center [108, 452] width 179 height 25
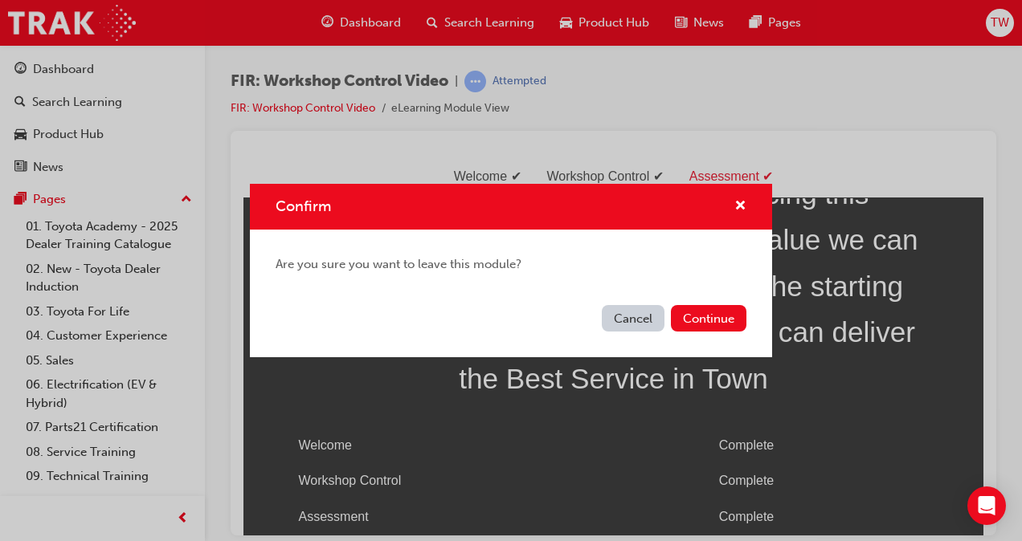
click at [628, 321] on button "Cancel" at bounding box center [633, 318] width 63 height 27
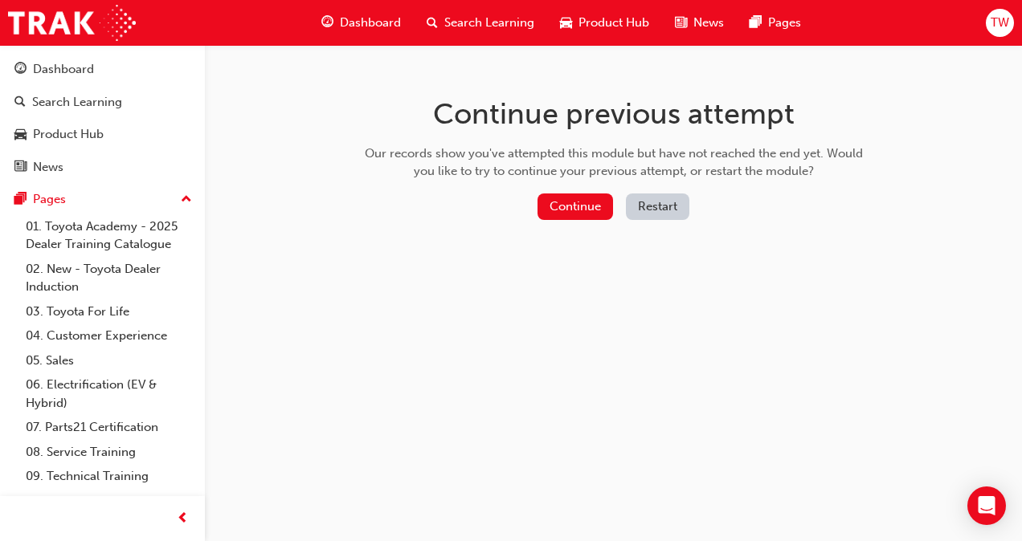
click at [667, 204] on button "Restart" at bounding box center [657, 207] width 63 height 27
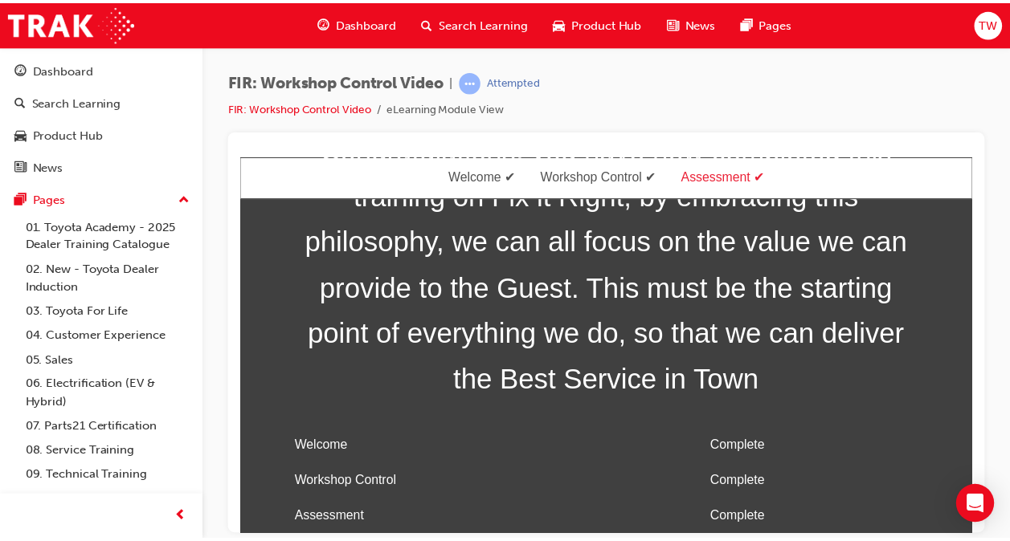
scroll to position [84, 0]
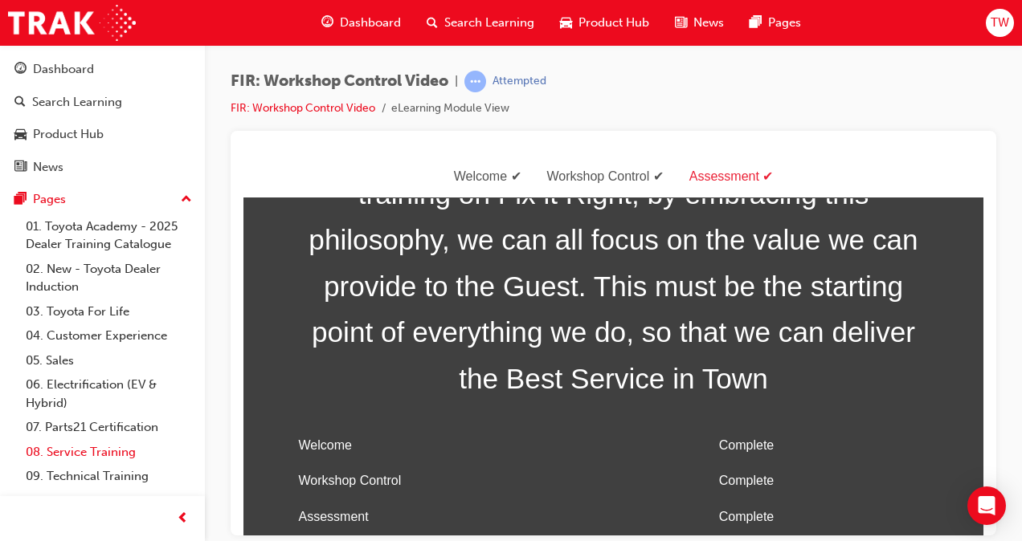
click at [65, 459] on link "08. Service Training" at bounding box center [108, 452] width 179 height 25
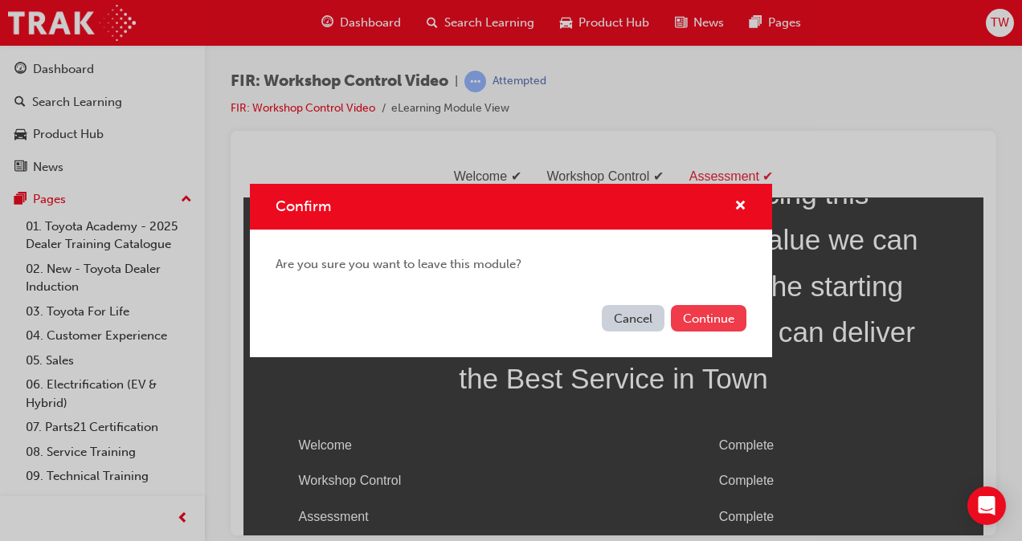
click at [707, 314] on button "Continue" at bounding box center [708, 318] width 75 height 27
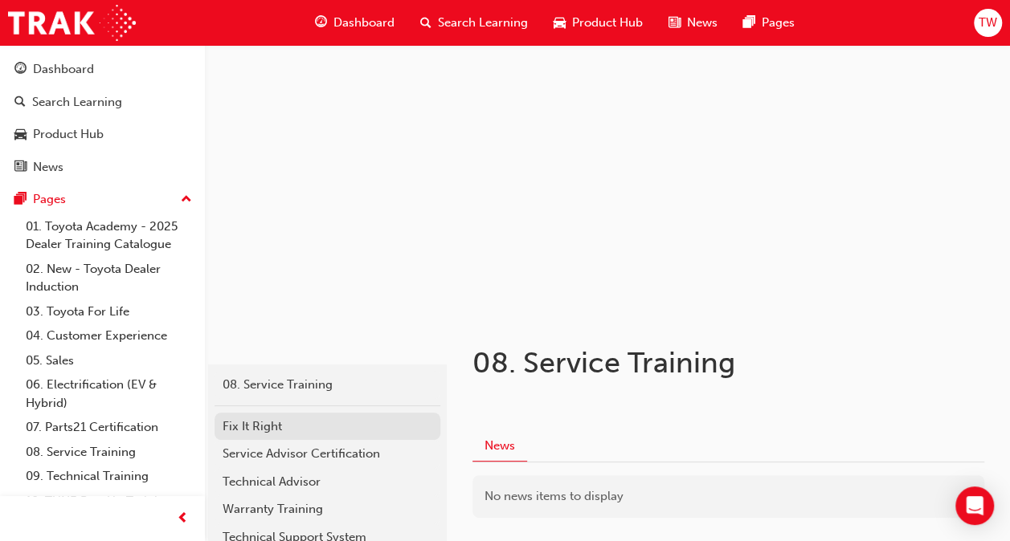
click at [243, 423] on div "Fix It Right" at bounding box center [327, 427] width 210 height 18
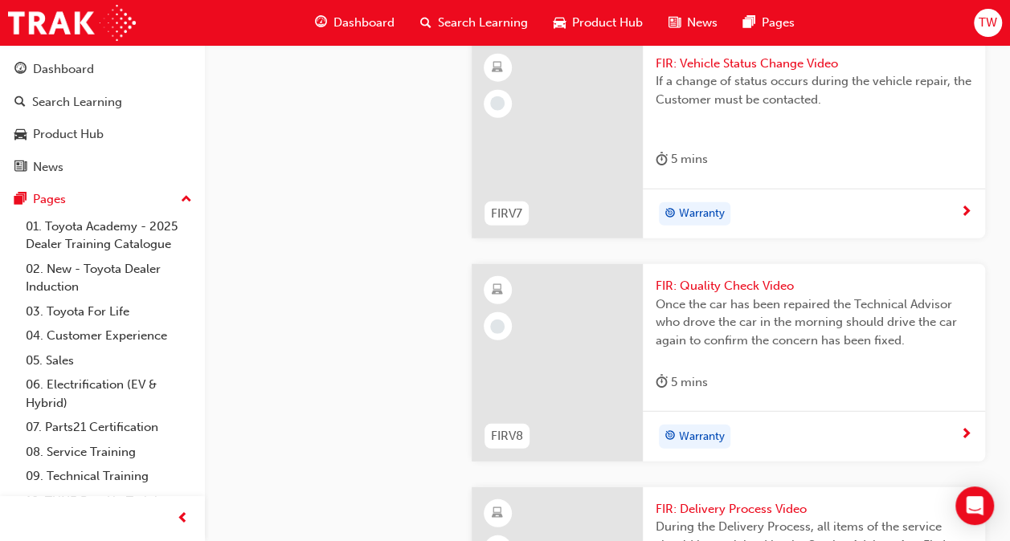
scroll to position [2123, 0]
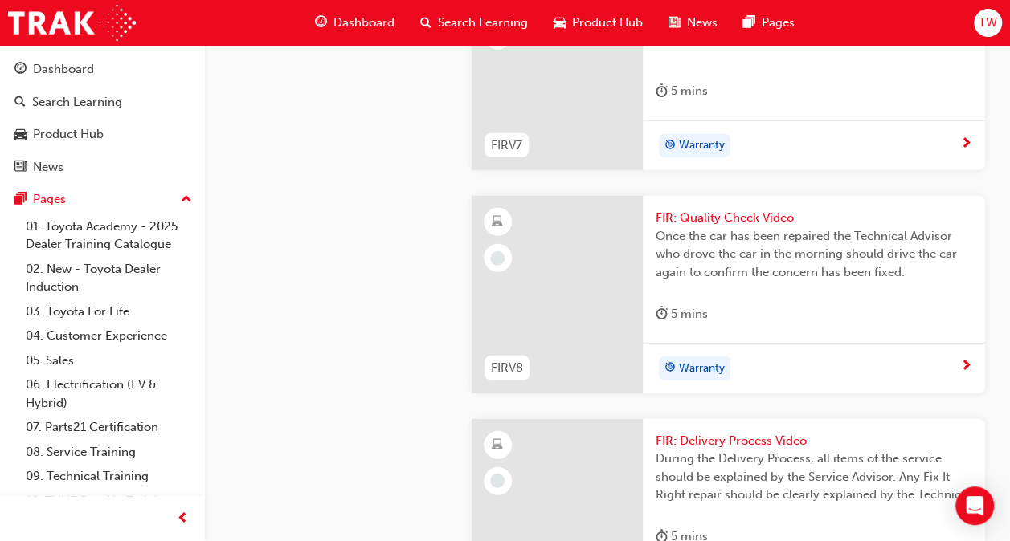
click at [806, 108] on div "5 mins" at bounding box center [813, 94] width 316 height 27
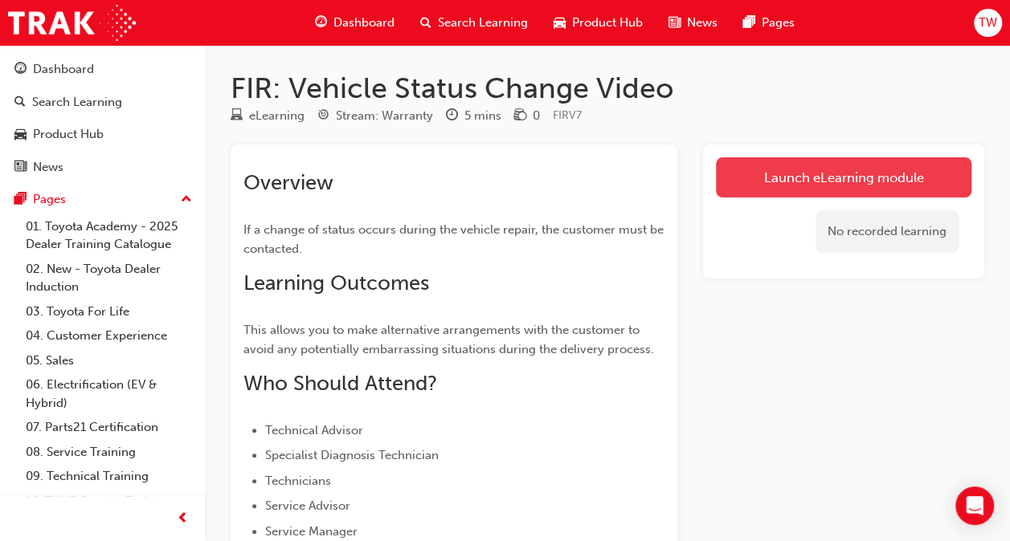
click at [799, 177] on link "Launch eLearning module" at bounding box center [843, 177] width 255 height 40
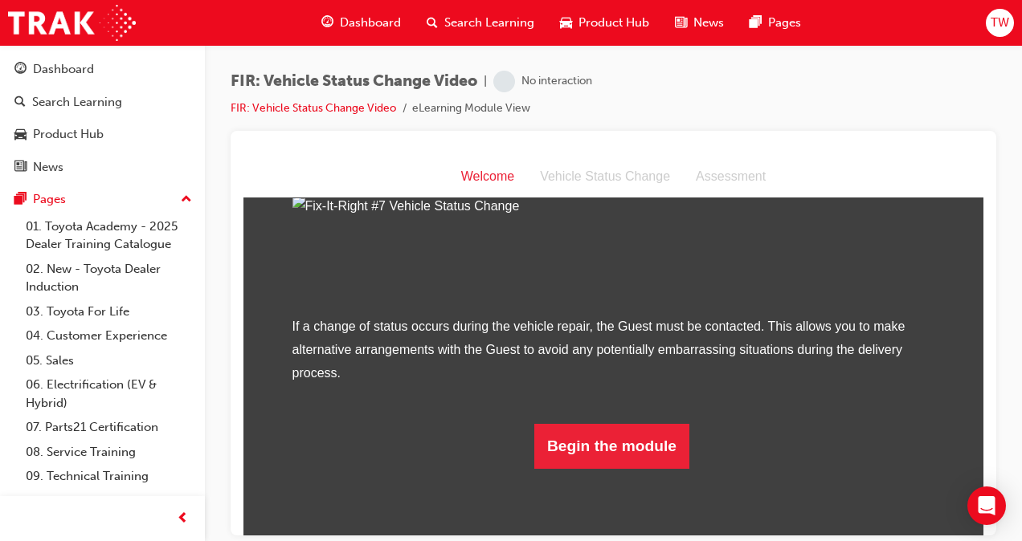
scroll to position [272, 0]
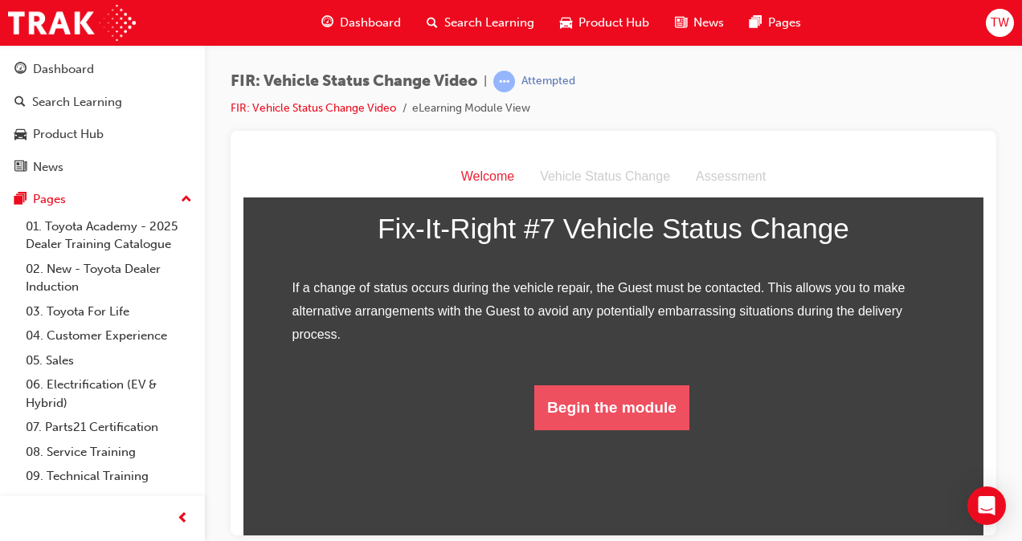
click at [590, 430] on button "Begin the module" at bounding box center [611, 407] width 155 height 45
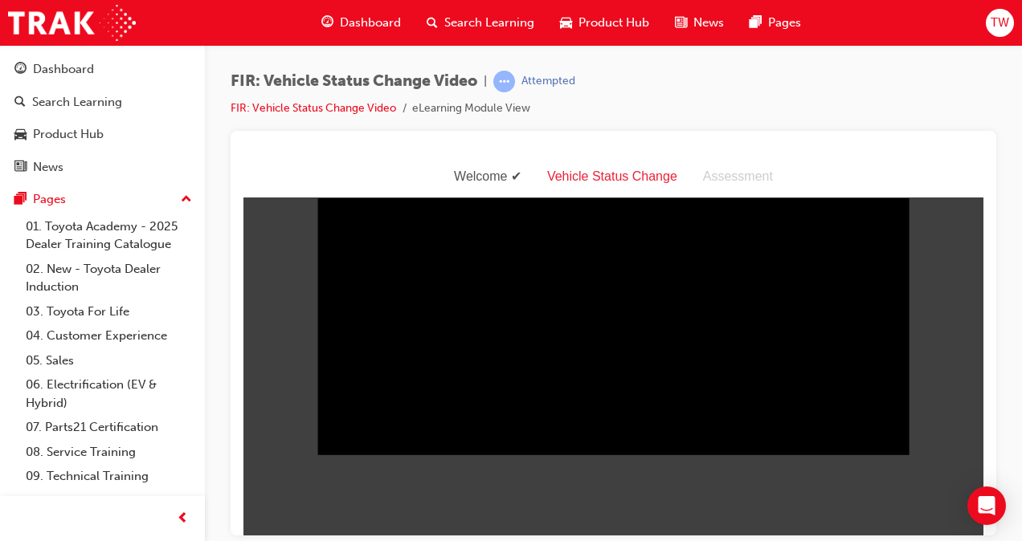
scroll to position [39, 0]
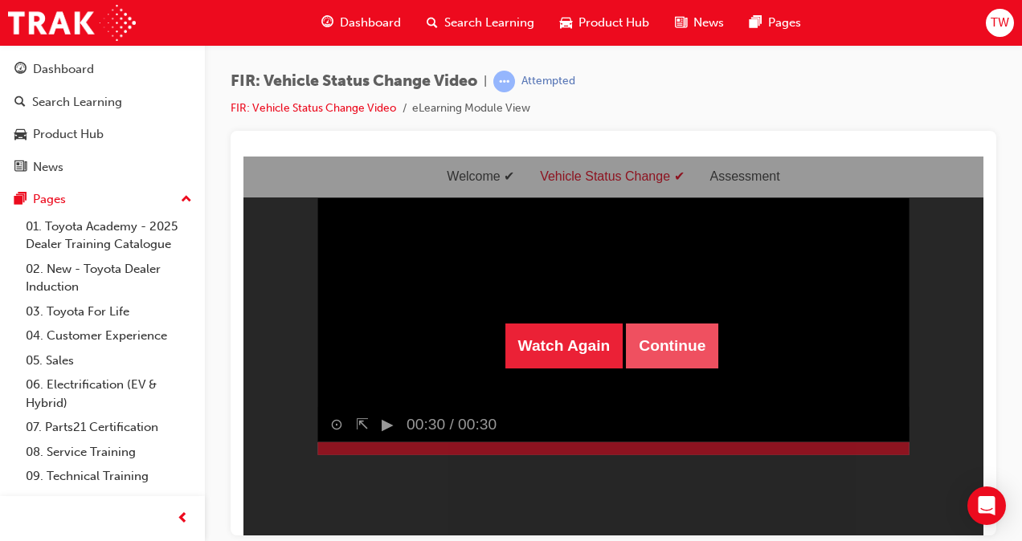
click at [648, 346] on button "Continue" at bounding box center [672, 345] width 92 height 45
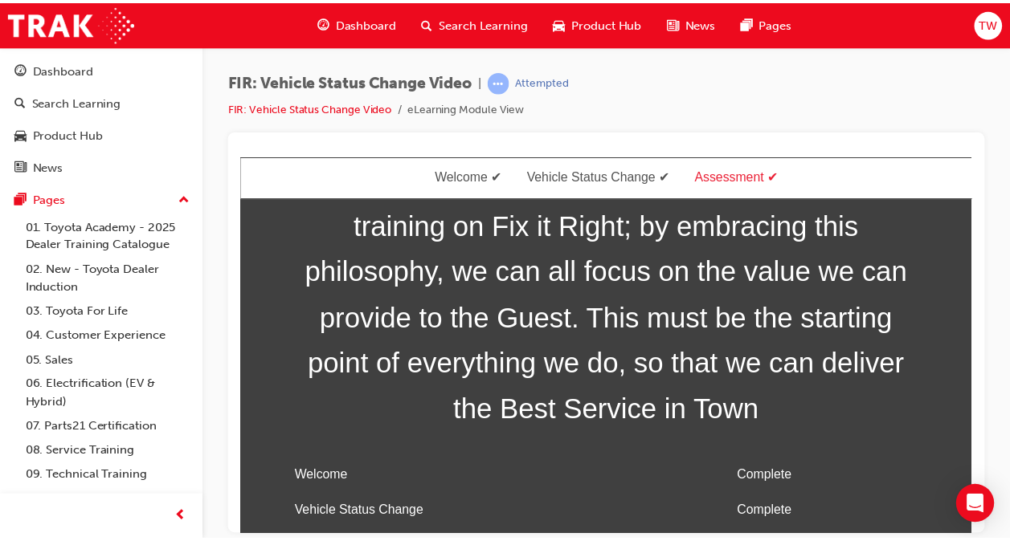
scroll to position [84, 0]
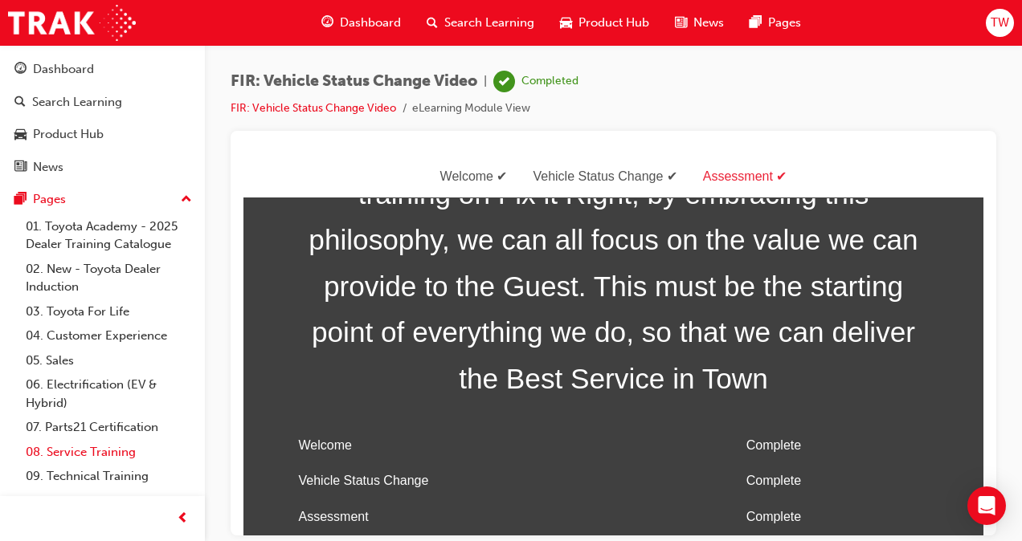
click at [80, 451] on link "08. Service Training" at bounding box center [108, 452] width 179 height 25
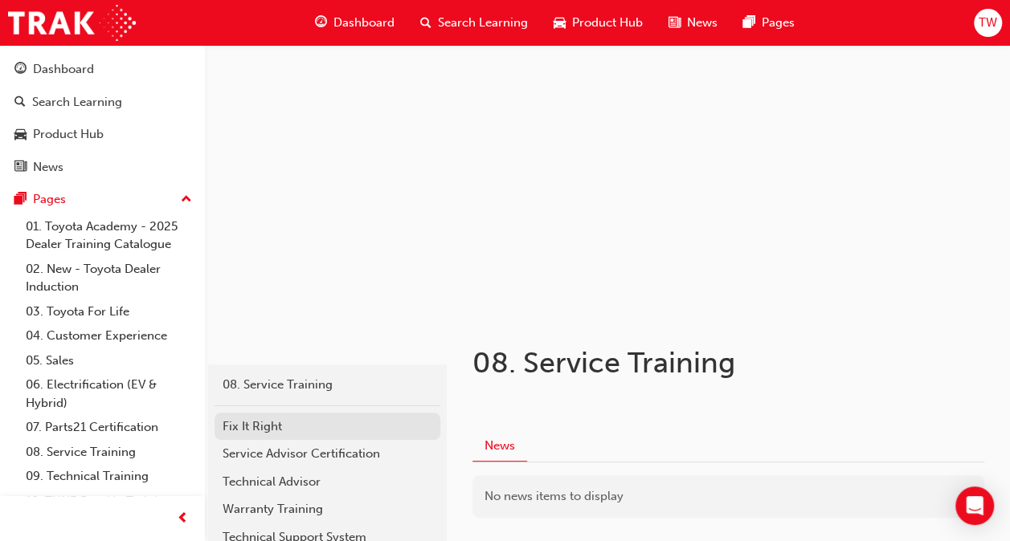
click at [291, 424] on div "Fix It Right" at bounding box center [327, 427] width 210 height 18
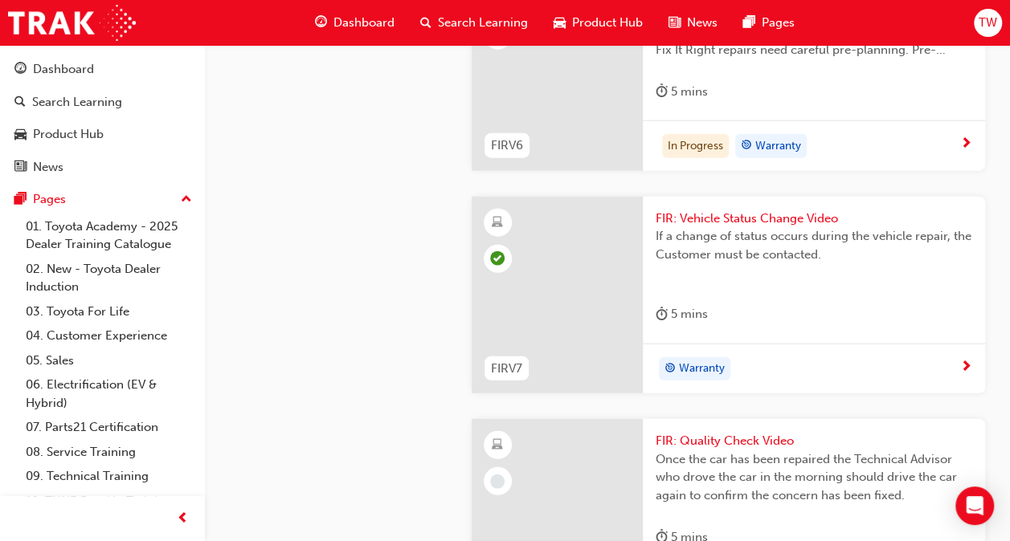
click at [750, 59] on span "Whilst most services are easy to schedule and successfully carried out by any T…" at bounding box center [813, 32] width 316 height 55
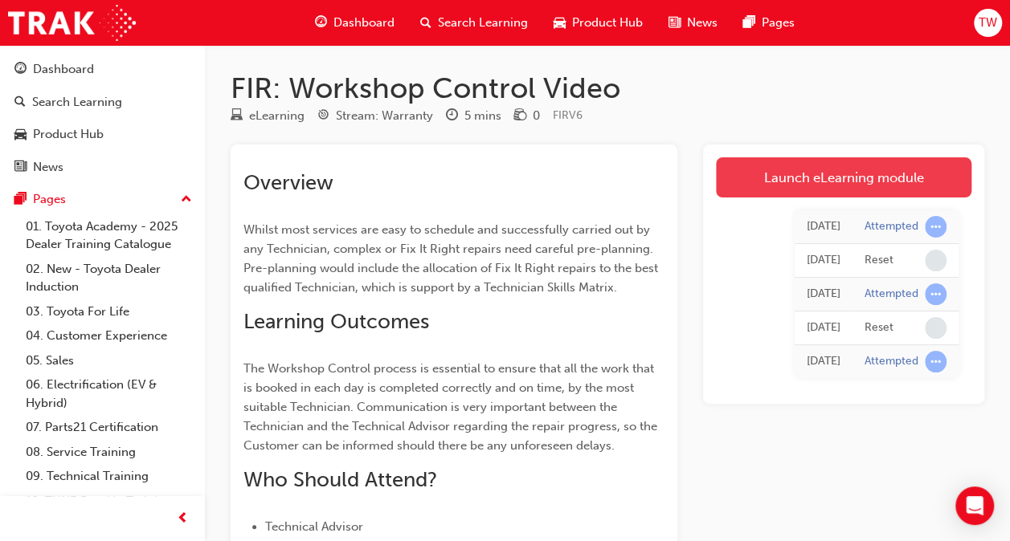
click at [778, 170] on link "Launch eLearning module" at bounding box center [843, 177] width 255 height 40
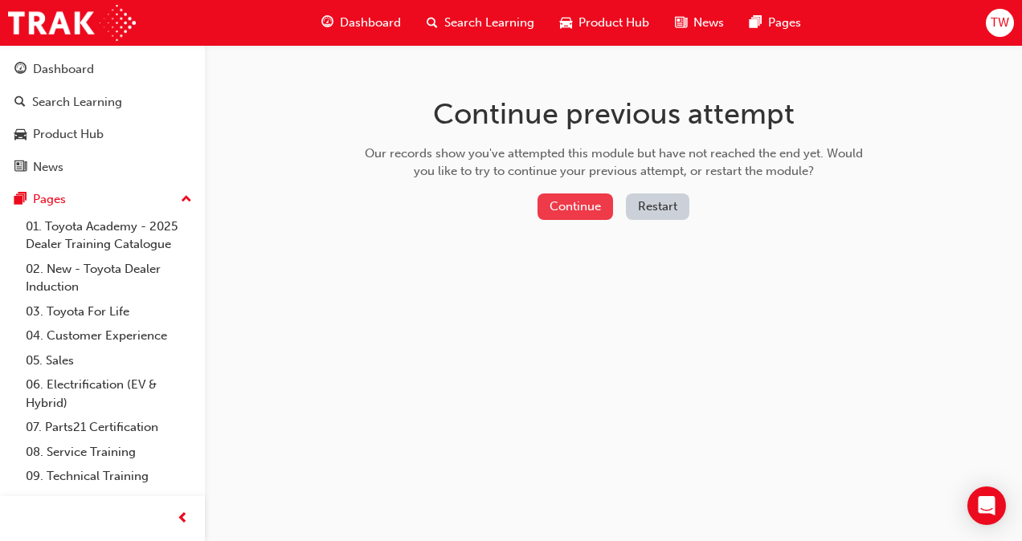
click at [586, 206] on button "Continue" at bounding box center [574, 207] width 75 height 27
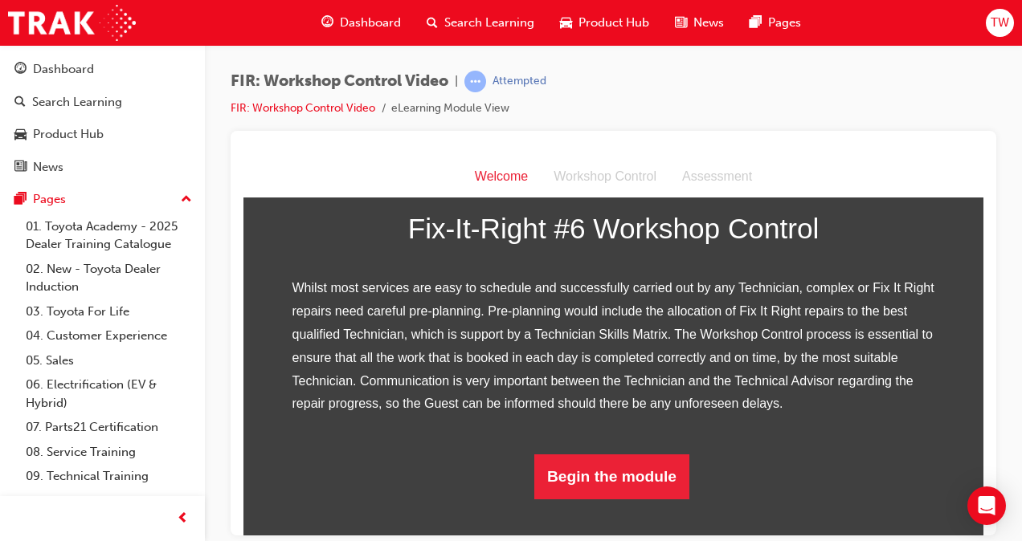
scroll to position [341, 0]
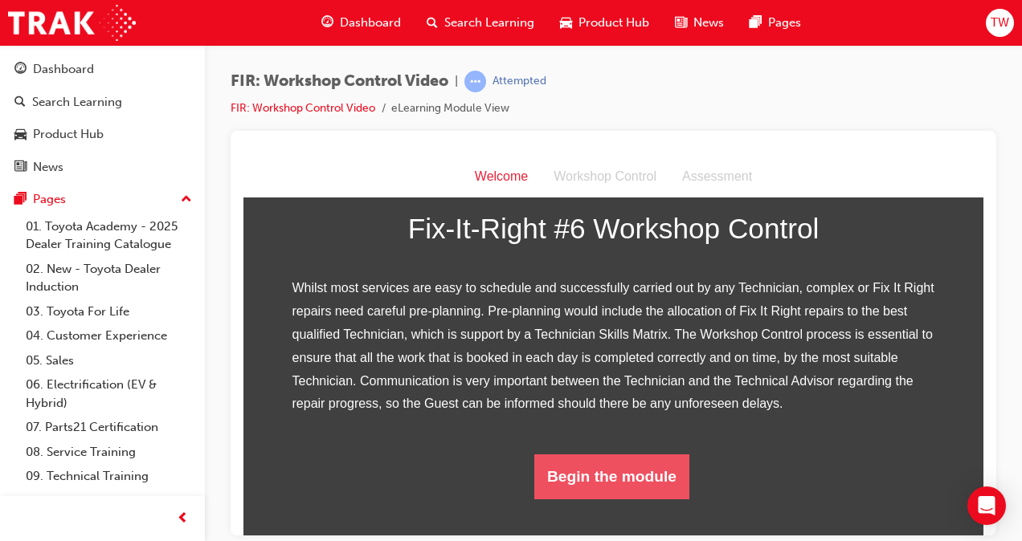
click at [649, 499] on button "Begin the module" at bounding box center [611, 476] width 155 height 45
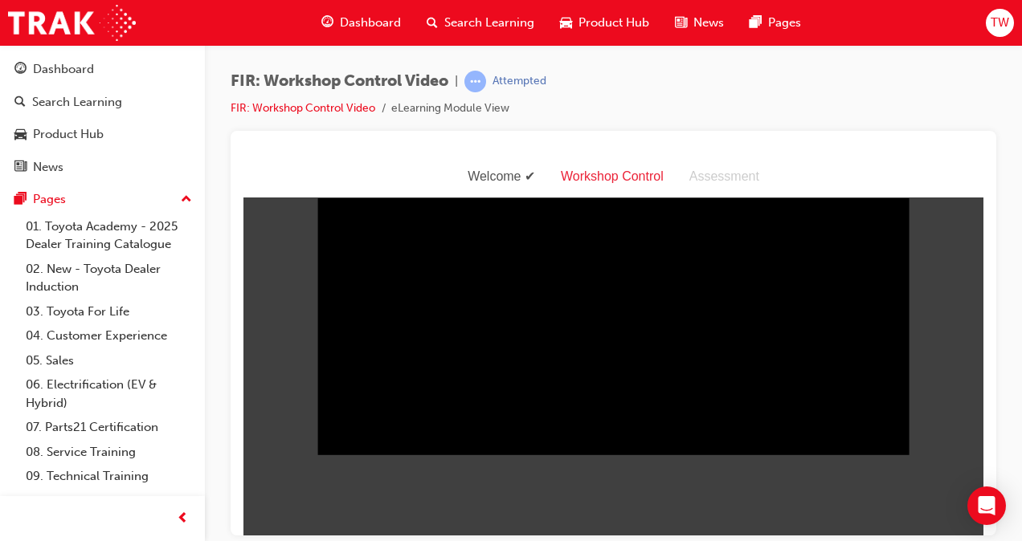
scroll to position [39, 0]
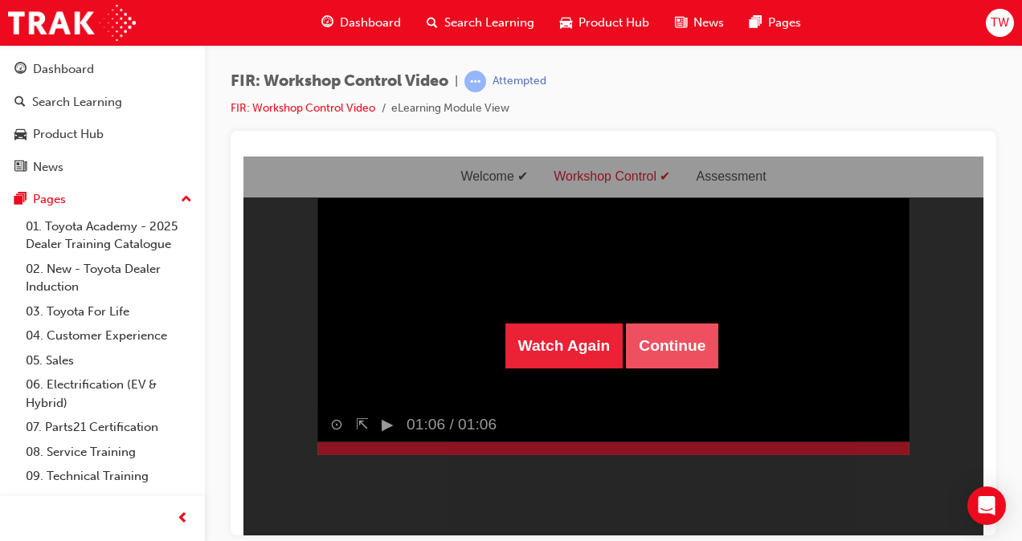
click at [677, 336] on button "Continue" at bounding box center [672, 345] width 92 height 45
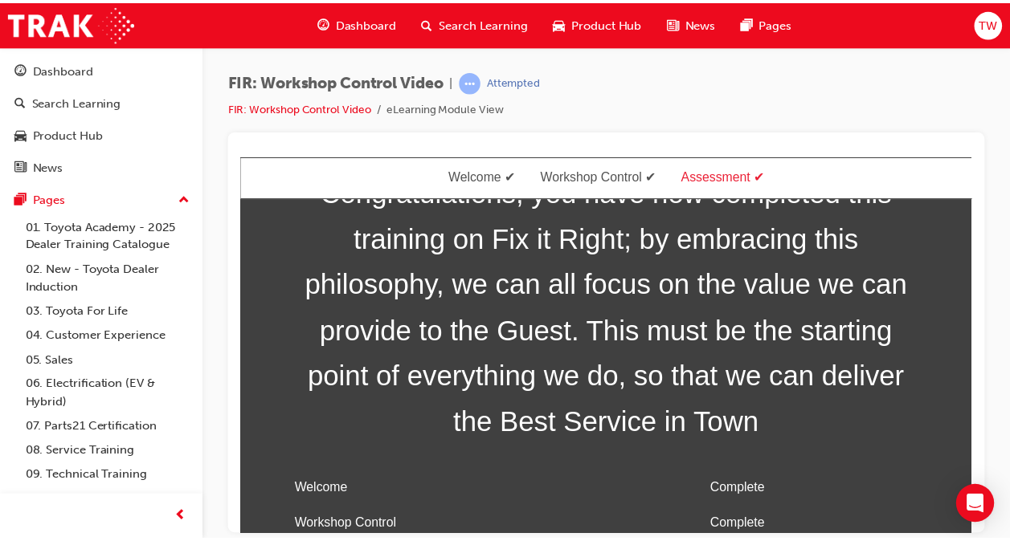
scroll to position [51, 0]
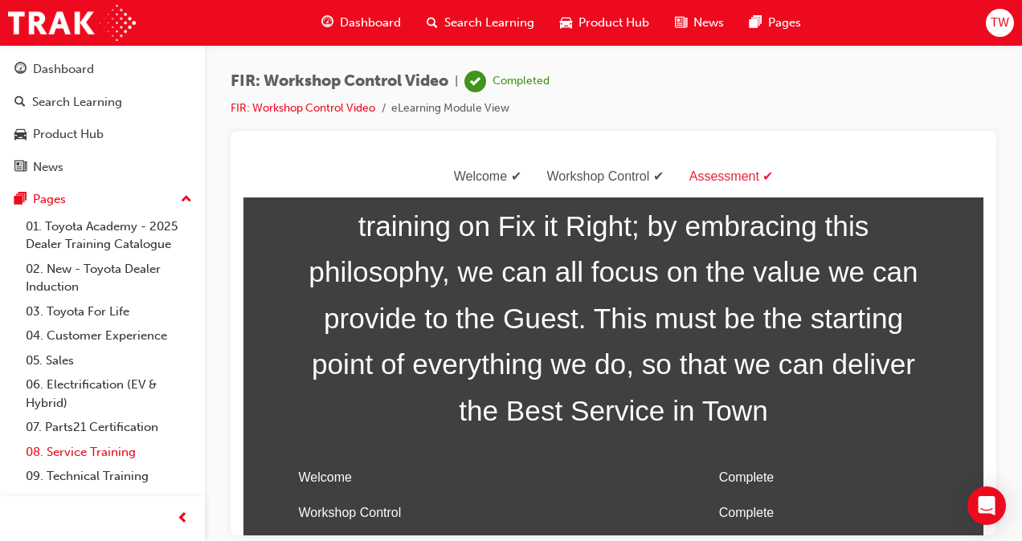
click at [66, 447] on link "08. Service Training" at bounding box center [108, 452] width 179 height 25
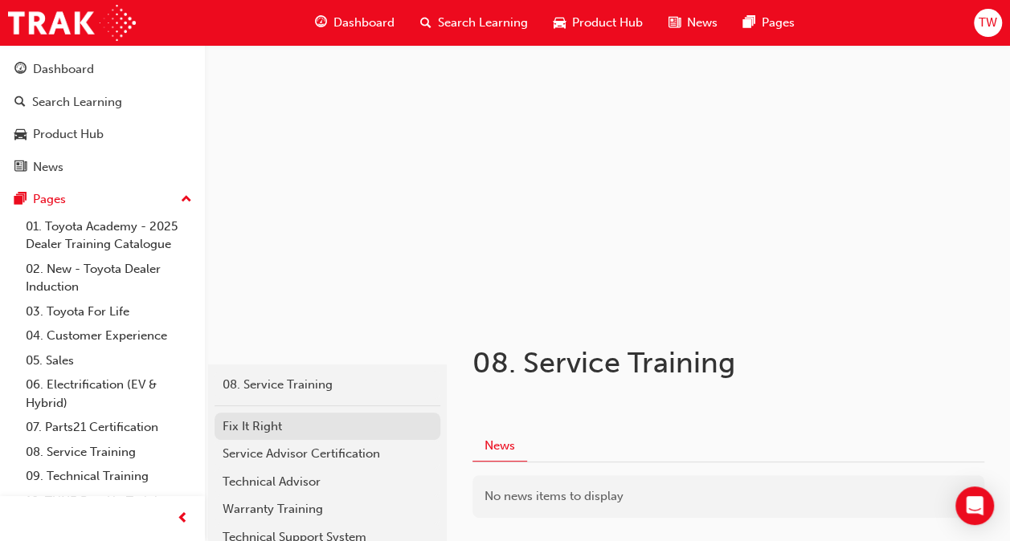
click at [320, 421] on div "Fix It Right" at bounding box center [327, 427] width 210 height 18
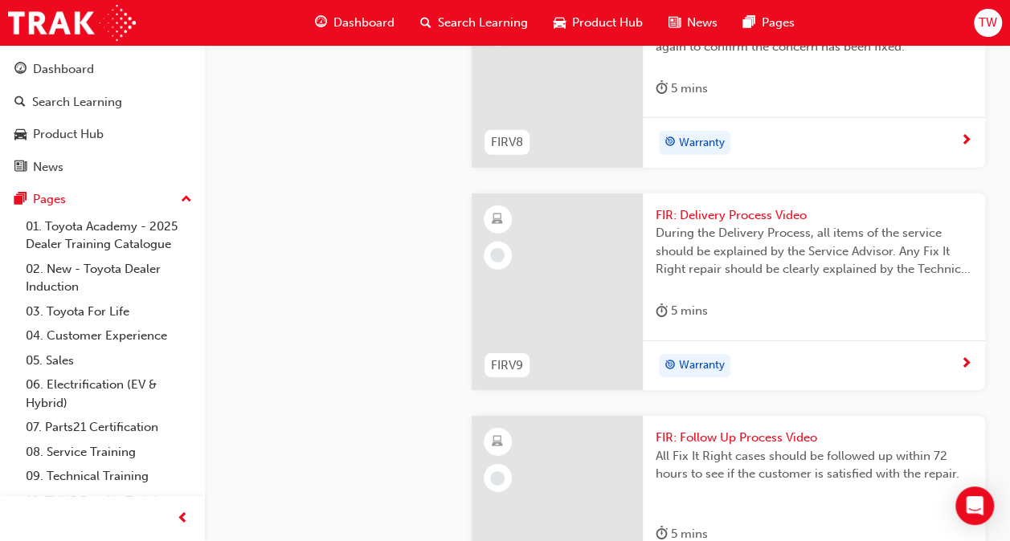
scroll to position [2348, 0]
click at [785, 105] on div "5 mins" at bounding box center [813, 92] width 316 height 27
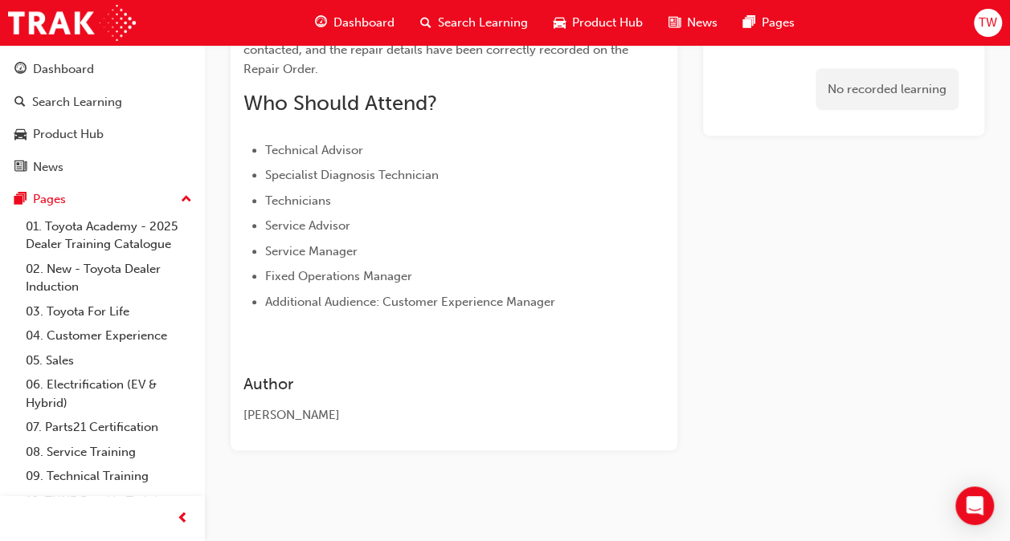
scroll to position [319, 0]
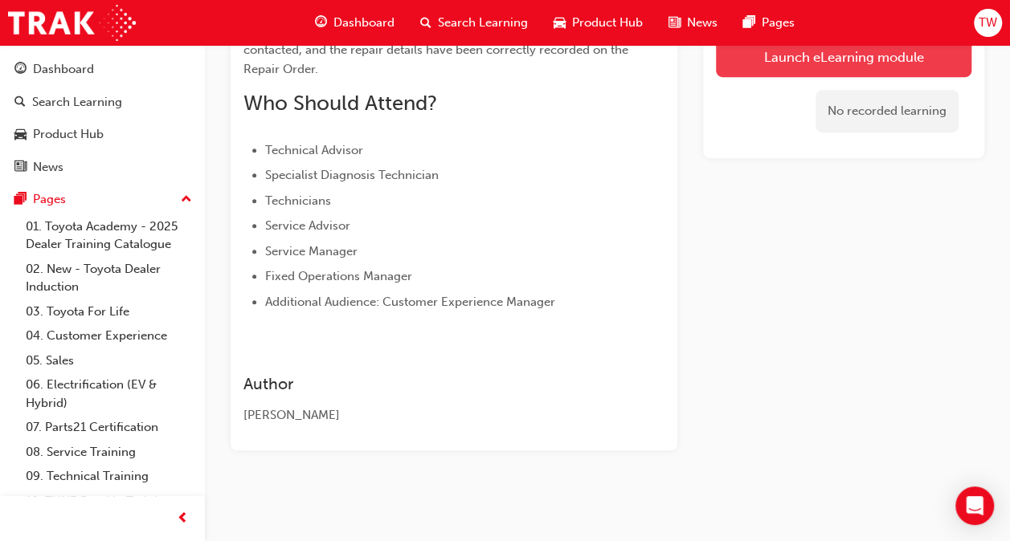
click at [779, 64] on link "Launch eLearning module" at bounding box center [843, 57] width 255 height 40
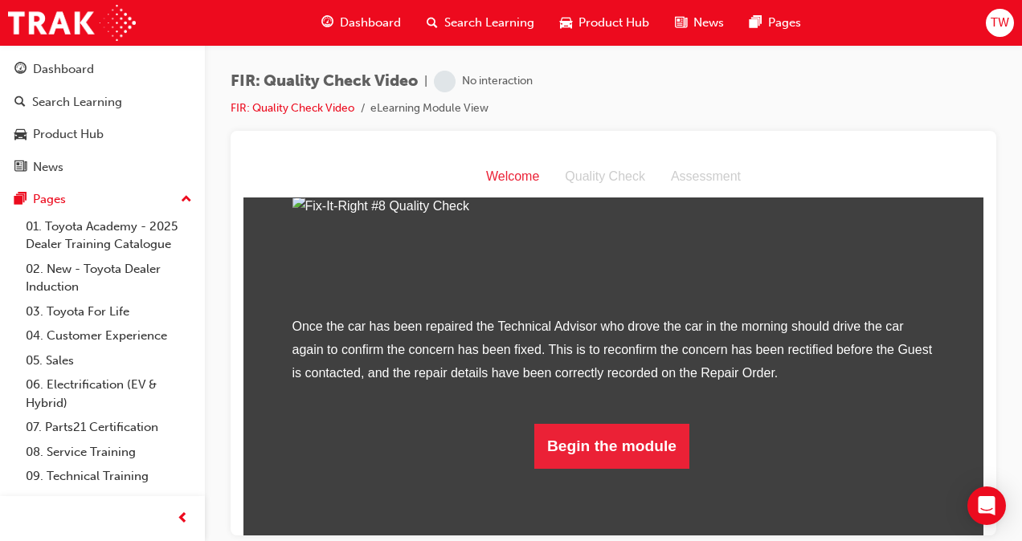
scroll to position [272, 0]
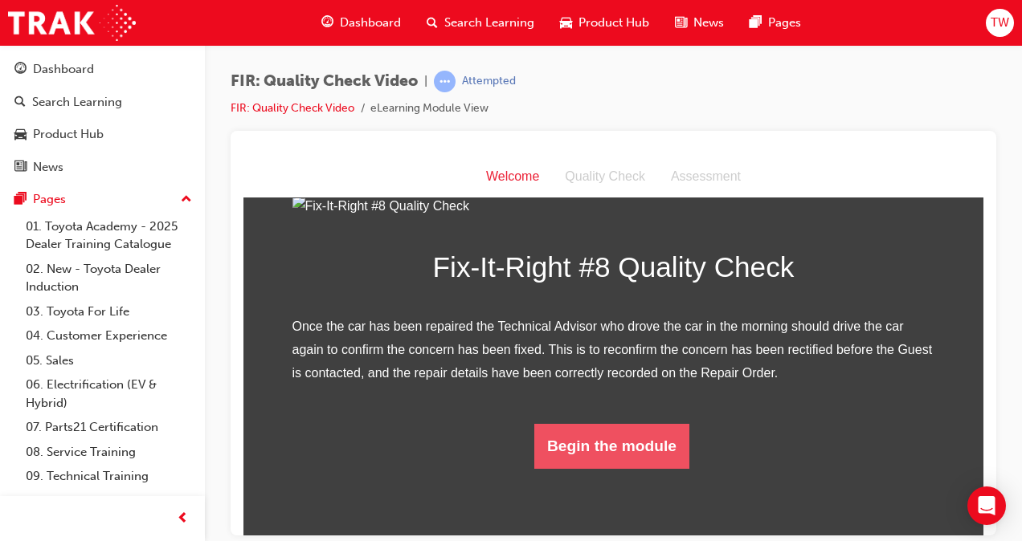
click at [601, 468] on button "Begin the module" at bounding box center [611, 445] width 155 height 45
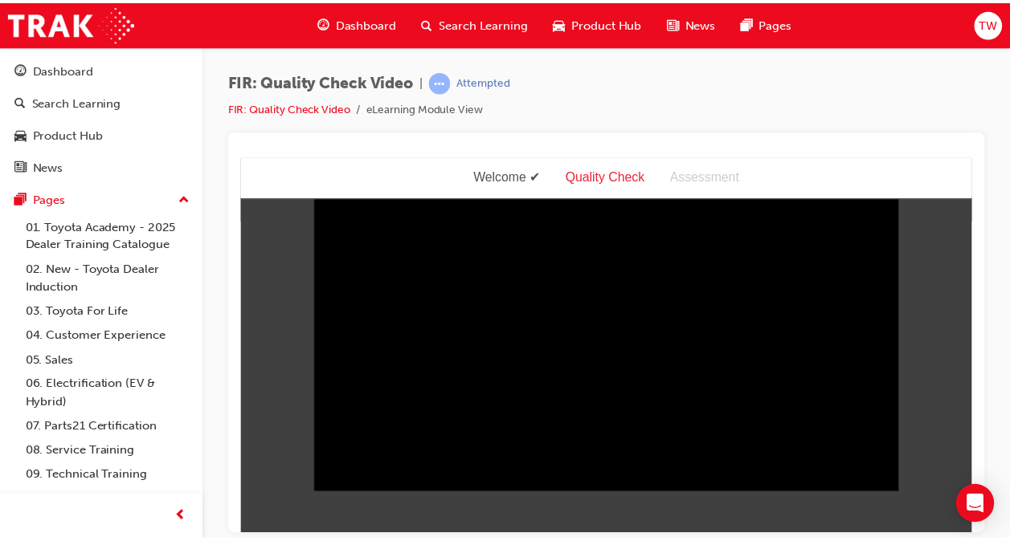
scroll to position [0, 0]
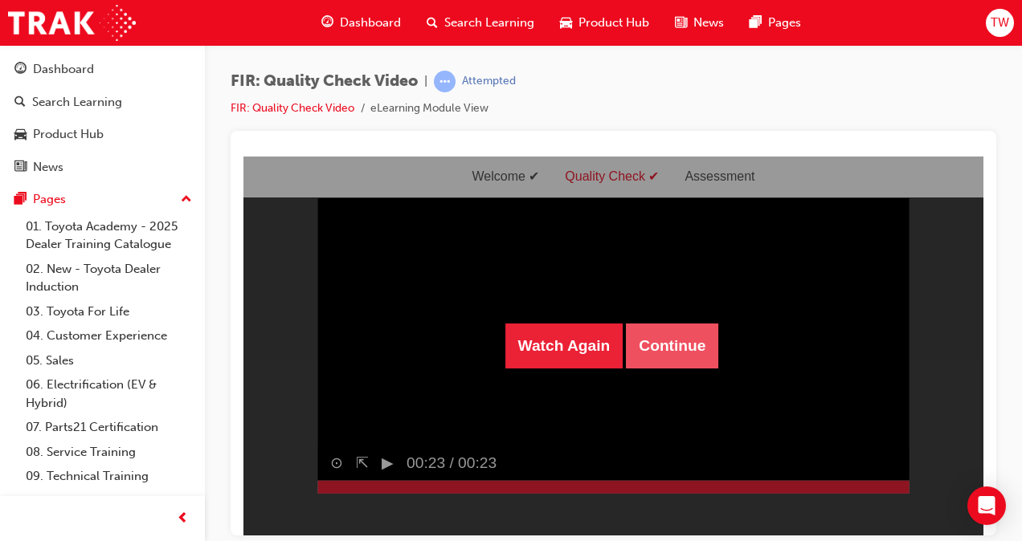
click at [663, 343] on button "Continue" at bounding box center [672, 345] width 92 height 45
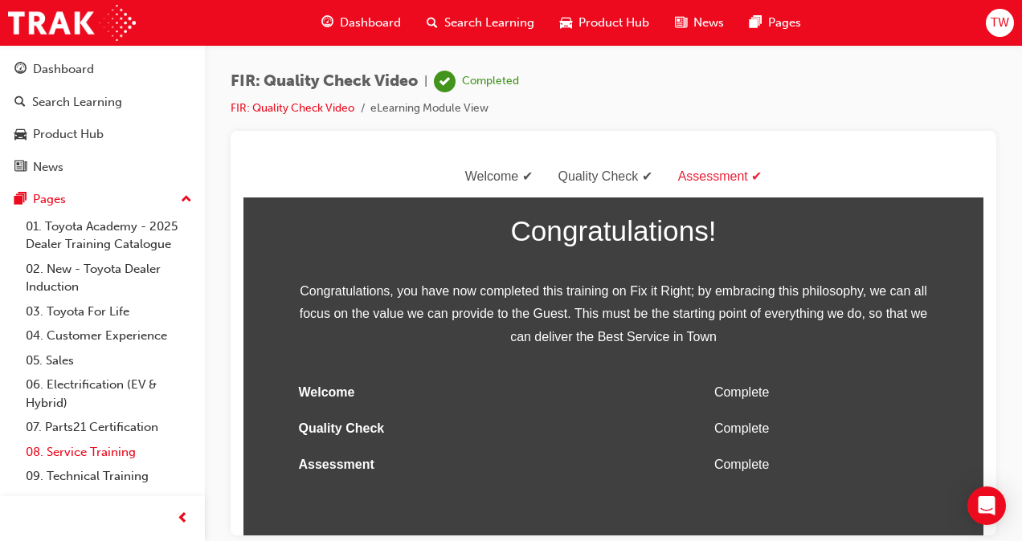
click at [72, 453] on link "08. Service Training" at bounding box center [108, 452] width 179 height 25
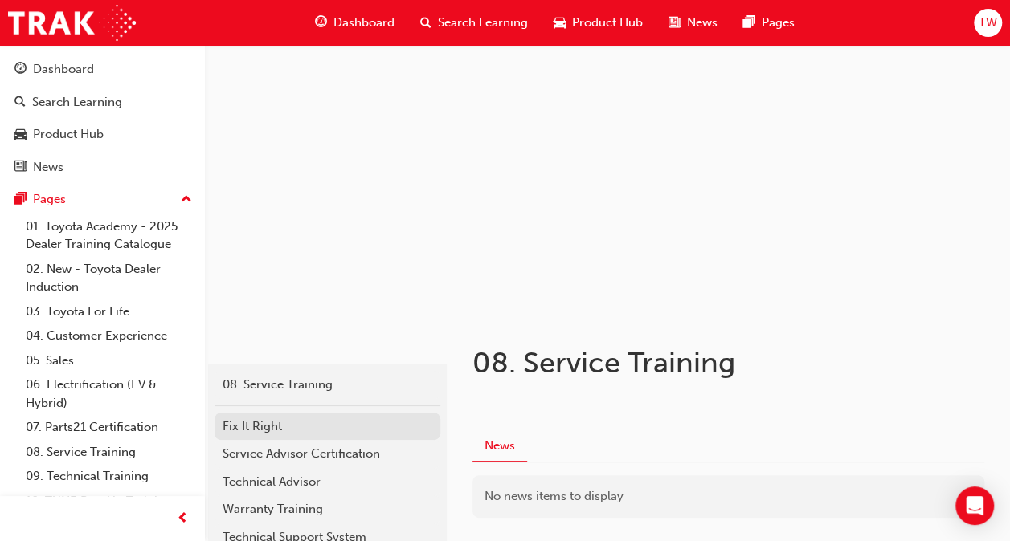
click at [235, 426] on div "Fix It Right" at bounding box center [327, 427] width 210 height 18
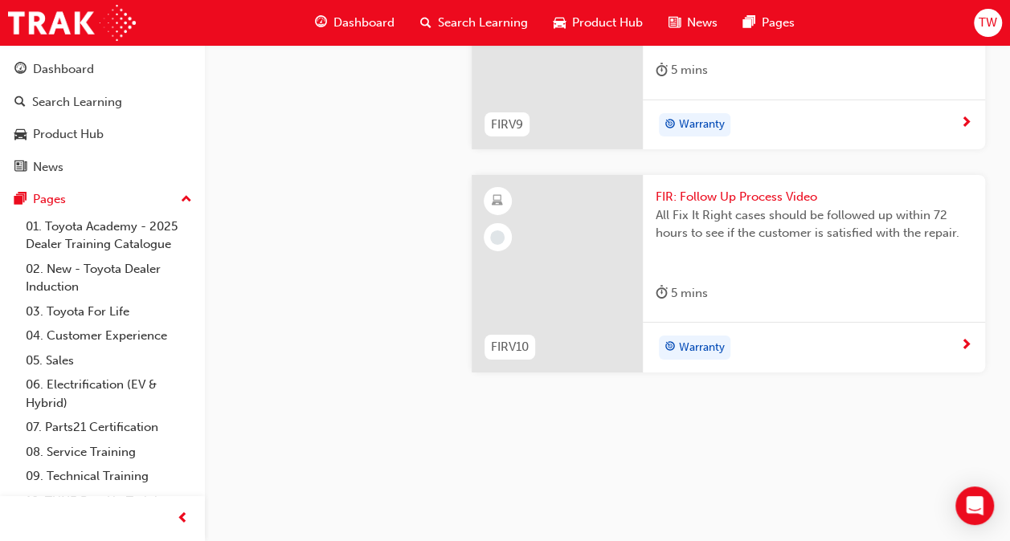
scroll to position [2632, 0]
click at [844, 38] on span "During the Delivery Process, all items of the service should be explained by th…" at bounding box center [813, 10] width 316 height 55
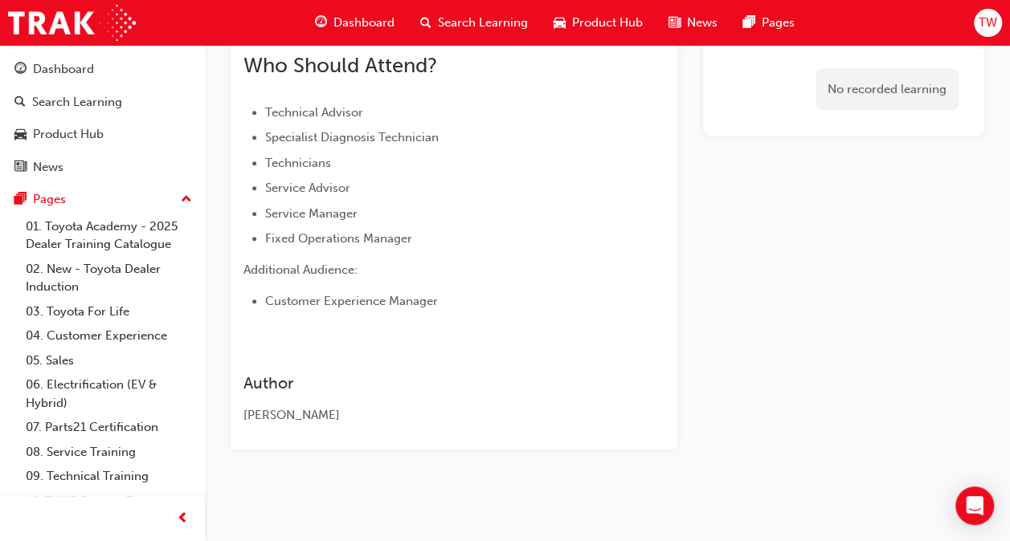
scroll to position [376, 0]
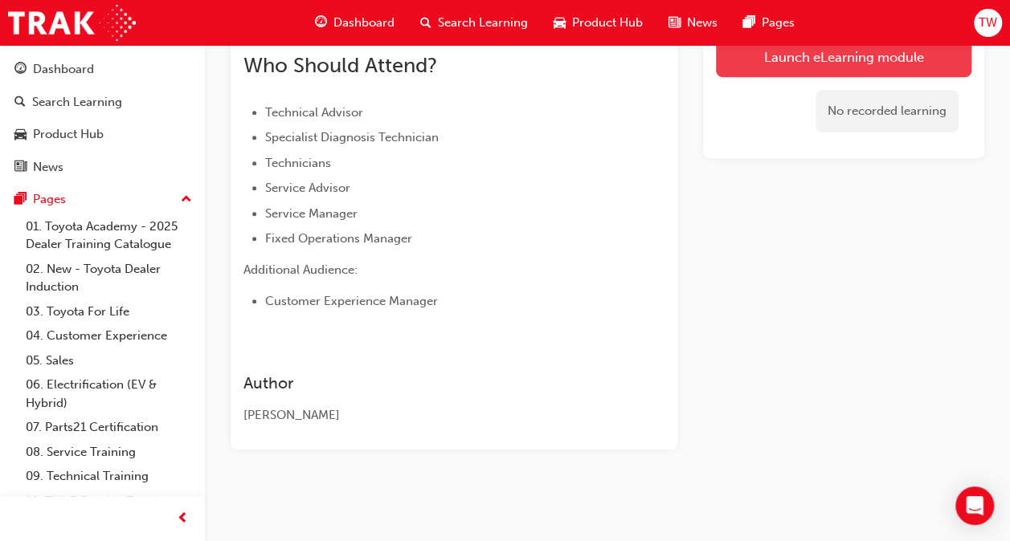
click at [759, 55] on link "Launch eLearning module" at bounding box center [843, 57] width 255 height 40
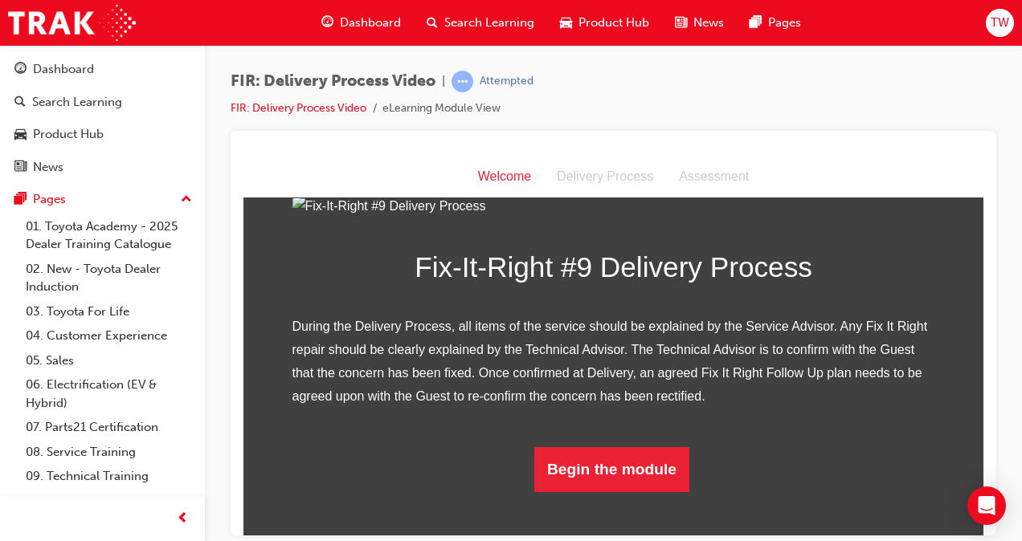
click at [562, 218] on img at bounding box center [613, 205] width 642 height 23
click at [76, 442] on link "08. Service Training" at bounding box center [108, 452] width 179 height 25
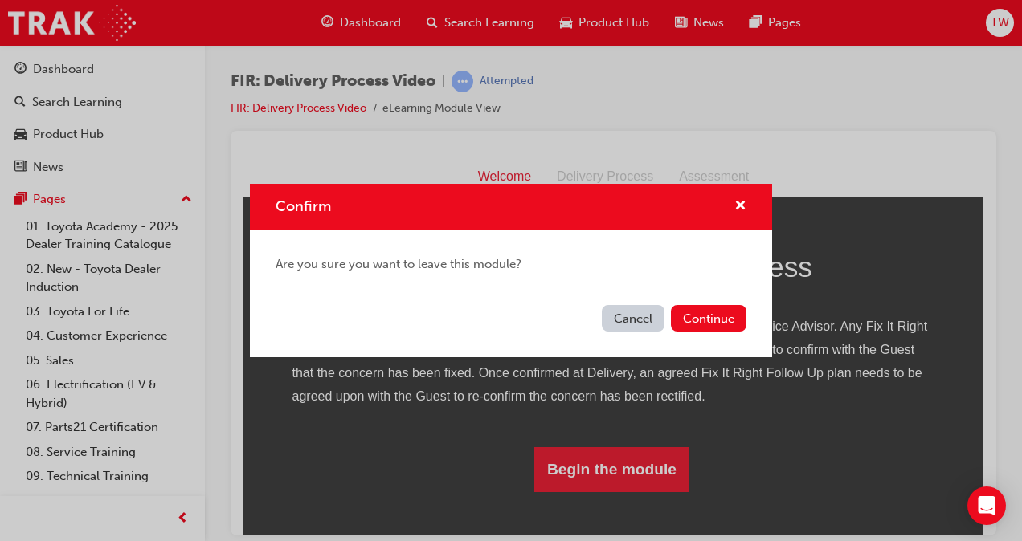
click at [727, 300] on div "Cancel Continue" at bounding box center [511, 328] width 522 height 59
click at [725, 307] on button "Continue" at bounding box center [708, 318] width 75 height 27
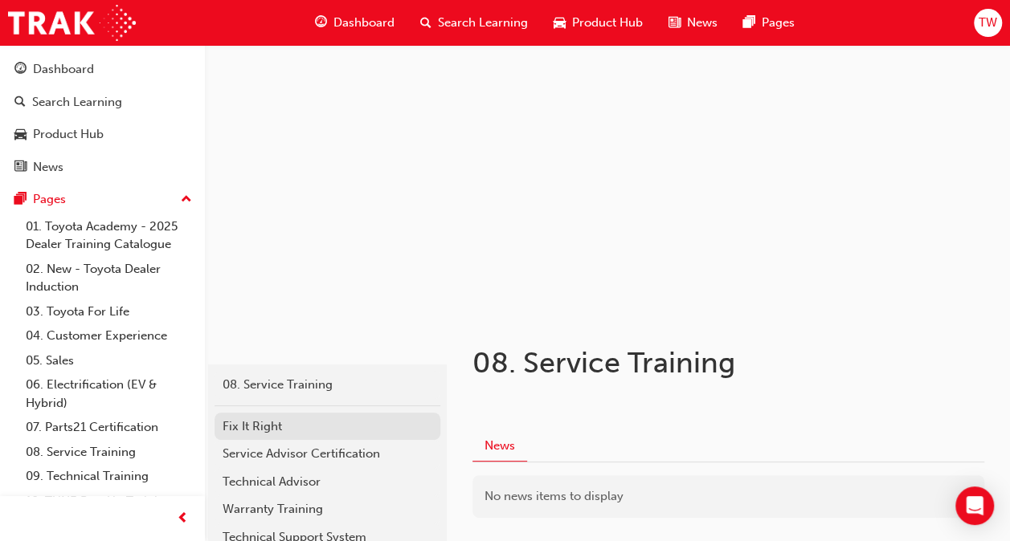
click at [312, 427] on div "Fix It Right" at bounding box center [327, 427] width 210 height 18
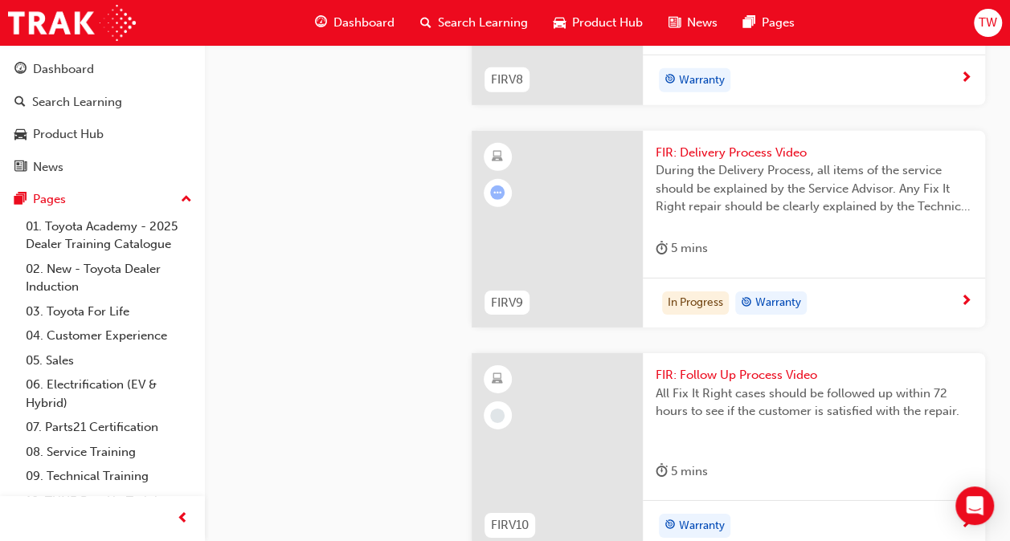
scroll to position [2412, 0]
click at [744, 161] on span "FIR: Delivery Process Video" at bounding box center [813, 152] width 316 height 18
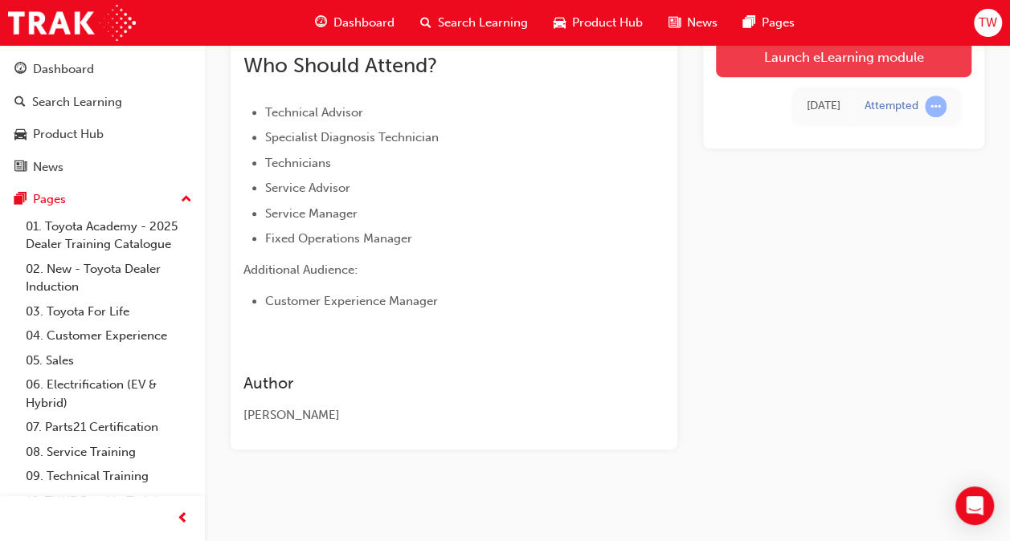
click at [760, 63] on link "Launch eLearning module" at bounding box center [843, 57] width 255 height 40
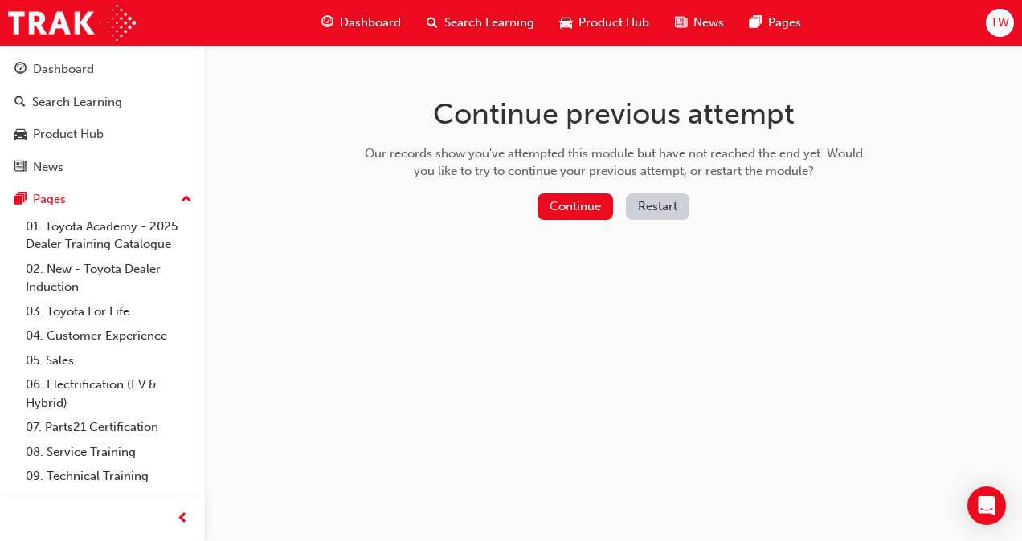
click at [643, 209] on button "Restart" at bounding box center [657, 207] width 63 height 27
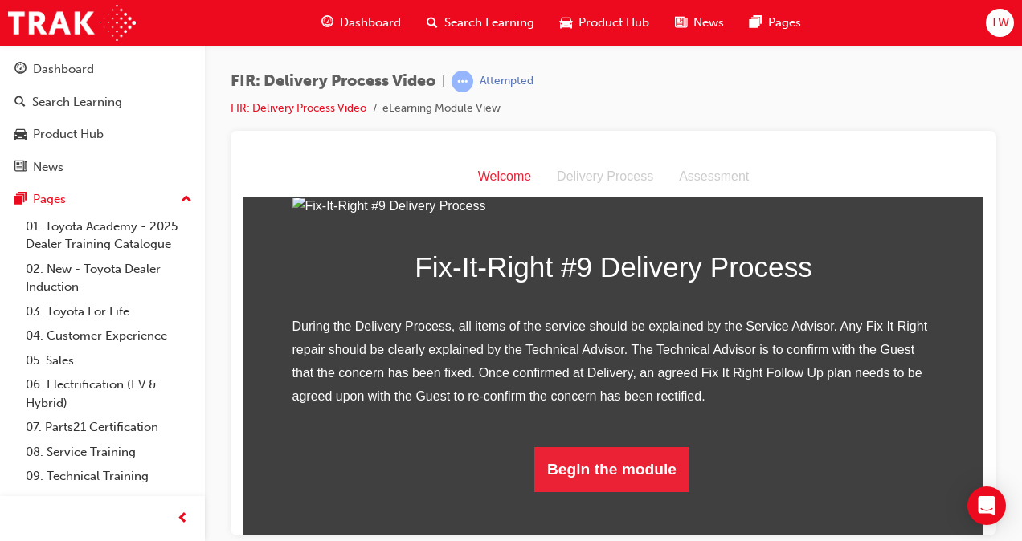
scroll to position [296, 0]
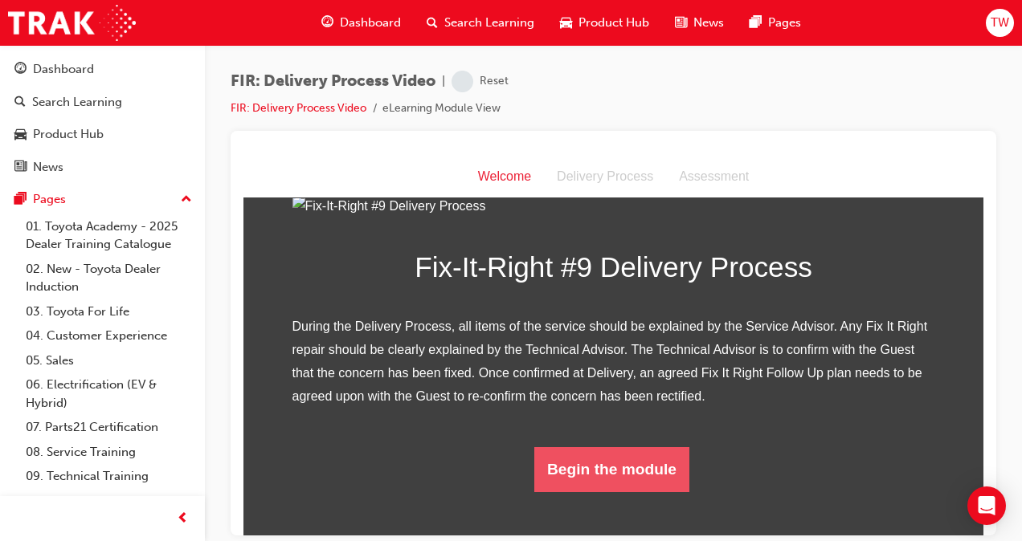
click at [612, 492] on button "Begin the module" at bounding box center [611, 469] width 155 height 45
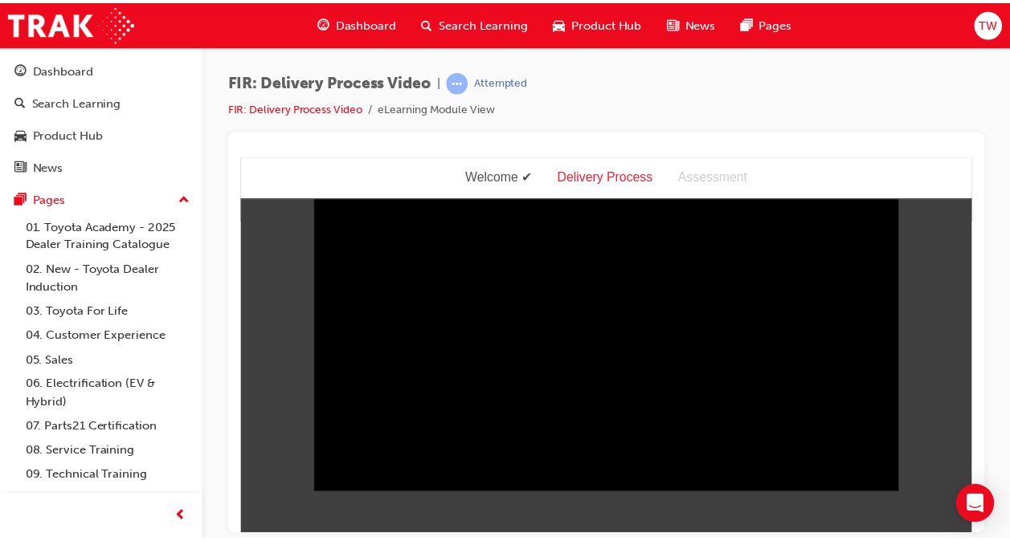
scroll to position [0, 0]
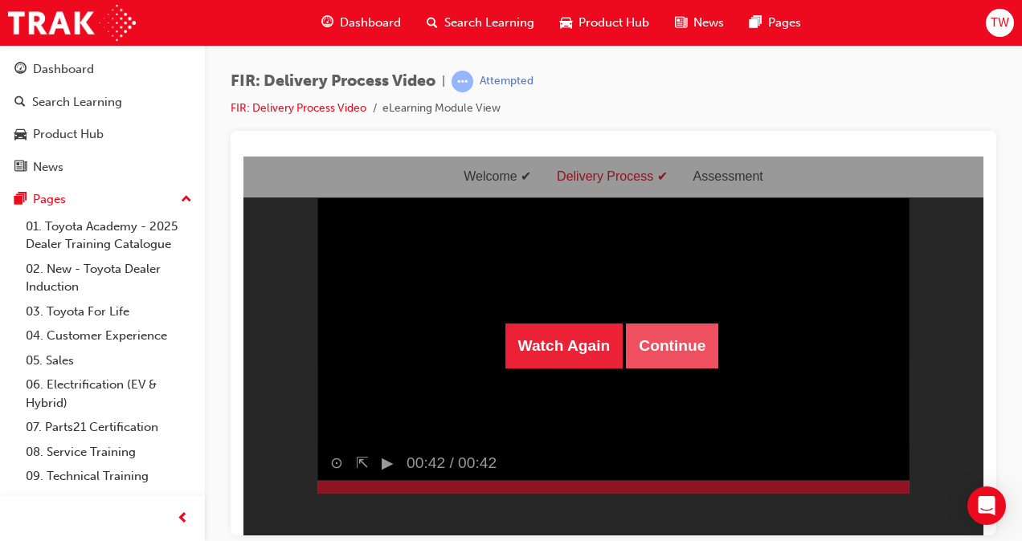
click at [668, 332] on button "Continue" at bounding box center [672, 345] width 92 height 45
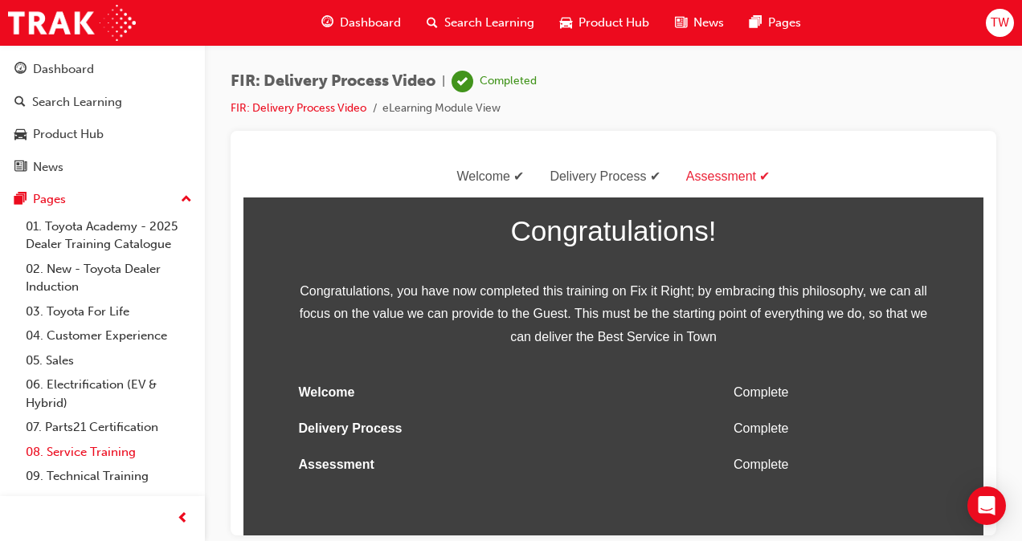
click at [63, 450] on link "08. Service Training" at bounding box center [108, 452] width 179 height 25
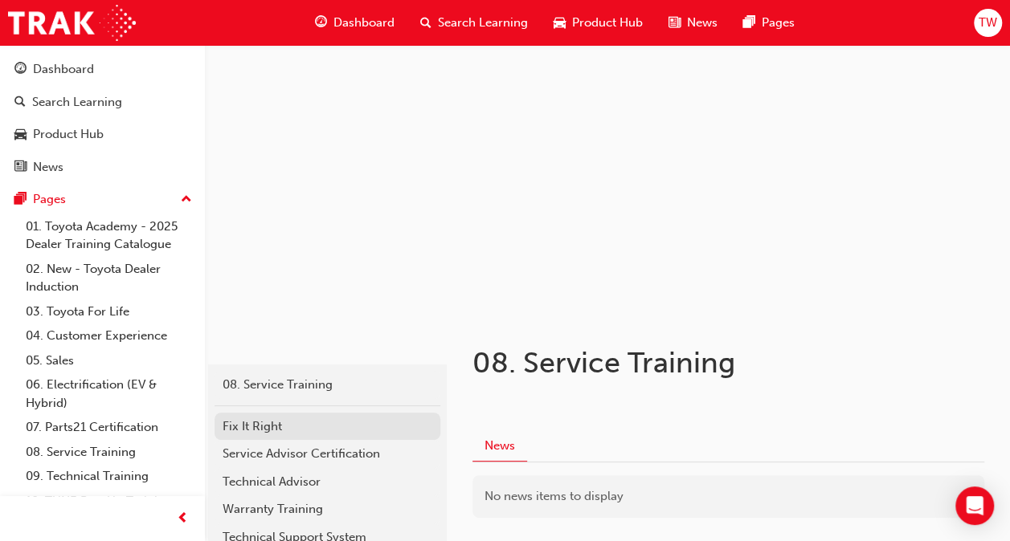
click at [267, 422] on div "Fix It Right" at bounding box center [327, 427] width 210 height 18
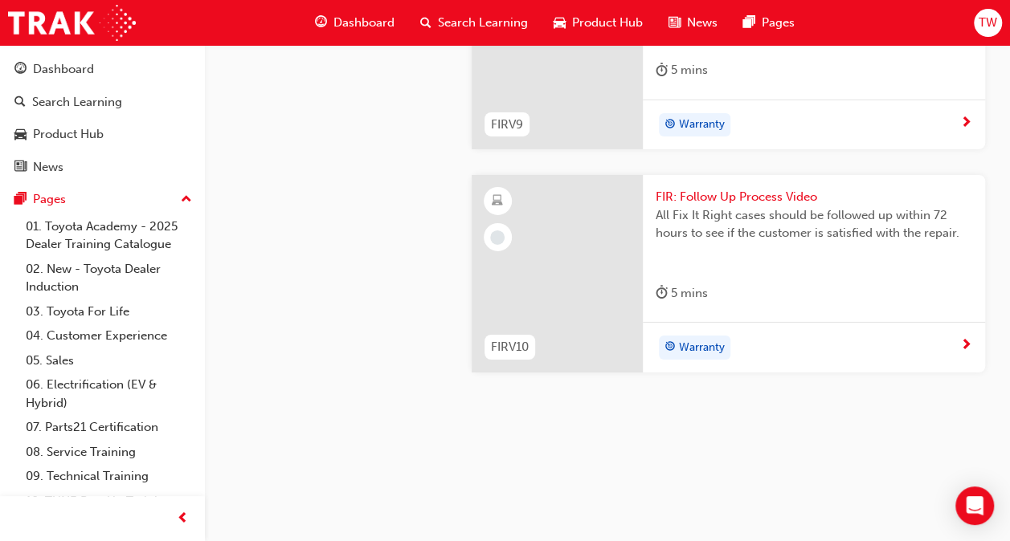
scroll to position [2853, 0]
click at [747, 197] on span "FIR: Follow Up Process Video" at bounding box center [813, 197] width 316 height 18
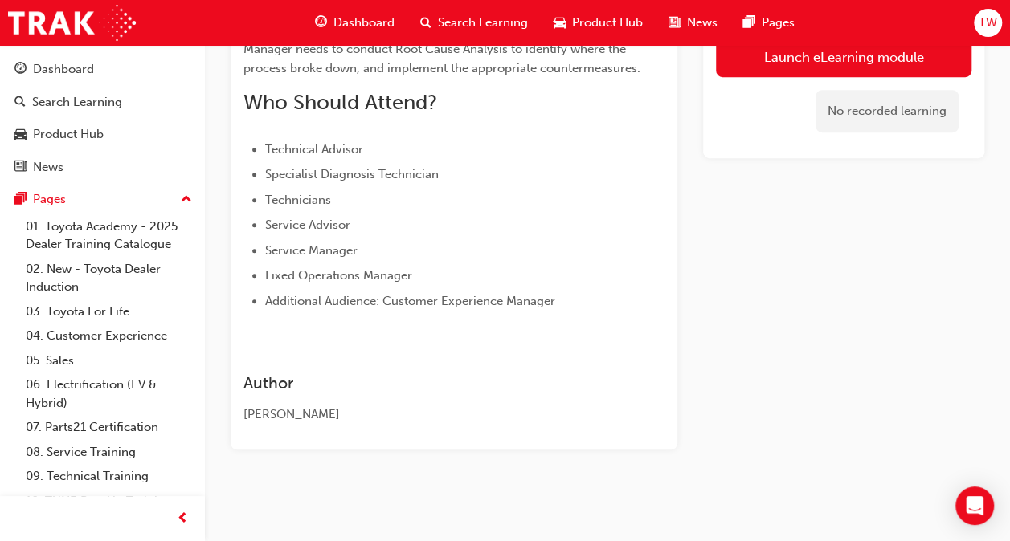
scroll to position [338, 0]
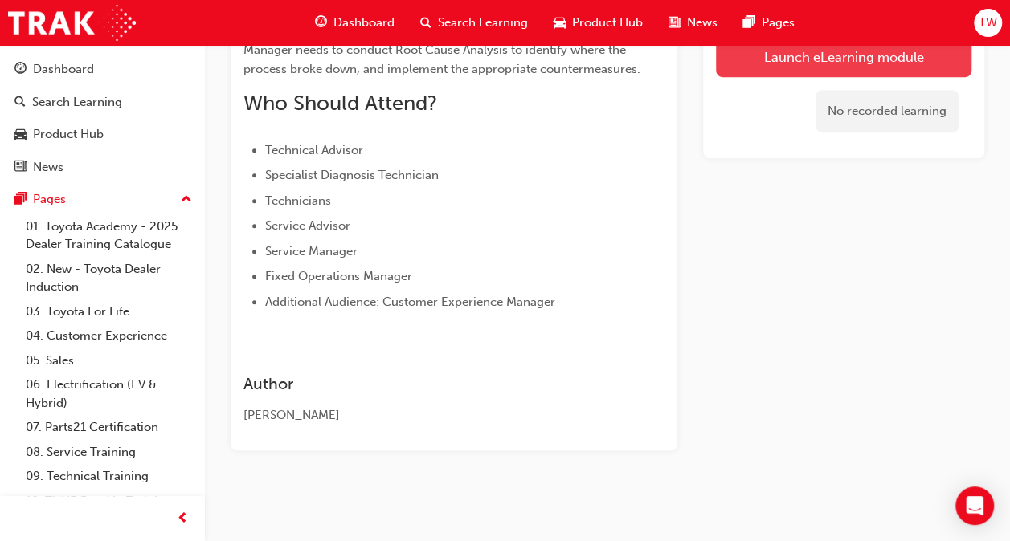
click at [792, 67] on link "Launch eLearning module" at bounding box center [843, 57] width 255 height 40
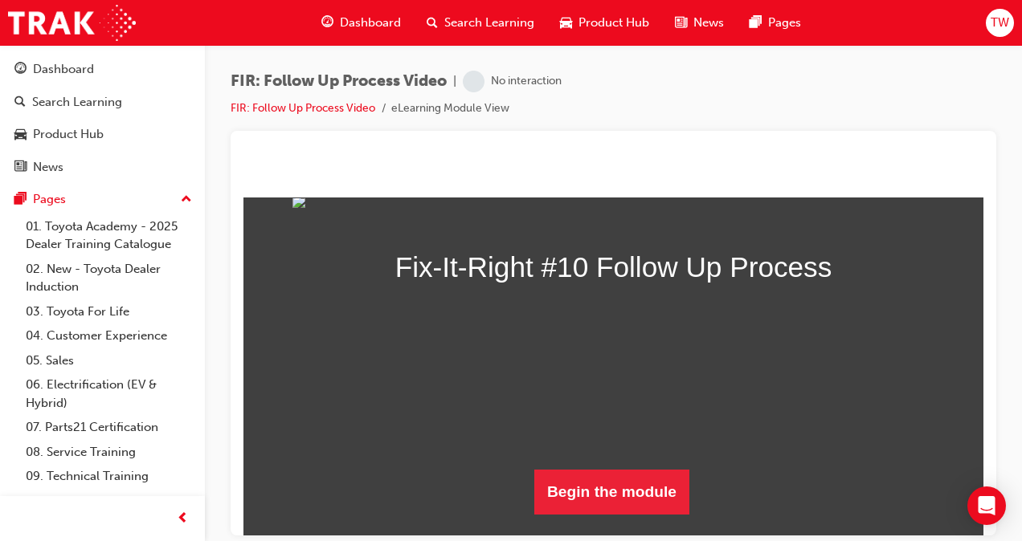
scroll to position [318, 0]
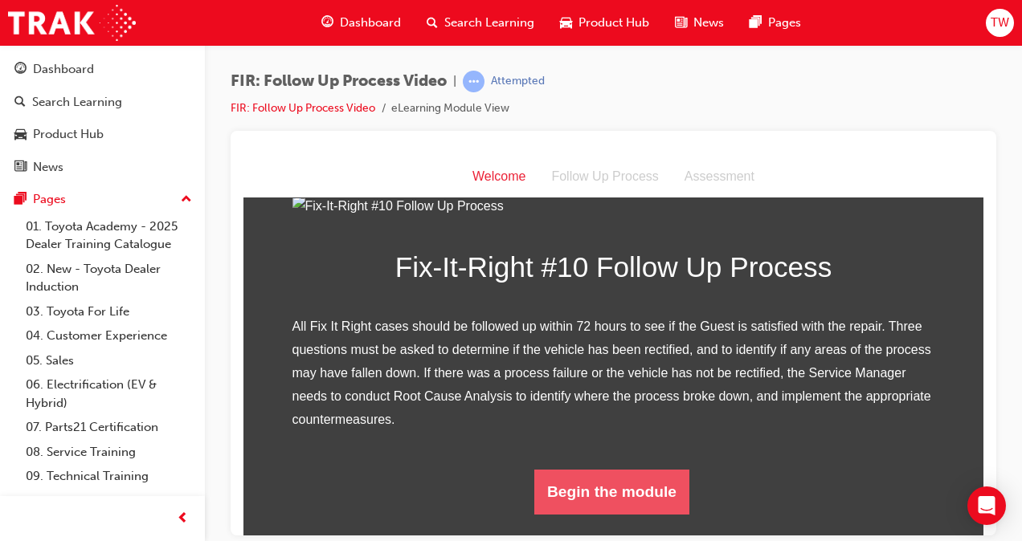
click at [614, 504] on button "Begin the module" at bounding box center [611, 491] width 155 height 45
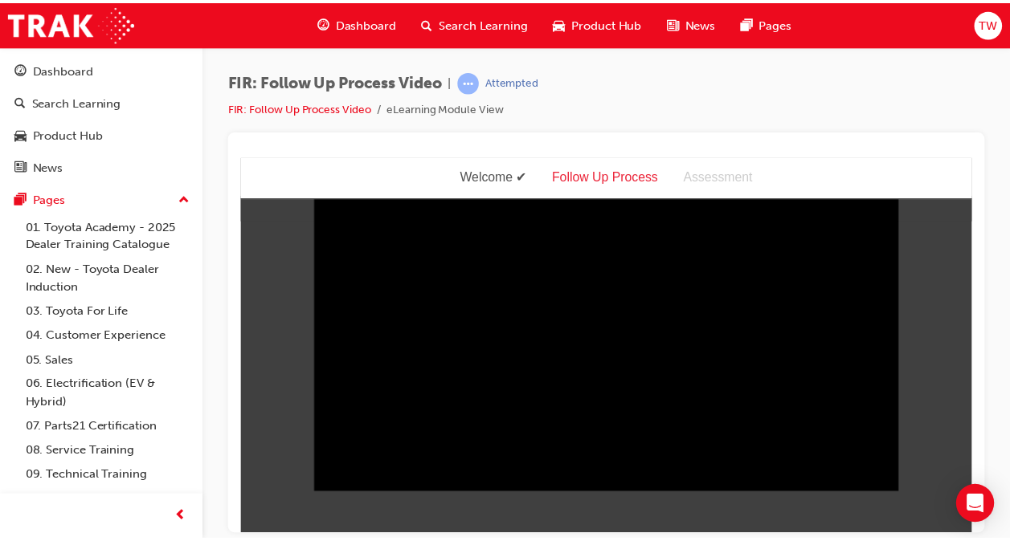
scroll to position [0, 0]
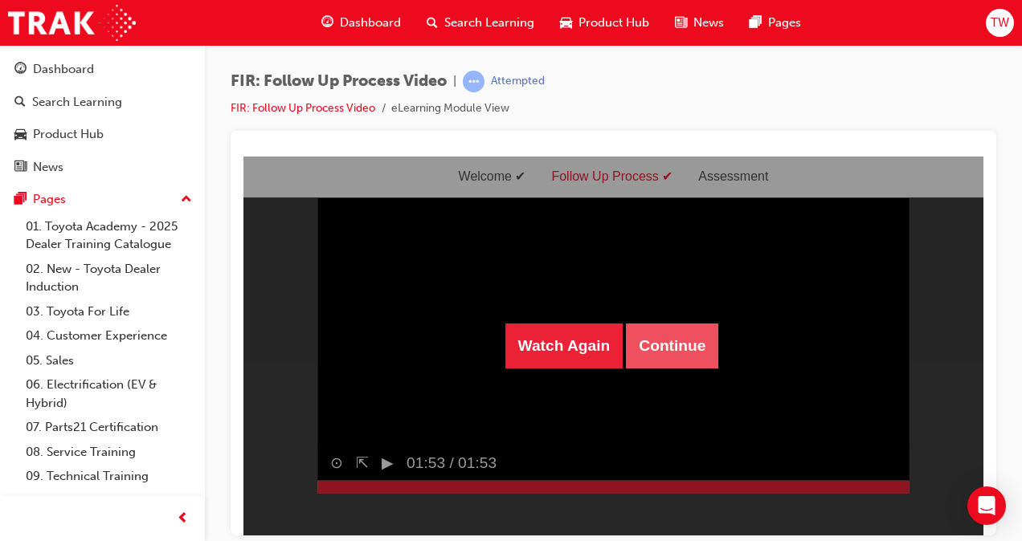
click at [667, 360] on button "Continue" at bounding box center [672, 345] width 92 height 45
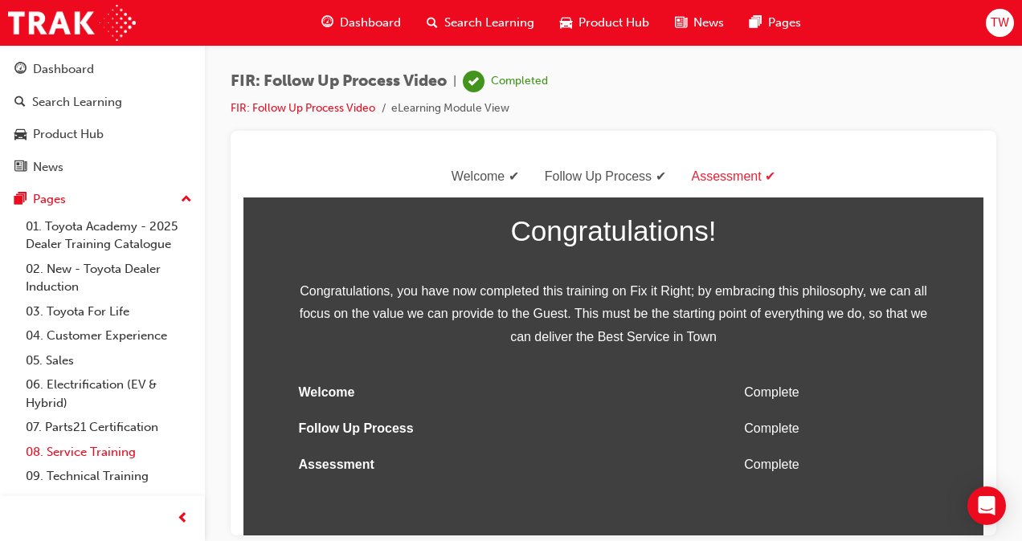
click at [71, 443] on link "08. Service Training" at bounding box center [108, 452] width 179 height 25
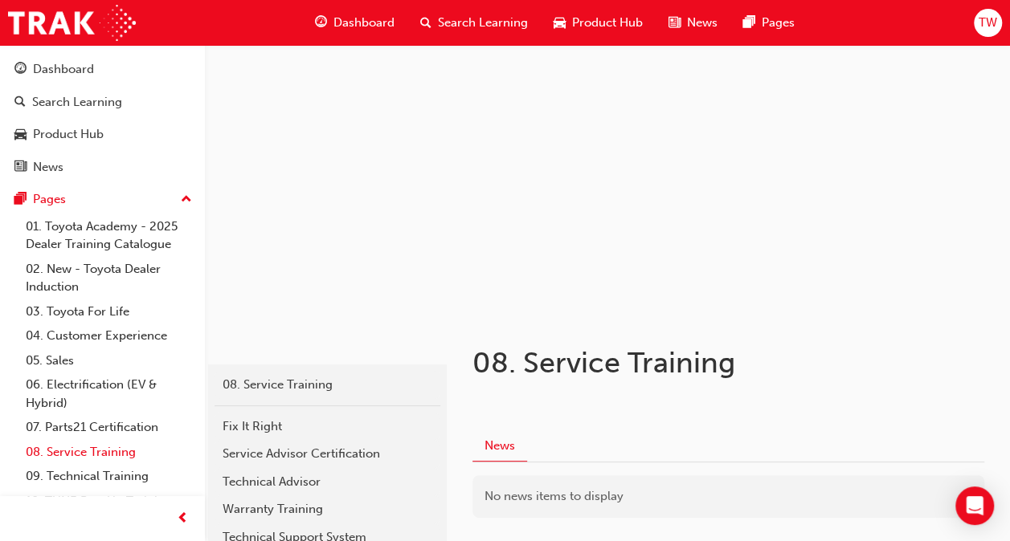
click at [71, 443] on link "08. Service Training" at bounding box center [108, 452] width 179 height 25
